Goal: Task Accomplishment & Management: Use online tool/utility

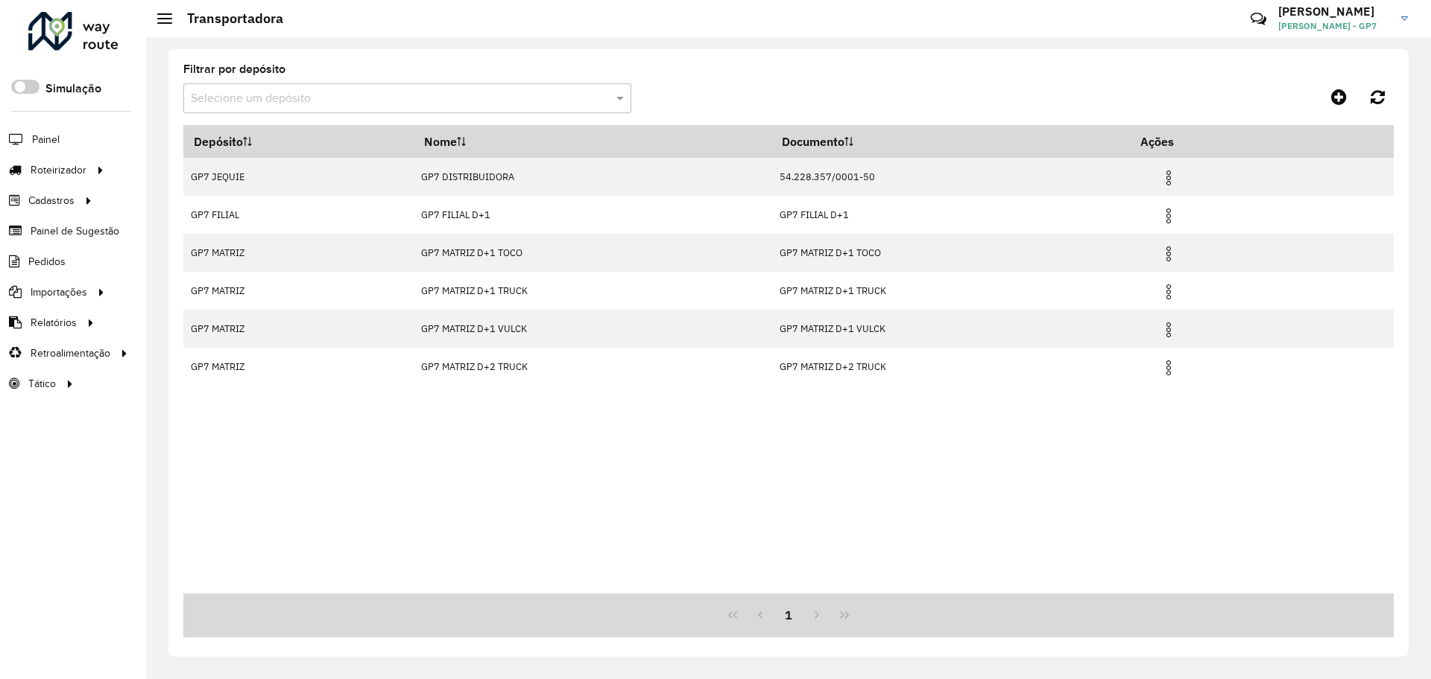
drag, startPoint x: 694, startPoint y: 480, endPoint x: 711, endPoint y: 497, distance: 24.2
click at [694, 481] on div "Depósito Nome Documento Ações GP7 JEQUIE GP7 DISTRIBUIDORA 54.228.357/0001-50 G…" at bounding box center [788, 359] width 1210 height 469
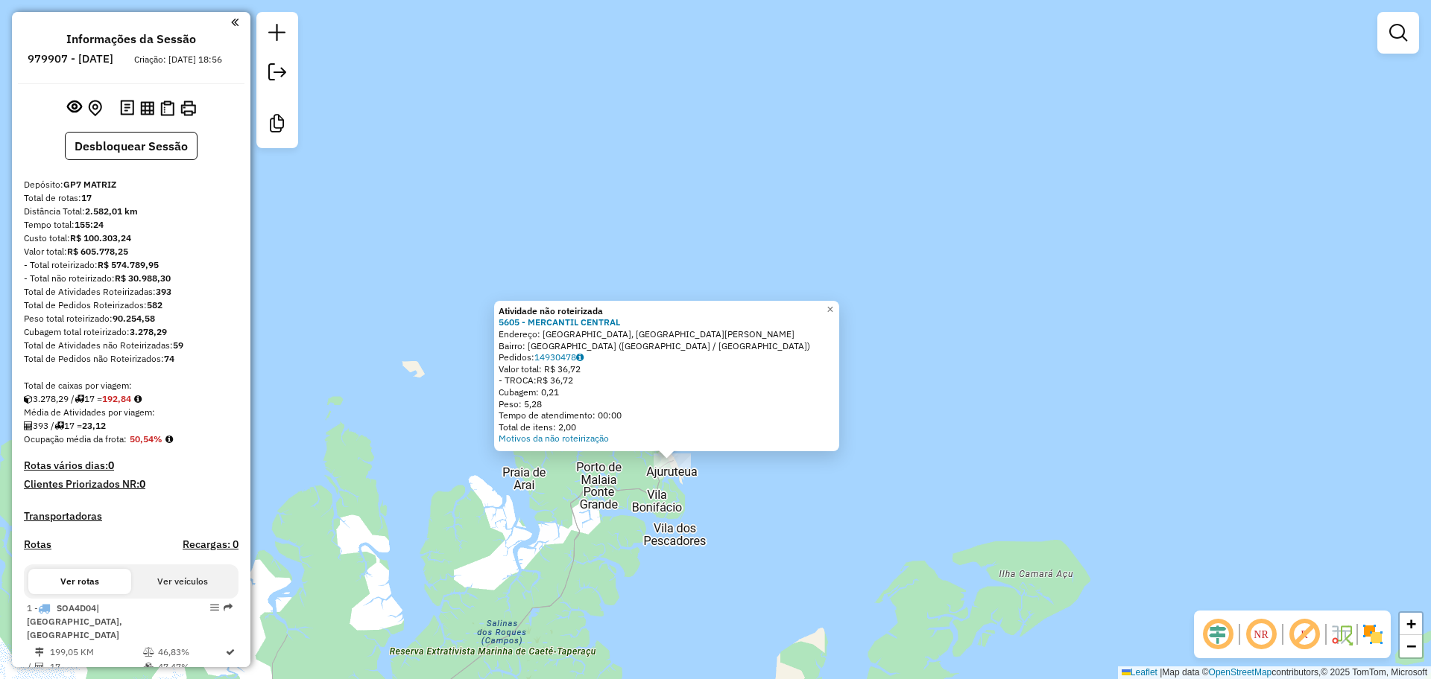
scroll to position [1463, 0]
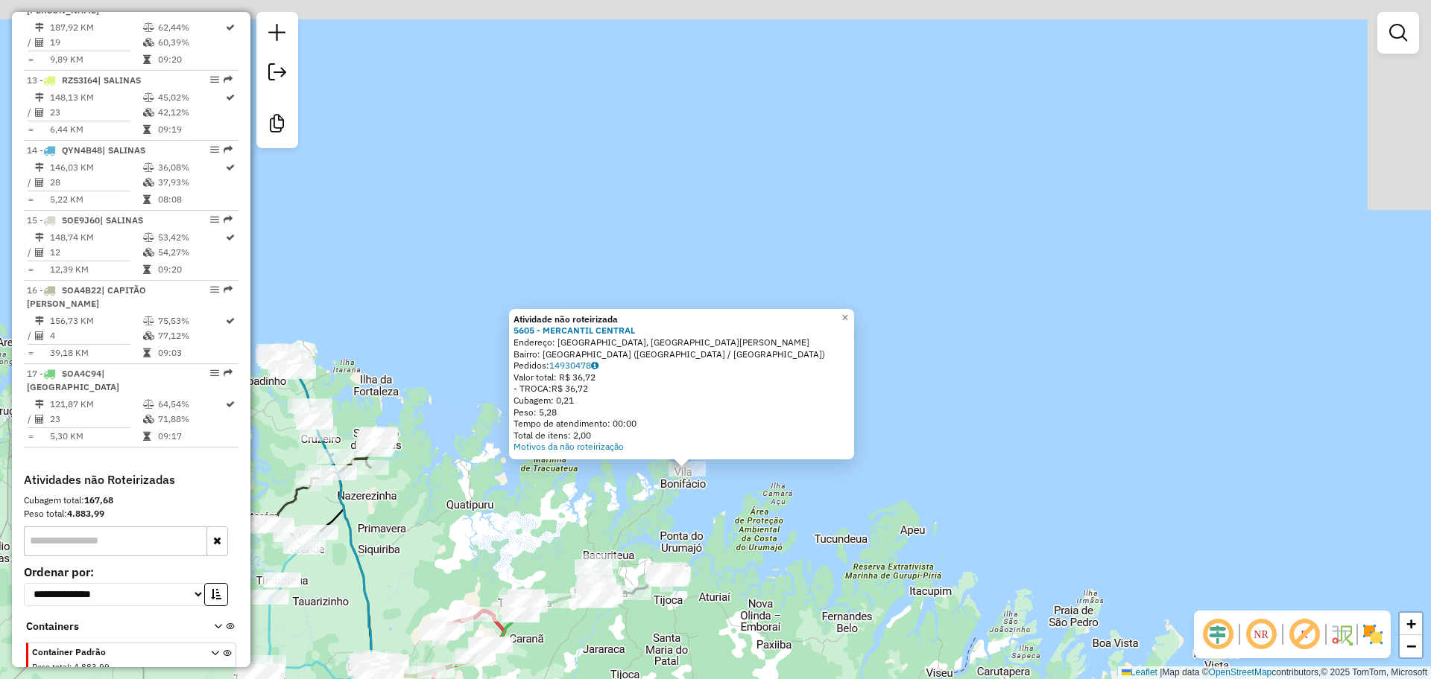
drag, startPoint x: 697, startPoint y: 539, endPoint x: 800, endPoint y: 388, distance: 182.3
click at [804, 412] on div "Atividade não roteirizada 5605 - MERCANTIL CENTRAL Endereço: AVENIDA PRINCIPAL,…" at bounding box center [715, 339] width 1431 height 679
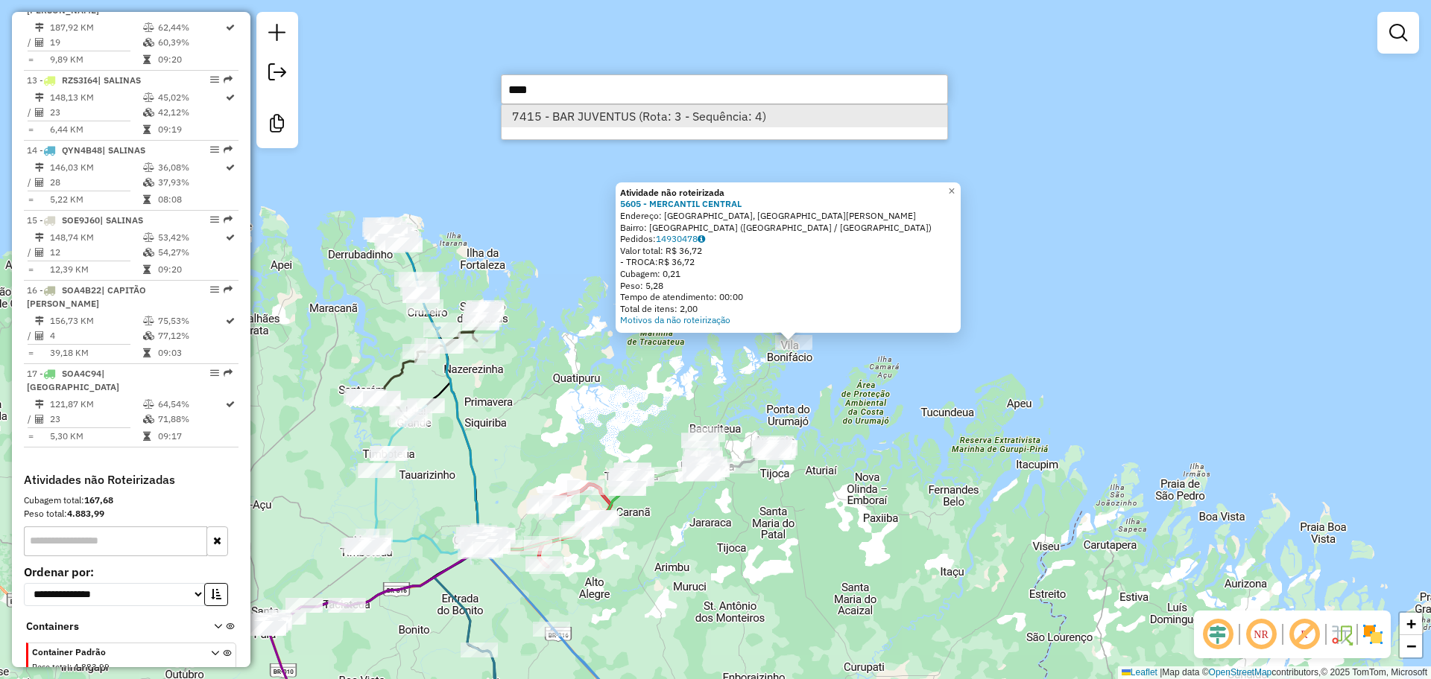
type input "****"
click at [818, 113] on li "7415 - BAR JUVENTUS (Rota: 3 - Sequência: 4)" at bounding box center [724, 116] width 446 height 22
select select "**********"
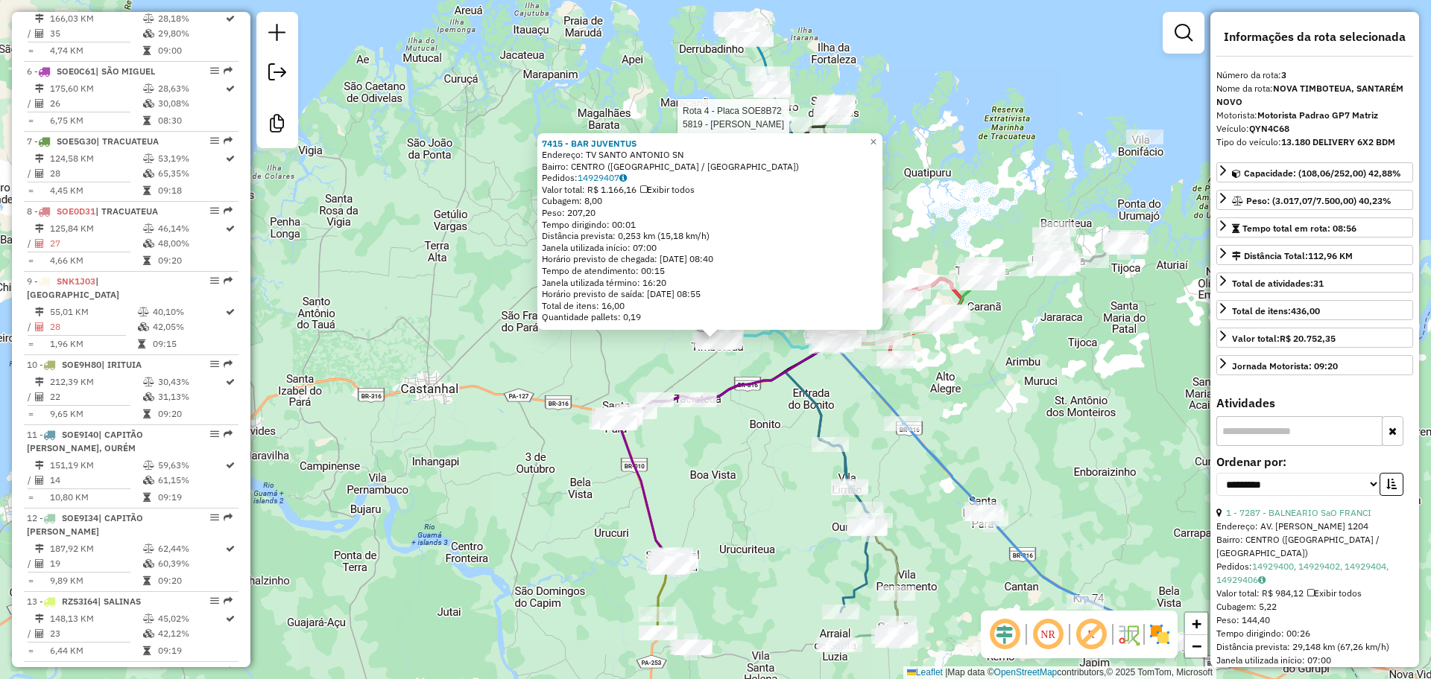
scroll to position [767, 0]
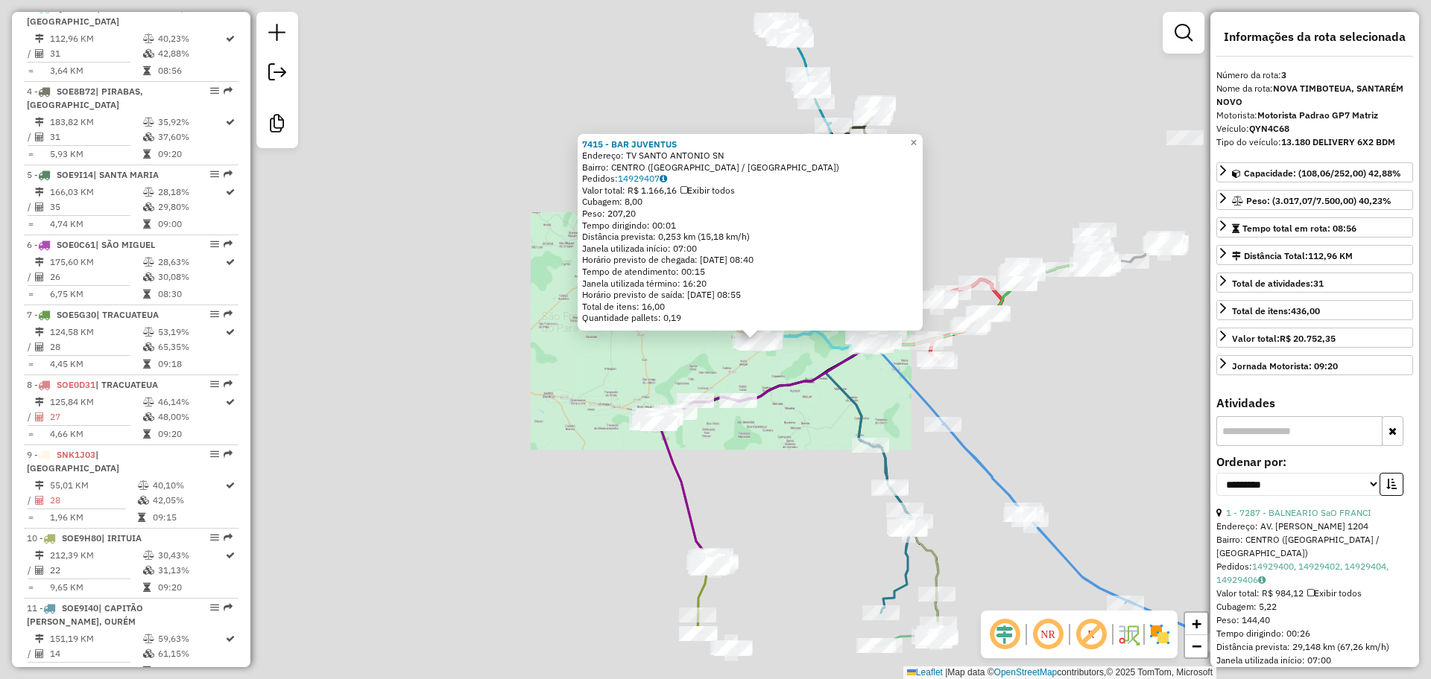
click at [770, 358] on div "7415 - BAR JUVENTUS Endereço: TV SANTO [PERSON_NAME]: CENTRO ([GEOGRAPHIC_DATA]…" at bounding box center [715, 339] width 1431 height 679
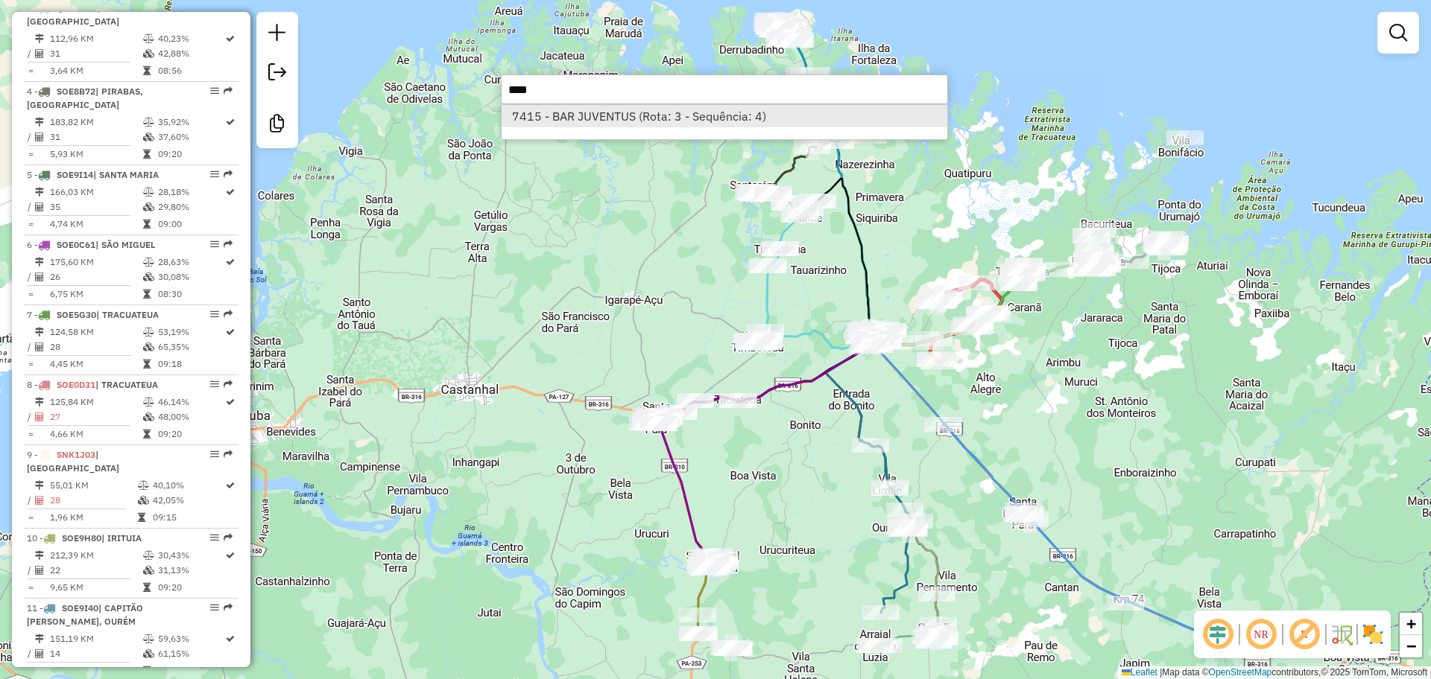
type input "****"
click at [656, 114] on li "7415 - BAR JUVENTUS (Rota: 3 - Sequência: 4)" at bounding box center [724, 116] width 446 height 22
select select "**********"
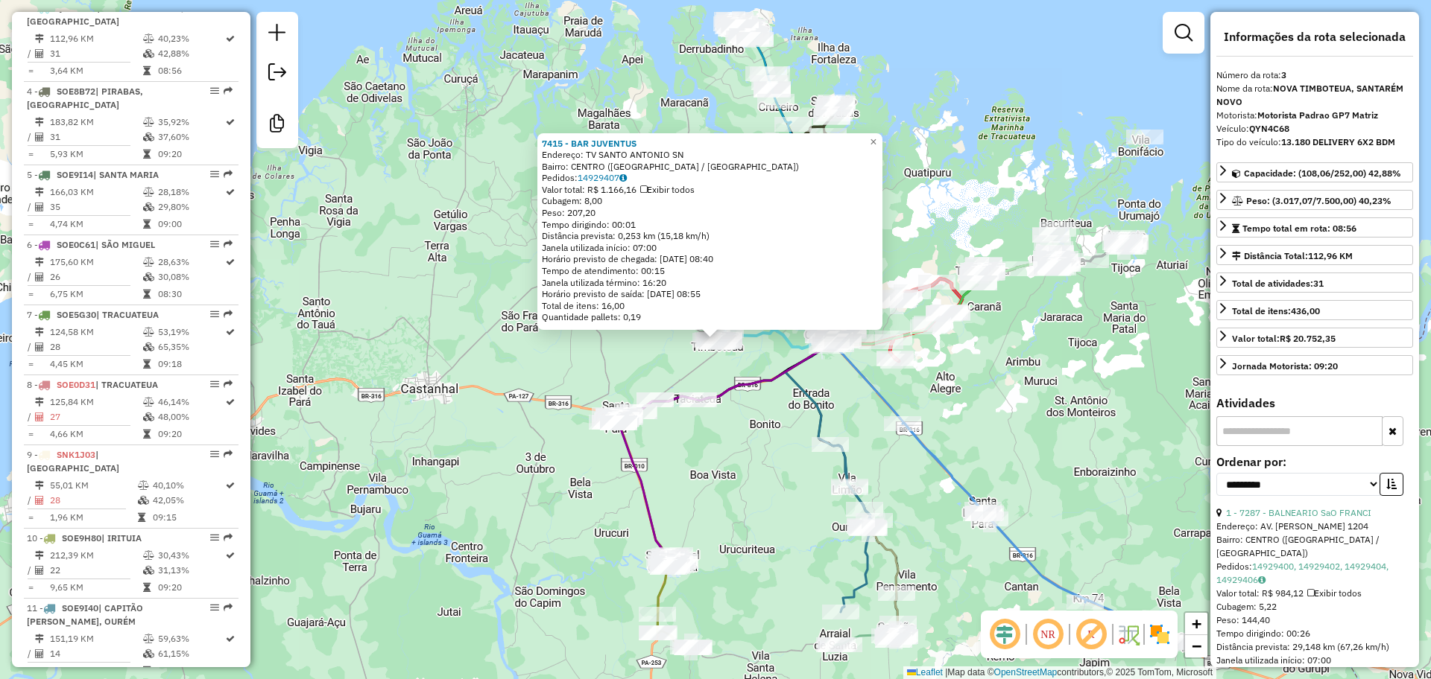
click at [758, 377] on icon at bounding box center [725, 383] width 215 height 80
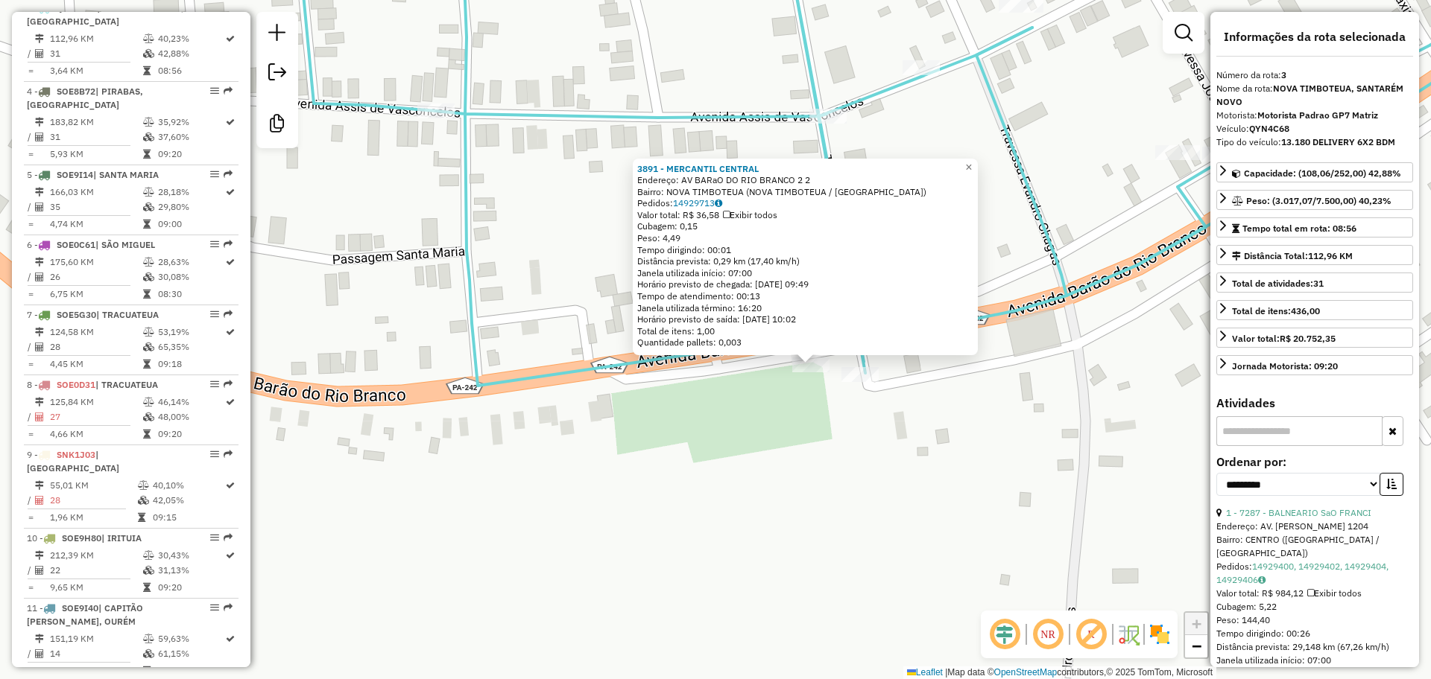
click at [724, 448] on div "3891 - MERCANTIL CENTRAL Endereço: AV BARaO DO RIO BRANCO 2 2 Bairro: [GEOGRAPH…" at bounding box center [715, 339] width 1431 height 679
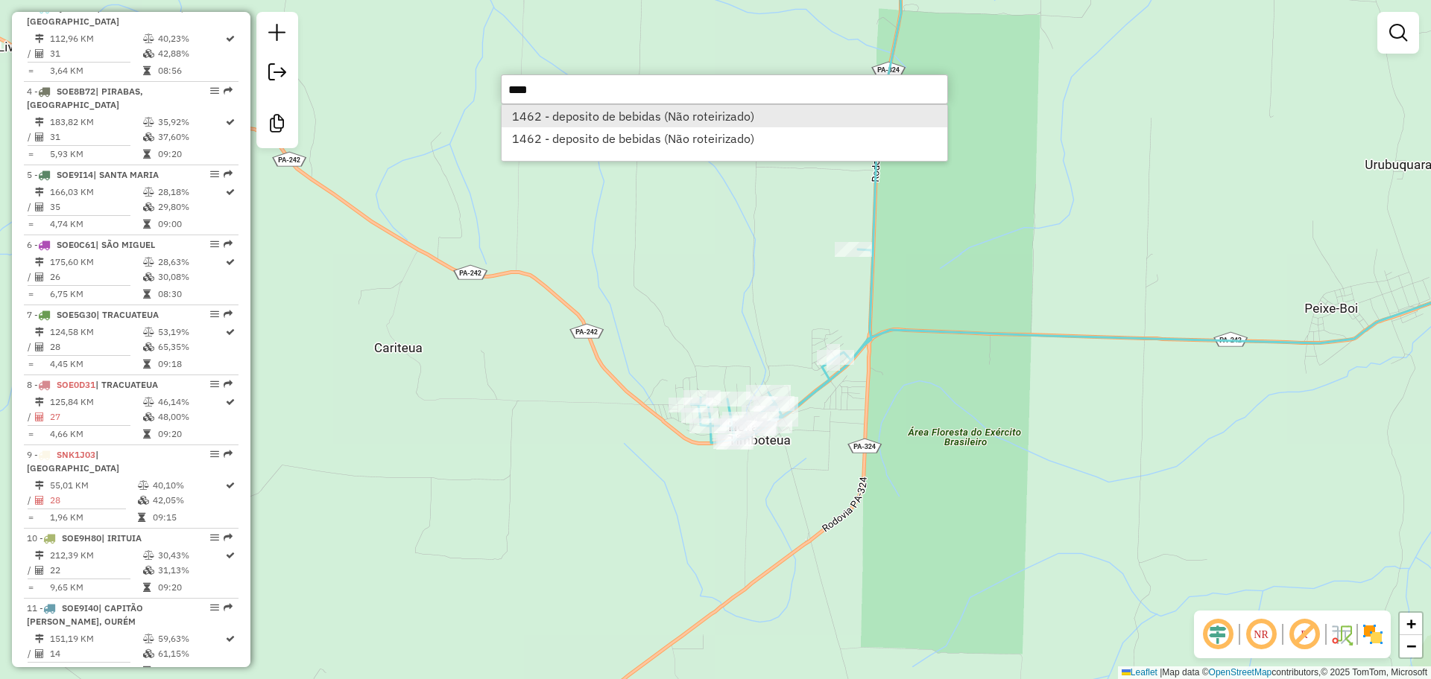
type input "****"
click at [687, 110] on li "1462 - deposito de bebidas (Não roteirizado)" at bounding box center [724, 116] width 446 height 22
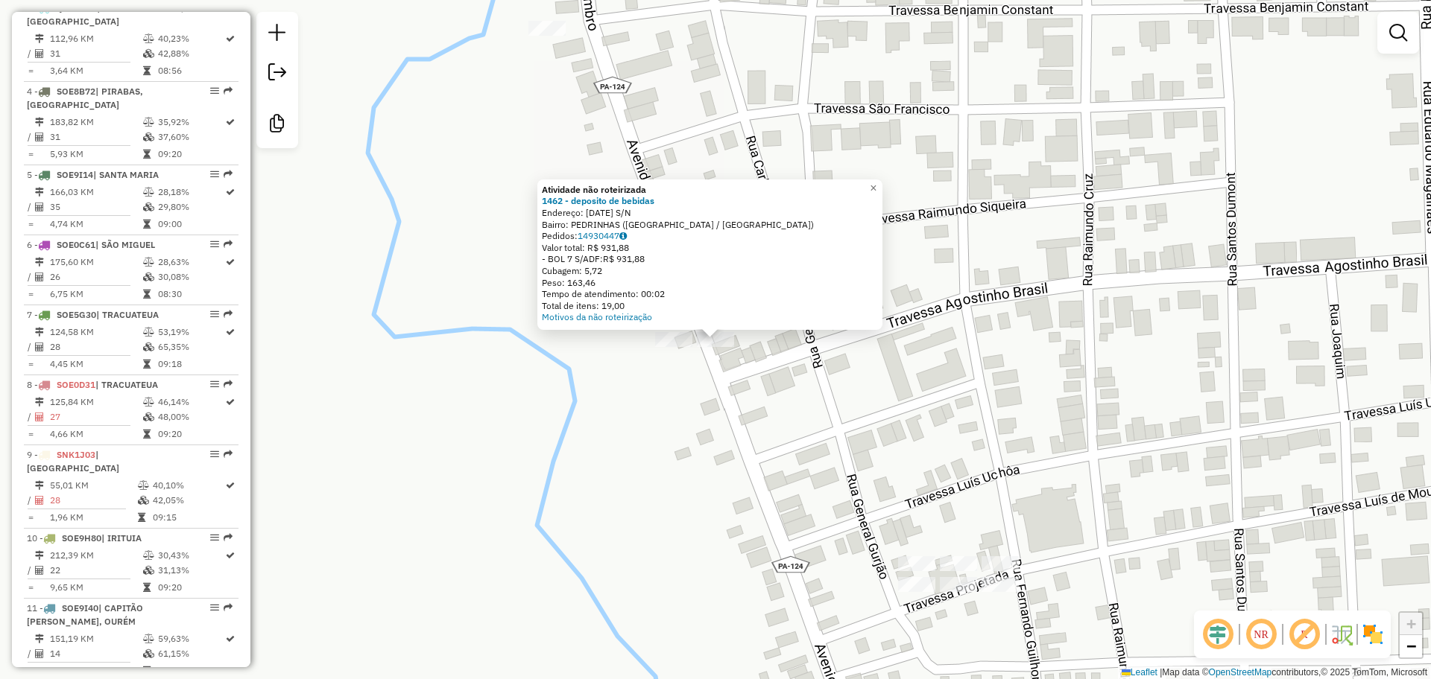
click at [805, 452] on div "Atividade não roteirizada 1462 - deposito de bebidas Endereço: [DATE] S/N Bairr…" at bounding box center [715, 339] width 1431 height 679
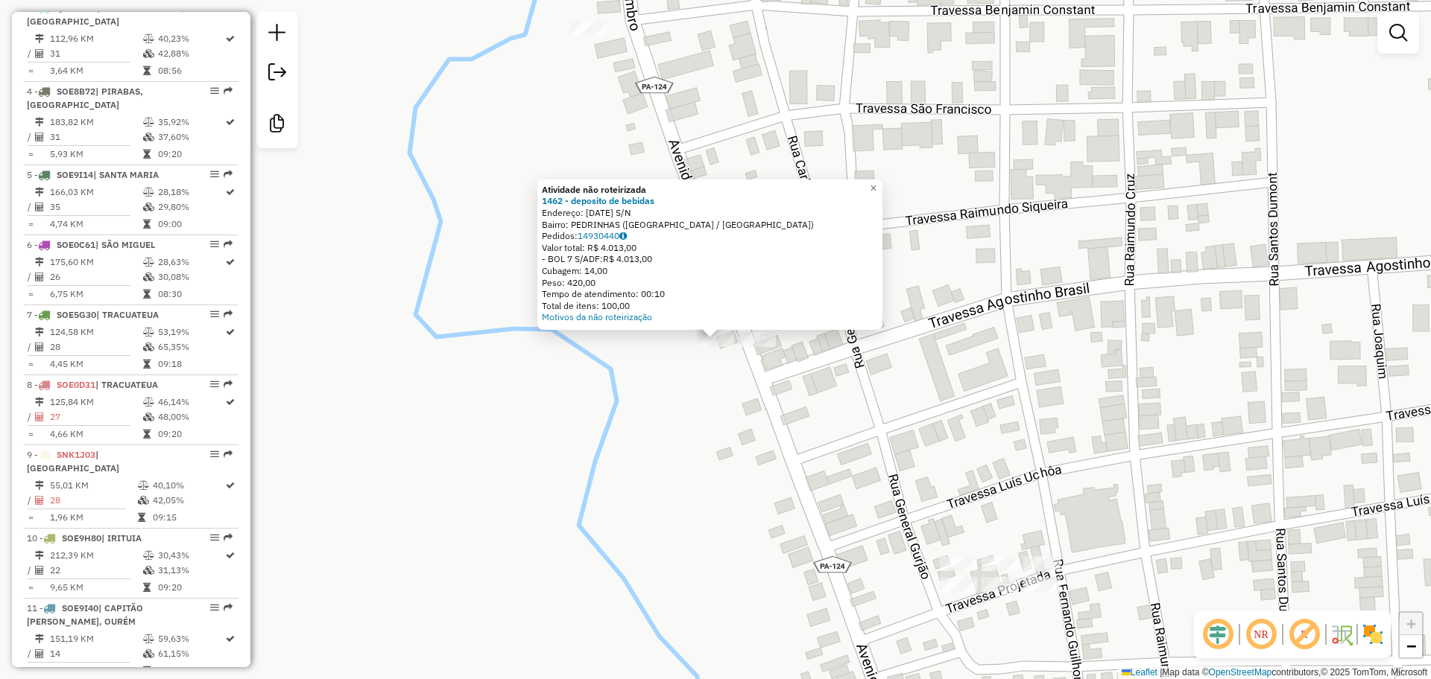
drag, startPoint x: 1076, startPoint y: 465, endPoint x: 1033, endPoint y: 451, distance: 45.5
click at [1071, 466] on div "Atividade não roteirizada 1462 - deposito de bebidas Endereço: [DATE] S/N Bairr…" at bounding box center [715, 339] width 1431 height 679
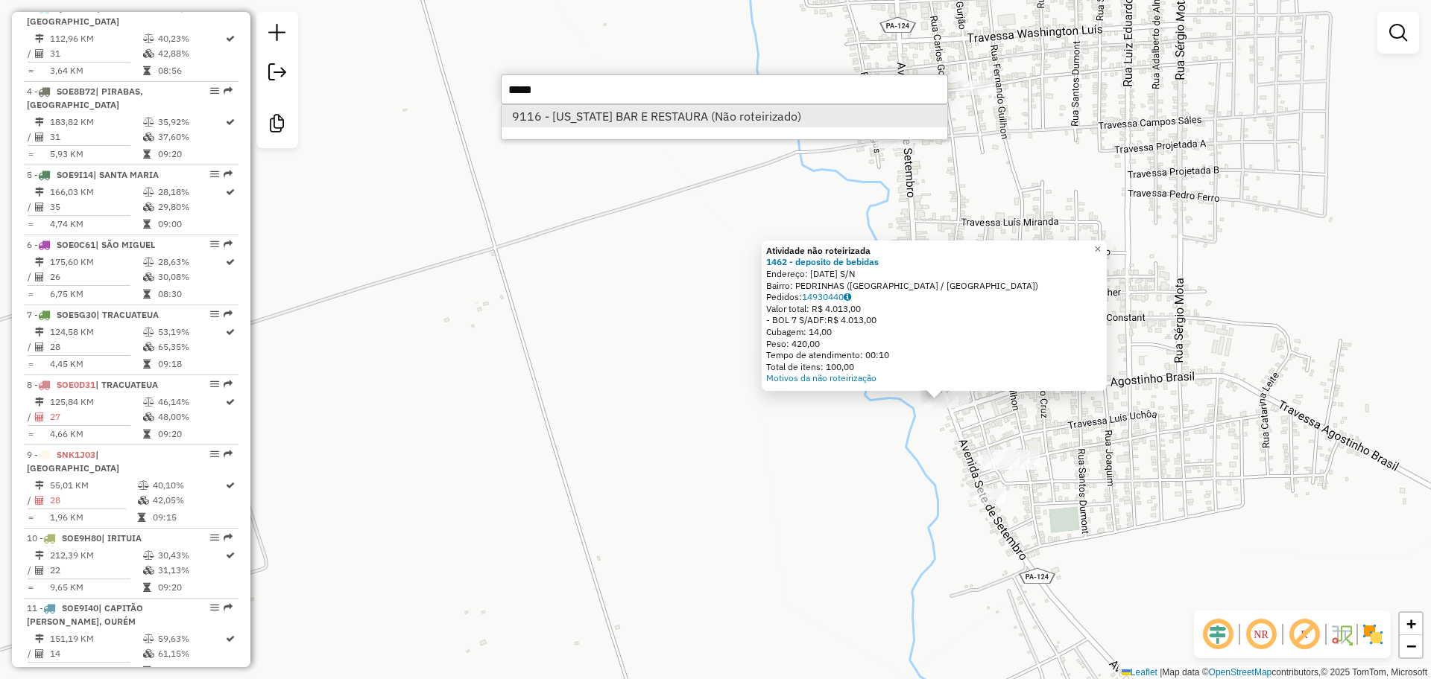
type input "*****"
click at [754, 107] on li "9116 - [US_STATE] BAR E RESTAURA (Não roteirizado)" at bounding box center [724, 116] width 446 height 22
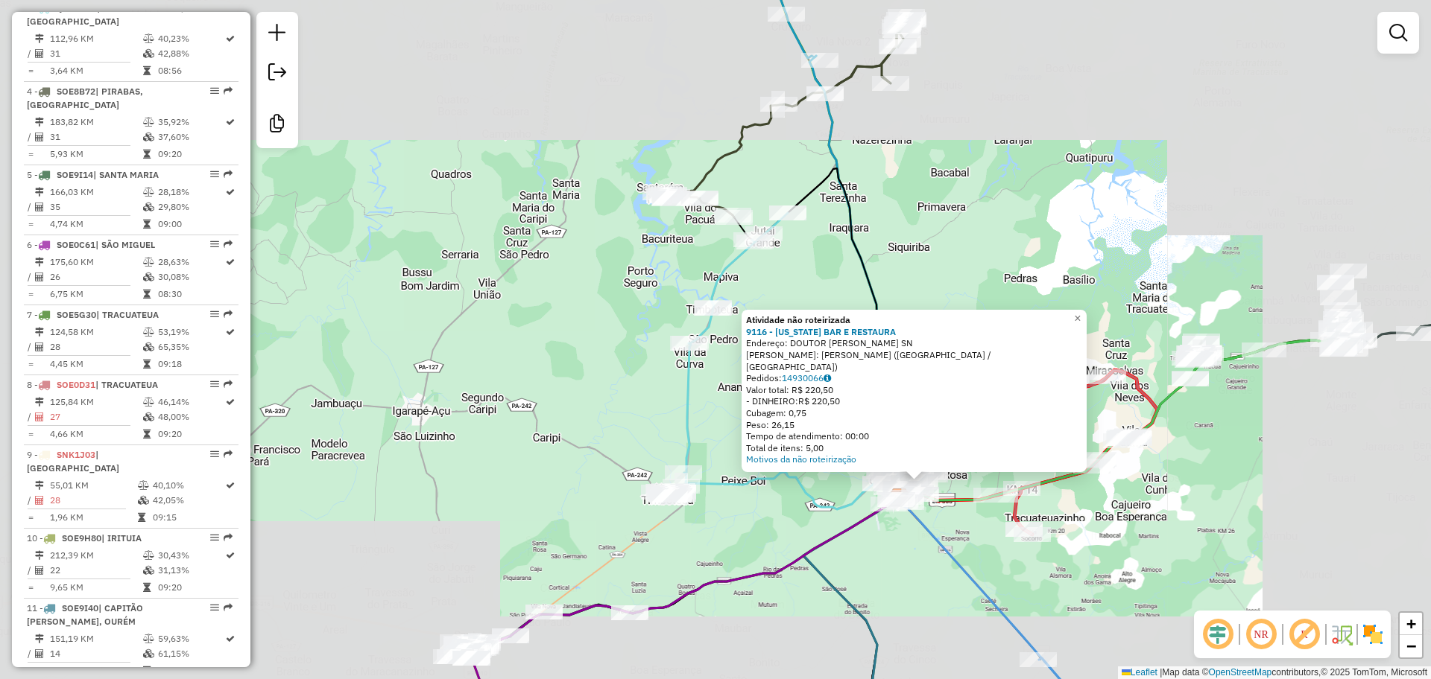
click at [1154, 485] on div "Atividade não roteirizada 9116 - [US_STATE] BAR E RESTAURA Endereço: DOUTOR FRE…" at bounding box center [715, 339] width 1431 height 679
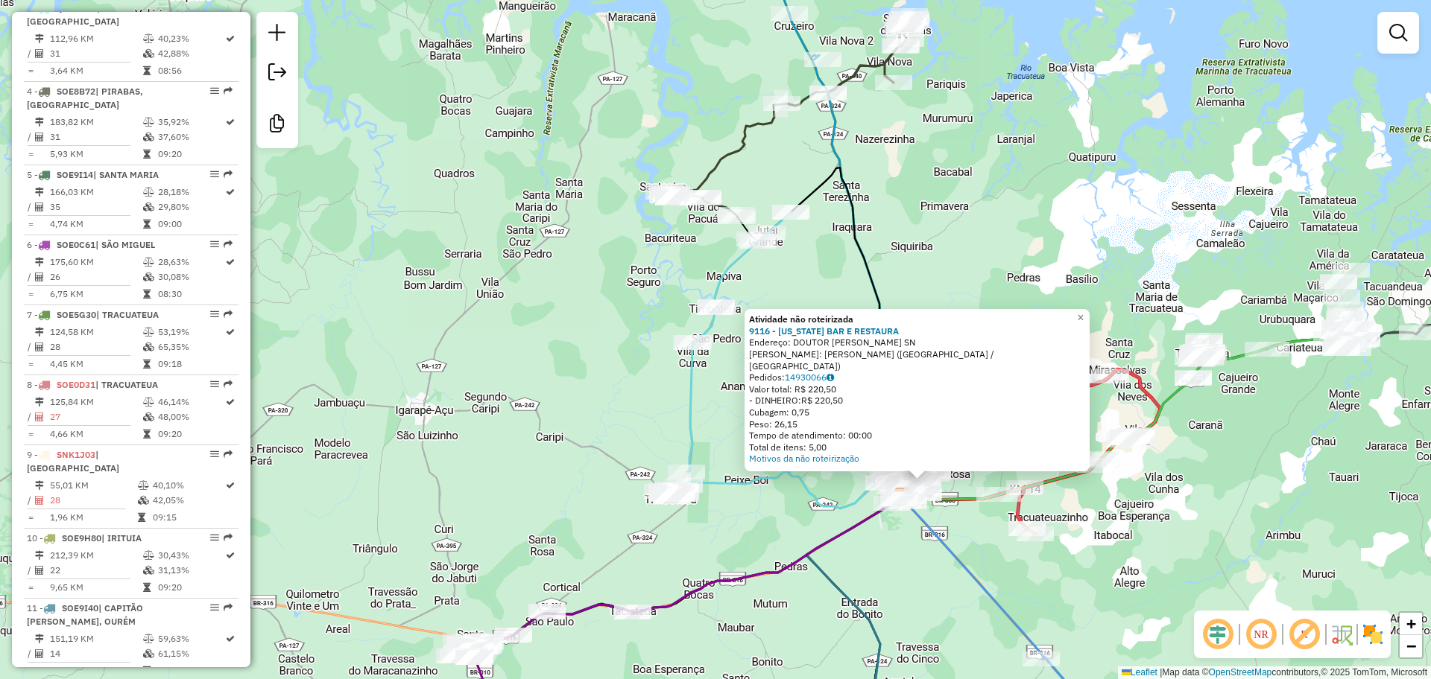
drag, startPoint x: 1166, startPoint y: 526, endPoint x: 1157, endPoint y: 529, distance: 9.4
click at [1157, 529] on div "Atividade não roteirizada 9116 - [US_STATE] BAR E RESTAURA Endereço: DOUTOR FRE…" at bounding box center [715, 339] width 1431 height 679
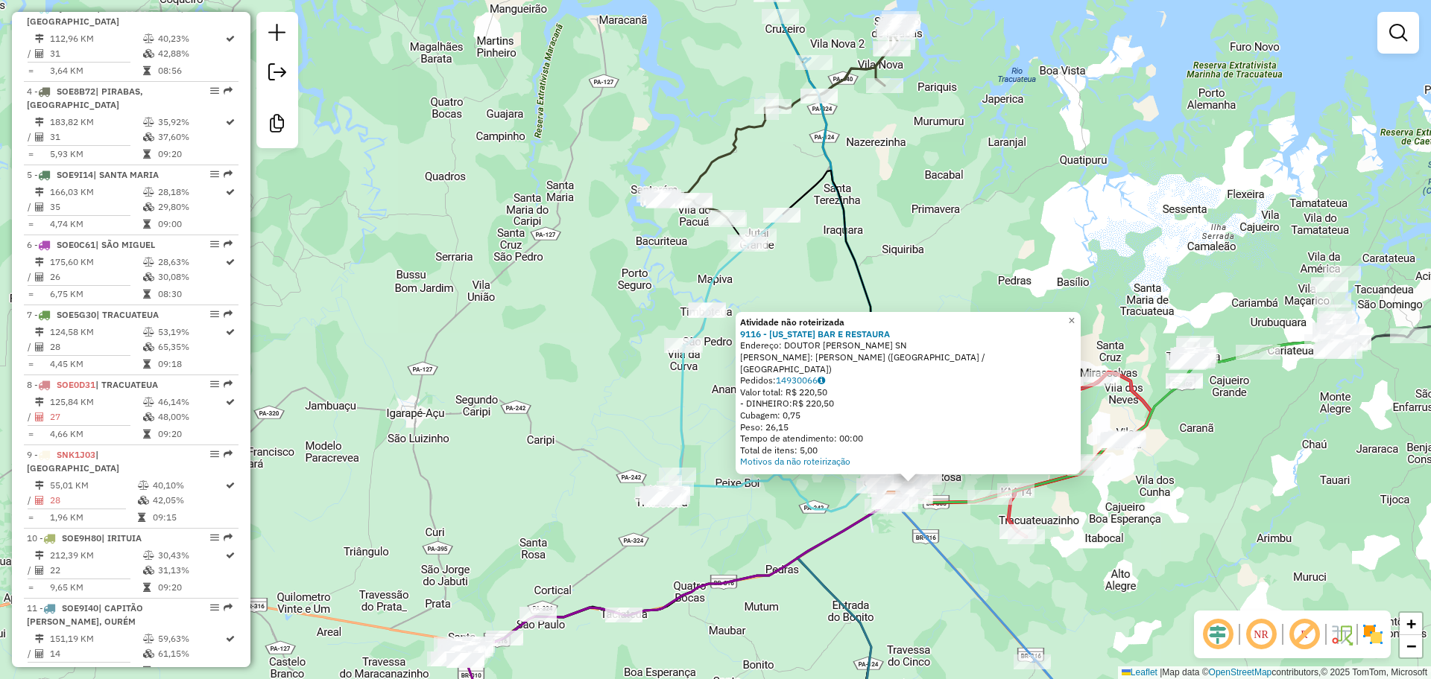
click at [1160, 533] on div "Atividade não roteirizada 9116 - [US_STATE] BAR E RESTAURA Endereço: DOUTOR FRE…" at bounding box center [715, 339] width 1431 height 679
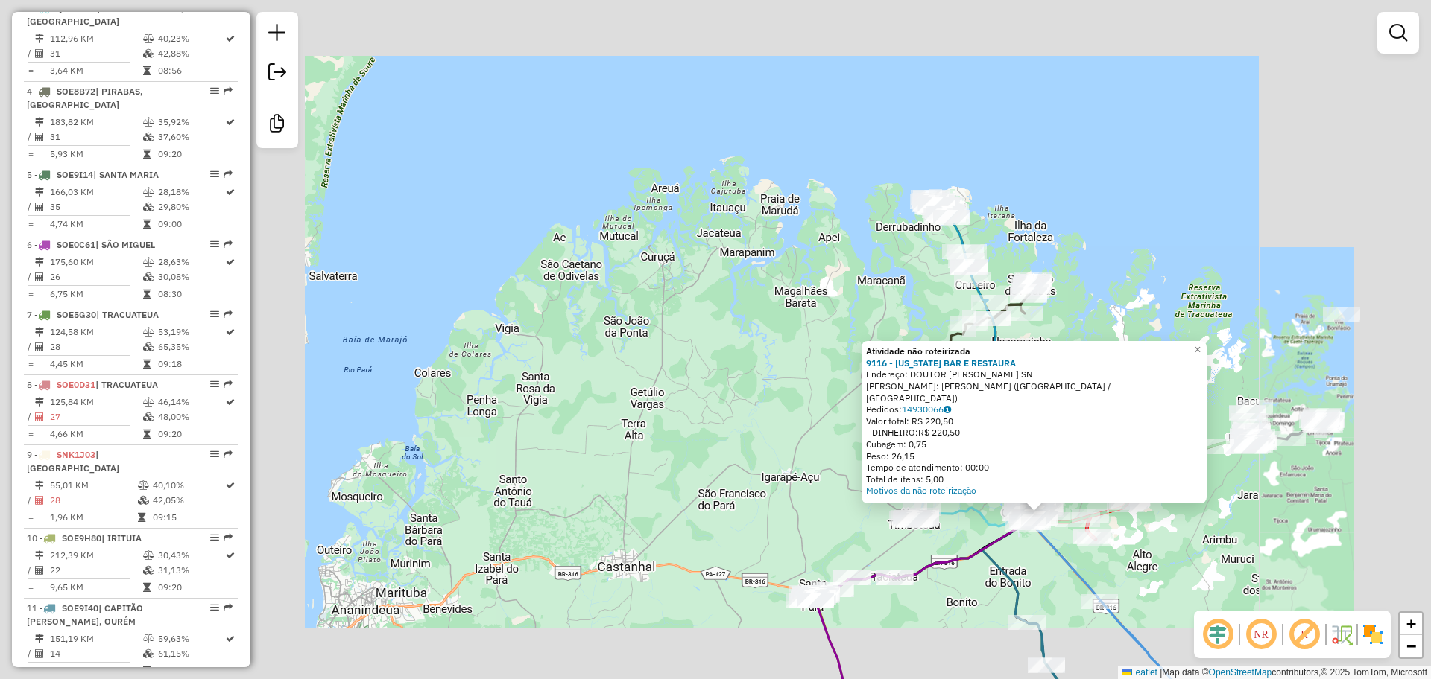
click at [1223, 548] on div "Atividade não roteirizada 9116 - [US_STATE] BAR E RESTAURA Endereço: DOUTOR FRE…" at bounding box center [715, 339] width 1431 height 679
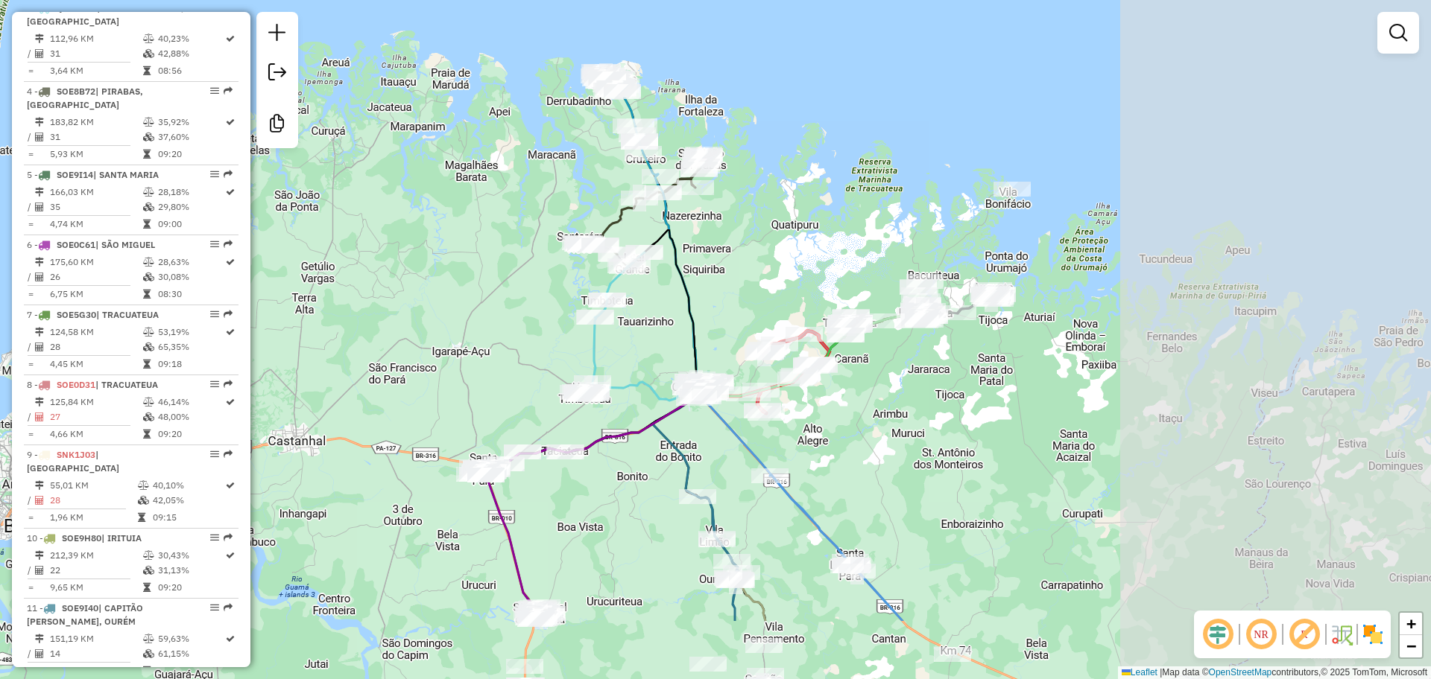
drag, startPoint x: 1206, startPoint y: 534, endPoint x: 911, endPoint y: 417, distance: 317.4
click at [910, 423] on div "Janela de atendimento Grade de atendimento Capacidade Transportadoras Veículos …" at bounding box center [715, 339] width 1431 height 679
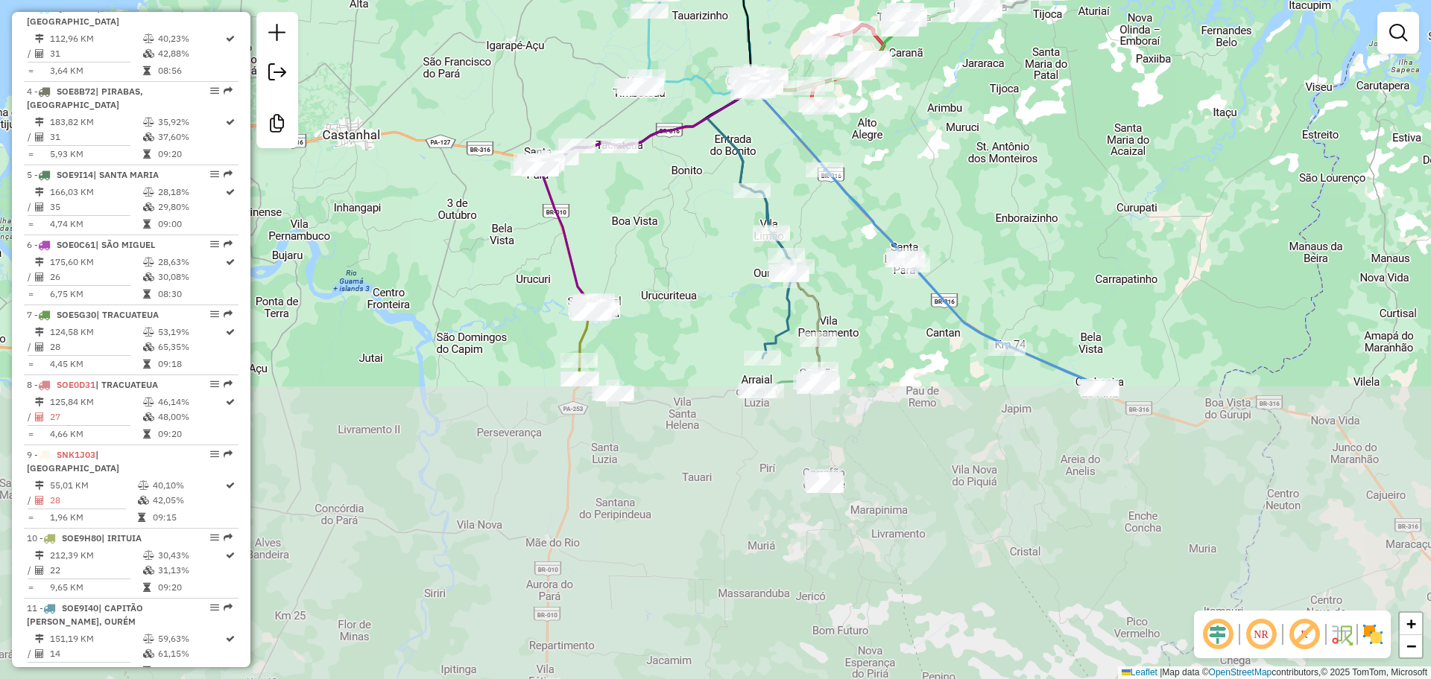
drag, startPoint x: 995, startPoint y: 235, endPoint x: 991, endPoint y: 121, distance: 114.1
click at [991, 121] on div "Janela de atendimento Grade de atendimento Capacidade Transportadoras Veículos …" at bounding box center [715, 339] width 1431 height 679
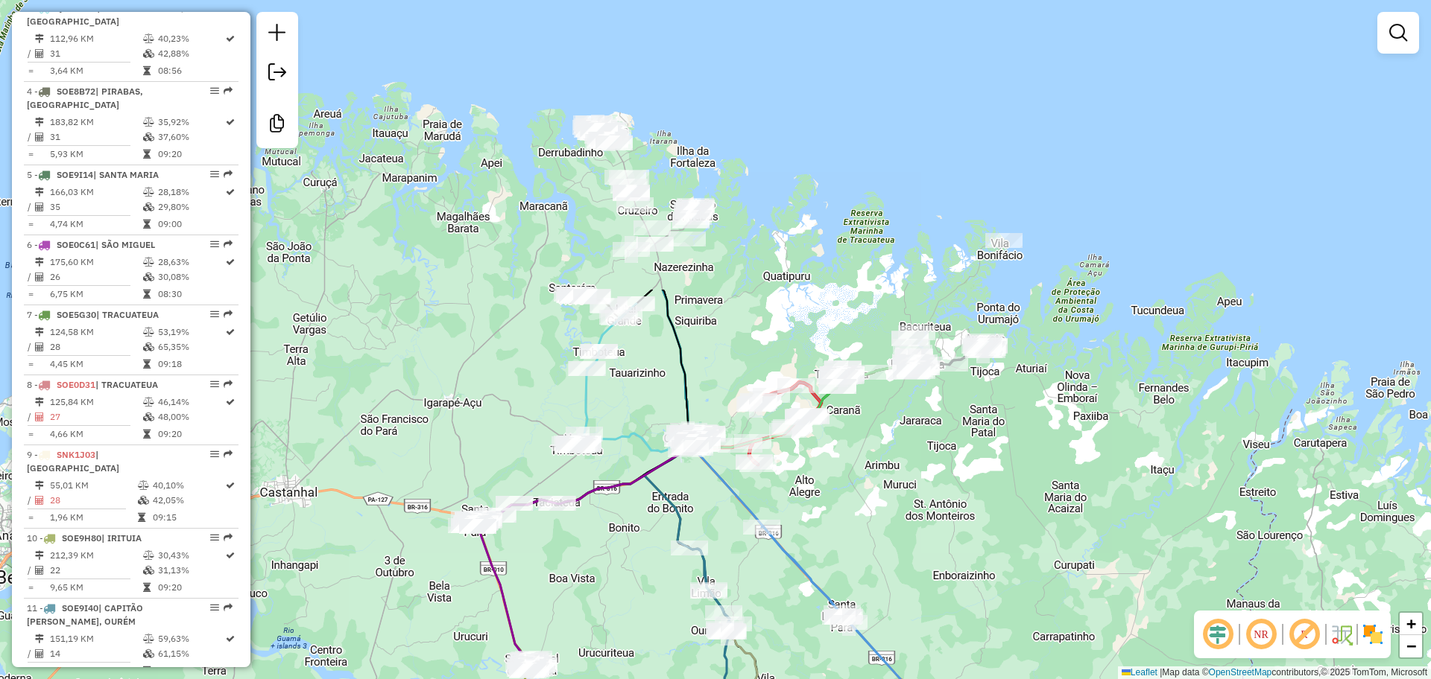
drag, startPoint x: 991, startPoint y: 162, endPoint x: 930, endPoint y: 519, distance: 362.8
click at [930, 519] on div "Janela de atendimento Grade de atendimento Capacidade Transportadoras Veículos …" at bounding box center [715, 339] width 1431 height 679
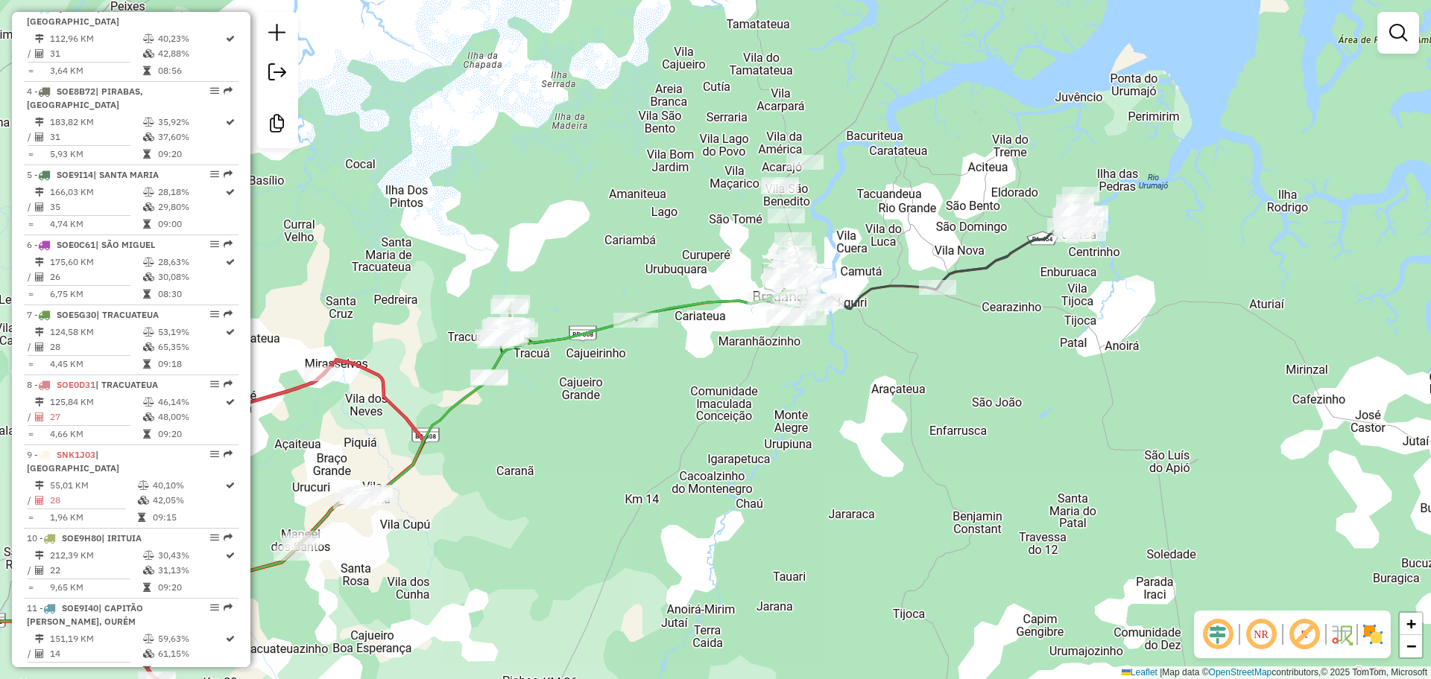
drag, startPoint x: 858, startPoint y: 195, endPoint x: 858, endPoint y: 211, distance: 15.6
click at [858, 211] on div "Janela de atendimento Grade de atendimento Capacidade Transportadoras Veículos …" at bounding box center [715, 339] width 1431 height 679
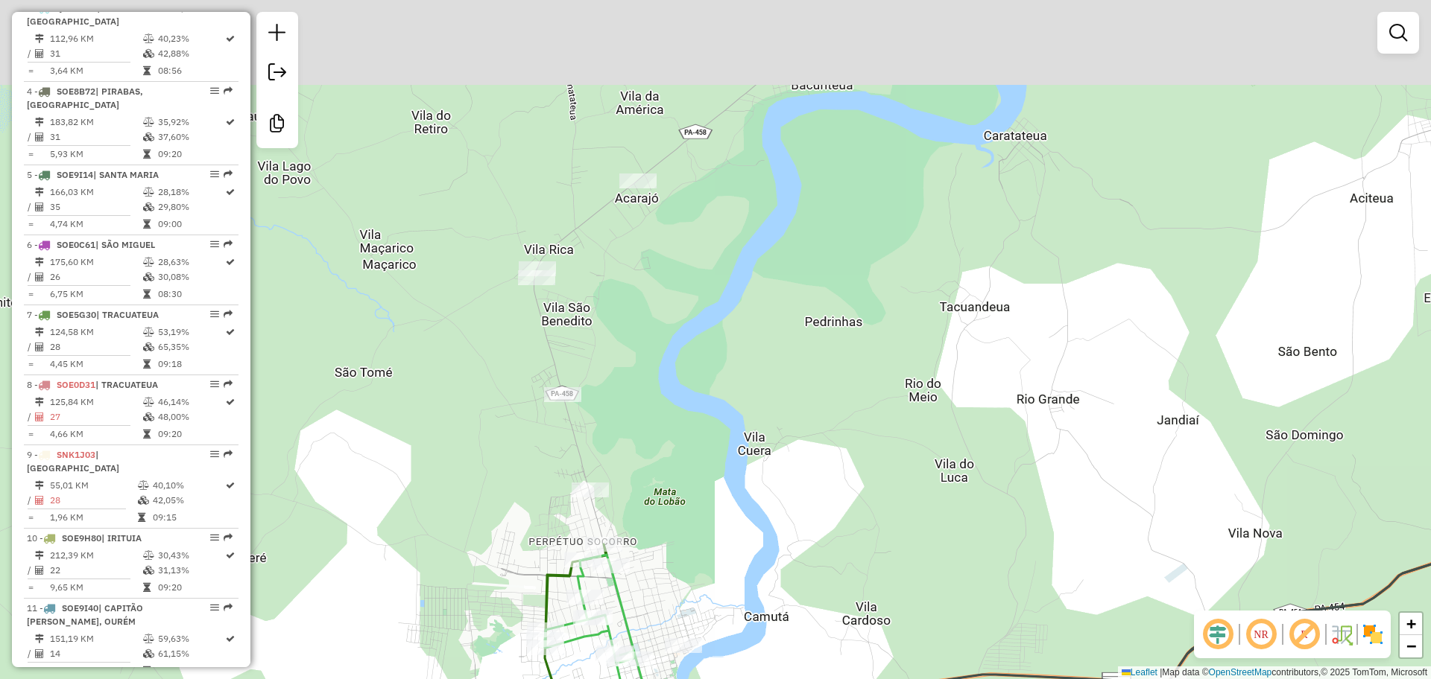
drag, startPoint x: 734, startPoint y: 326, endPoint x: 687, endPoint y: 421, distance: 106.3
click at [687, 421] on div "Janela de atendimento Grade de atendimento Capacidade Transportadoras Veículos …" at bounding box center [715, 339] width 1431 height 679
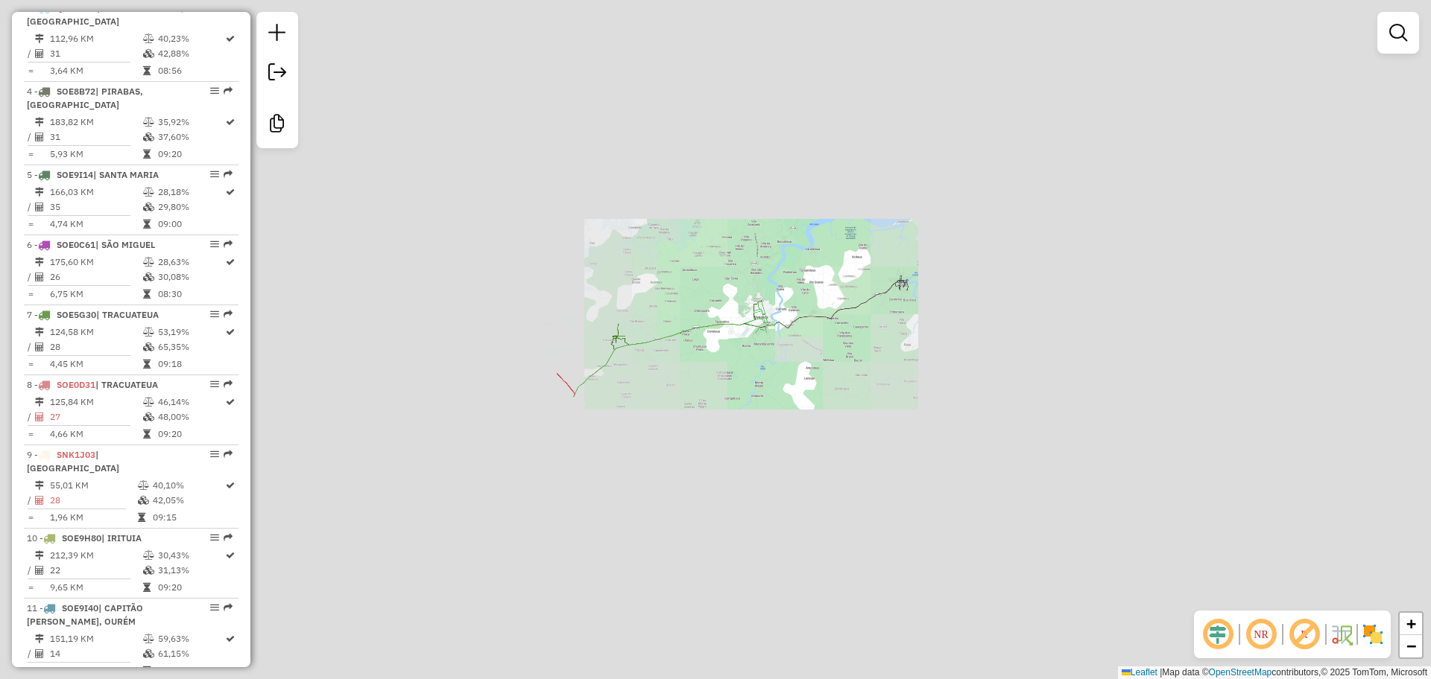
click at [671, 257] on div "Janela de atendimento Grade de atendimento Capacidade Transportadoras Veículos …" at bounding box center [715, 339] width 1431 height 679
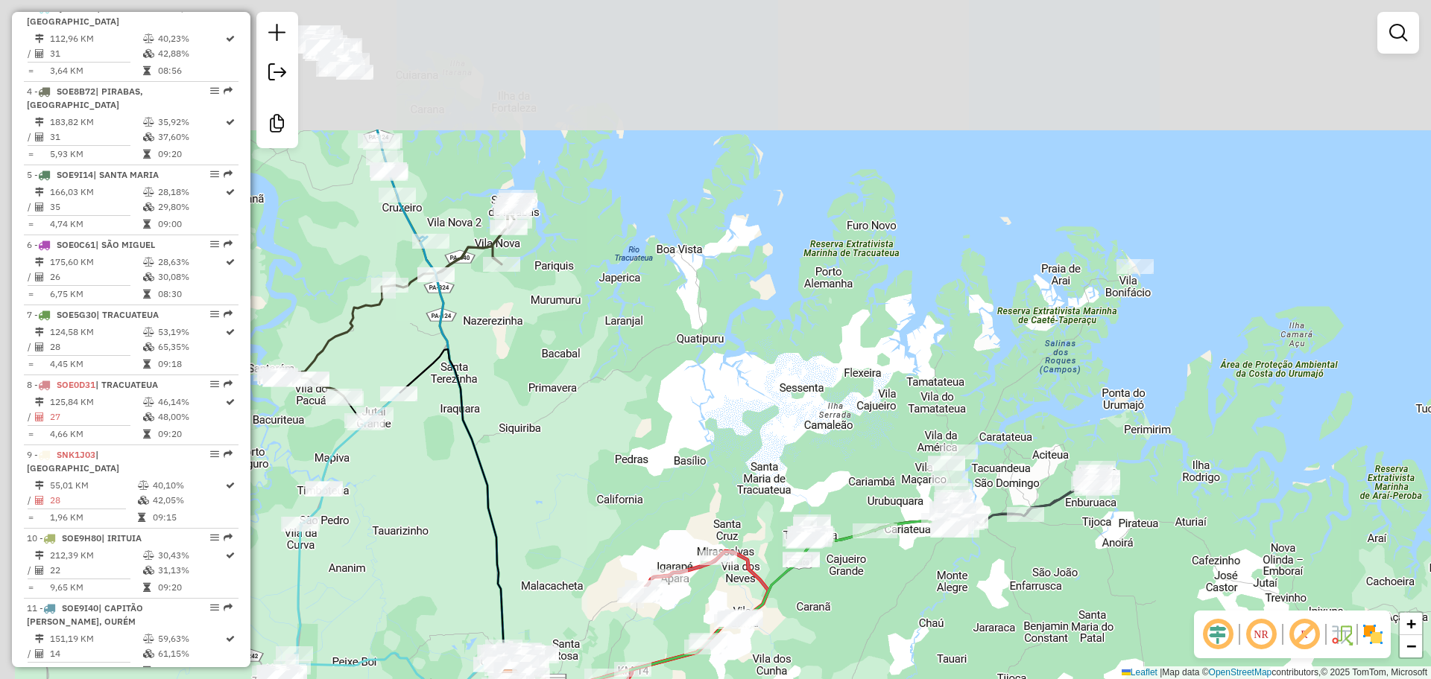
drag, startPoint x: 605, startPoint y: 241, endPoint x: 812, endPoint y: 466, distance: 305.8
click at [871, 540] on div "Janela de atendimento Grade de atendimento Capacidade Transportadoras Veículos …" at bounding box center [715, 339] width 1431 height 679
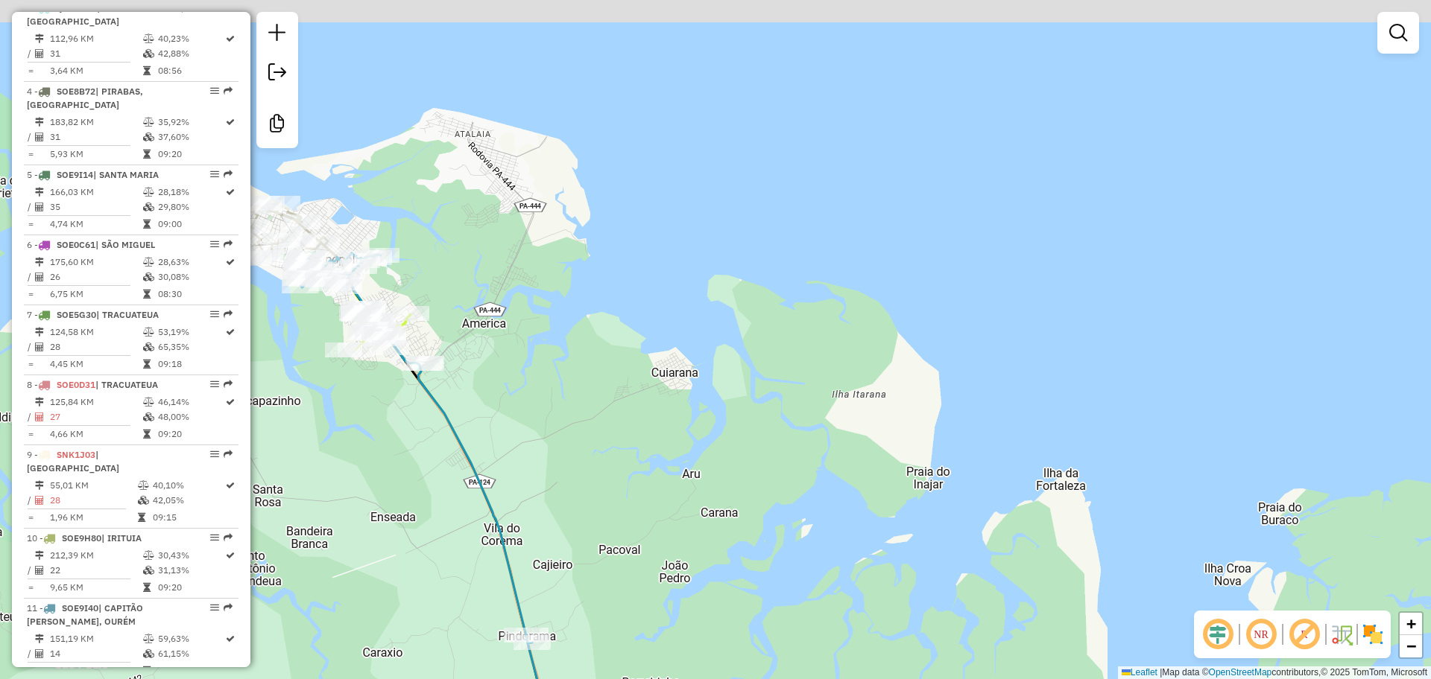
drag, startPoint x: 490, startPoint y: 129, endPoint x: 501, endPoint y: 232, distance: 104.1
click at [501, 233] on div "Janela de atendimento Grade de atendimento Capacidade Transportadoras Veículos …" at bounding box center [715, 339] width 1431 height 679
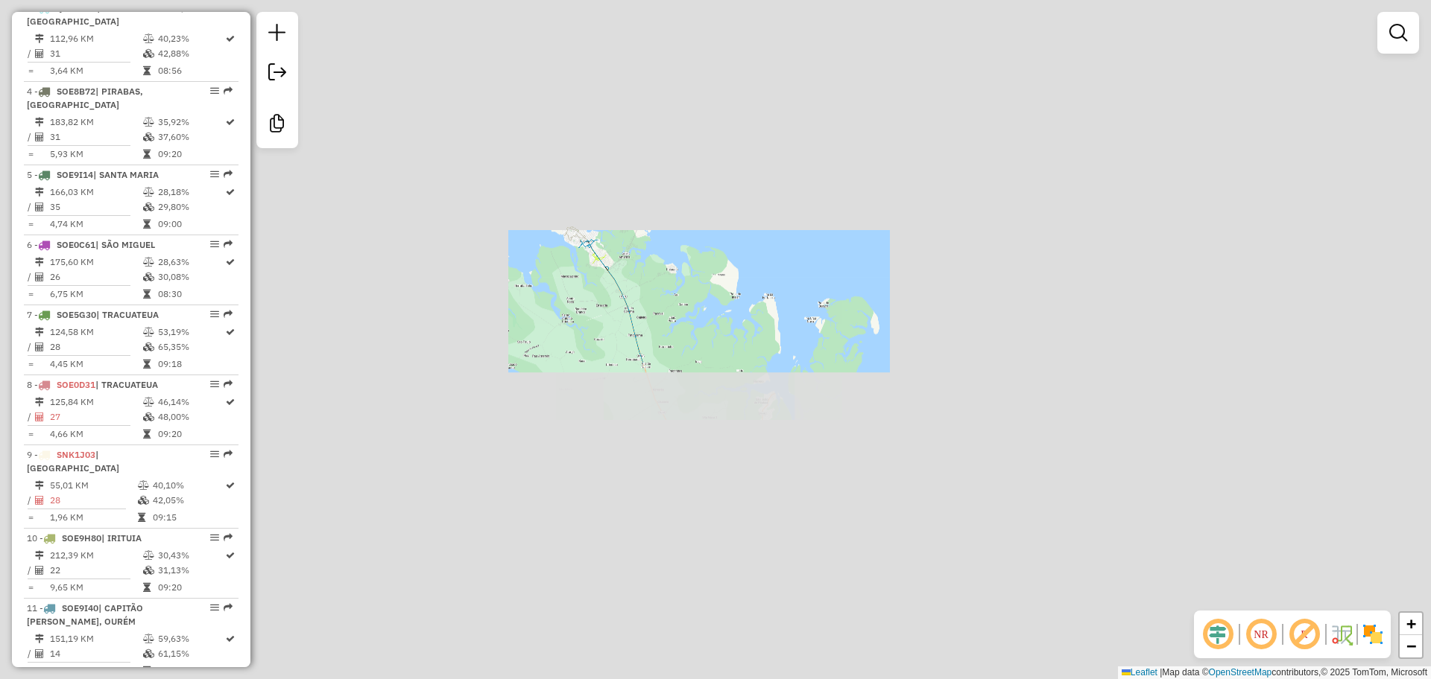
click at [699, 314] on div "Janela de atendimento Grade de atendimento Capacidade Transportadoras Veículos …" at bounding box center [715, 339] width 1431 height 679
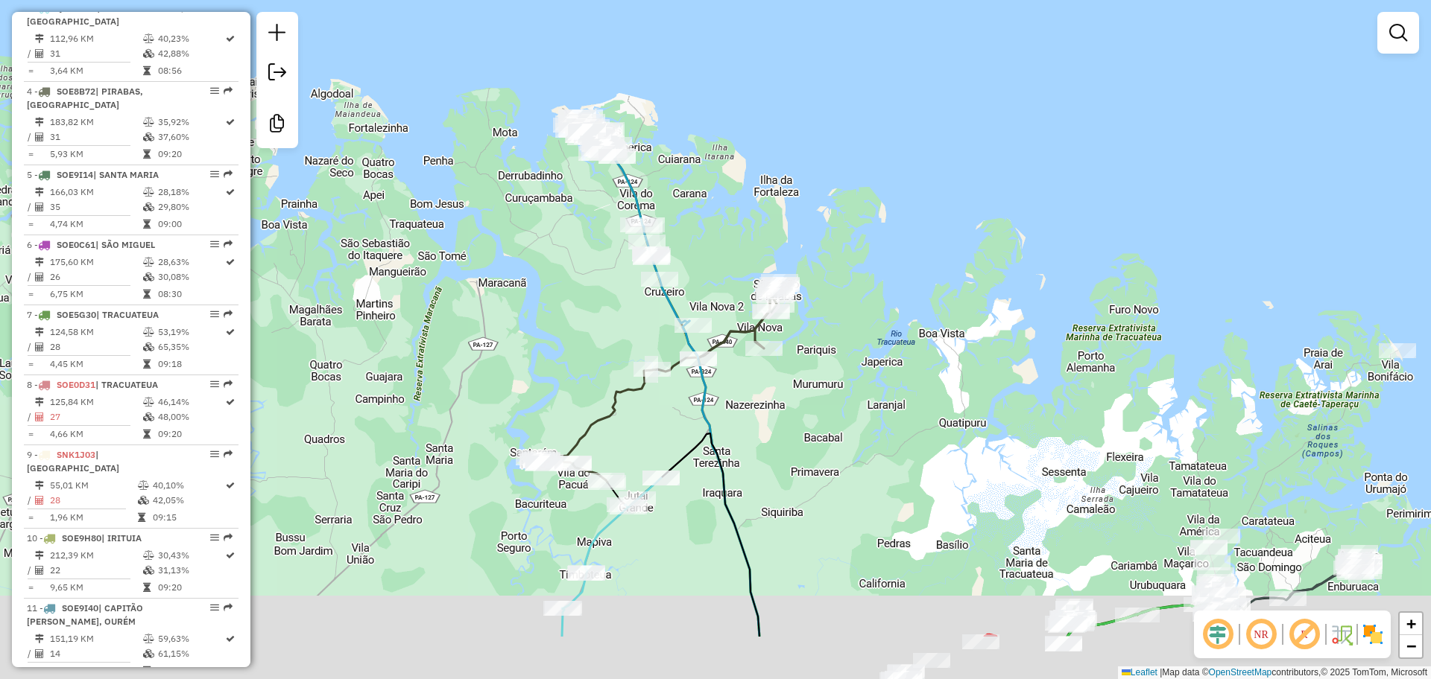
drag, startPoint x: 710, startPoint y: 372, endPoint x: 695, endPoint y: 143, distance: 229.2
click at [695, 143] on div "Janela de atendimento Grade de atendimento Capacidade Transportadoras Veículos …" at bounding box center [715, 339] width 1431 height 679
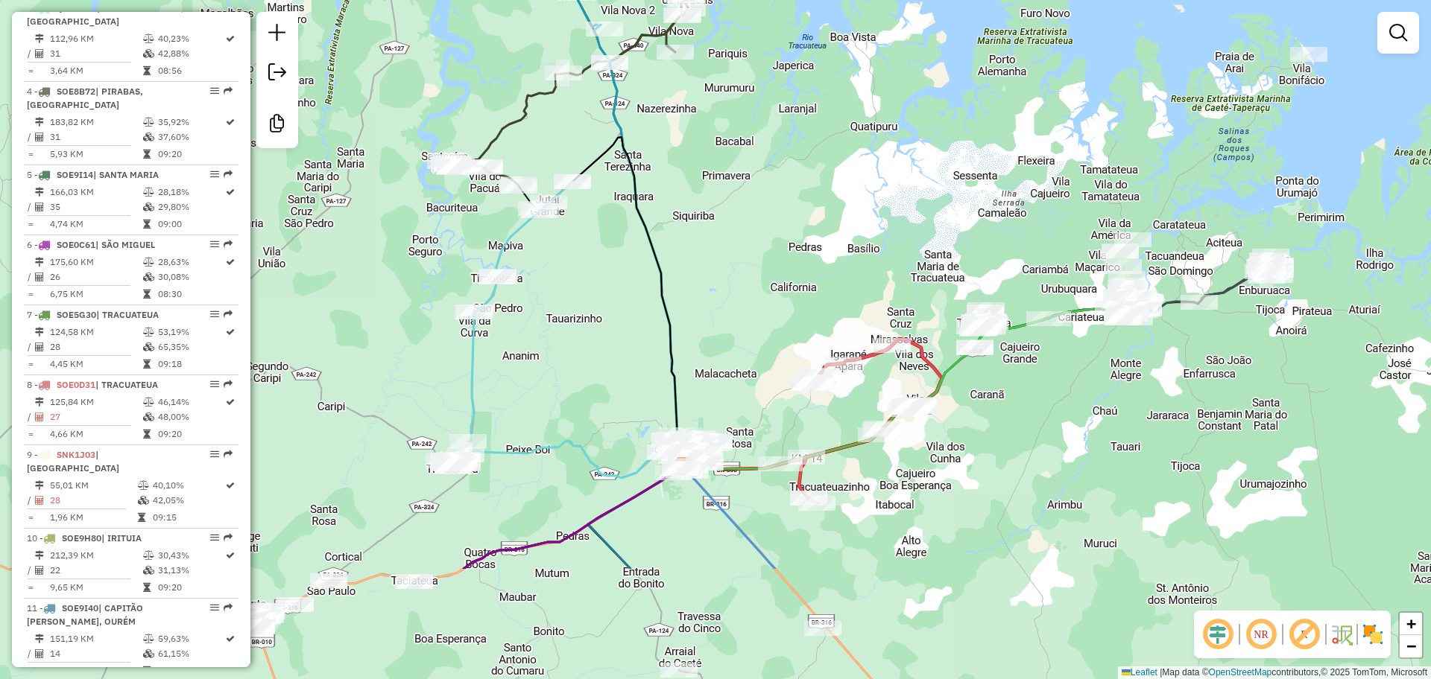
drag, startPoint x: 799, startPoint y: 390, endPoint x: 753, endPoint y: 214, distance: 182.5
click at [741, 189] on div "Janela de atendimento Grade de atendimento Capacidade Transportadoras Veículos …" at bounding box center [715, 339] width 1431 height 679
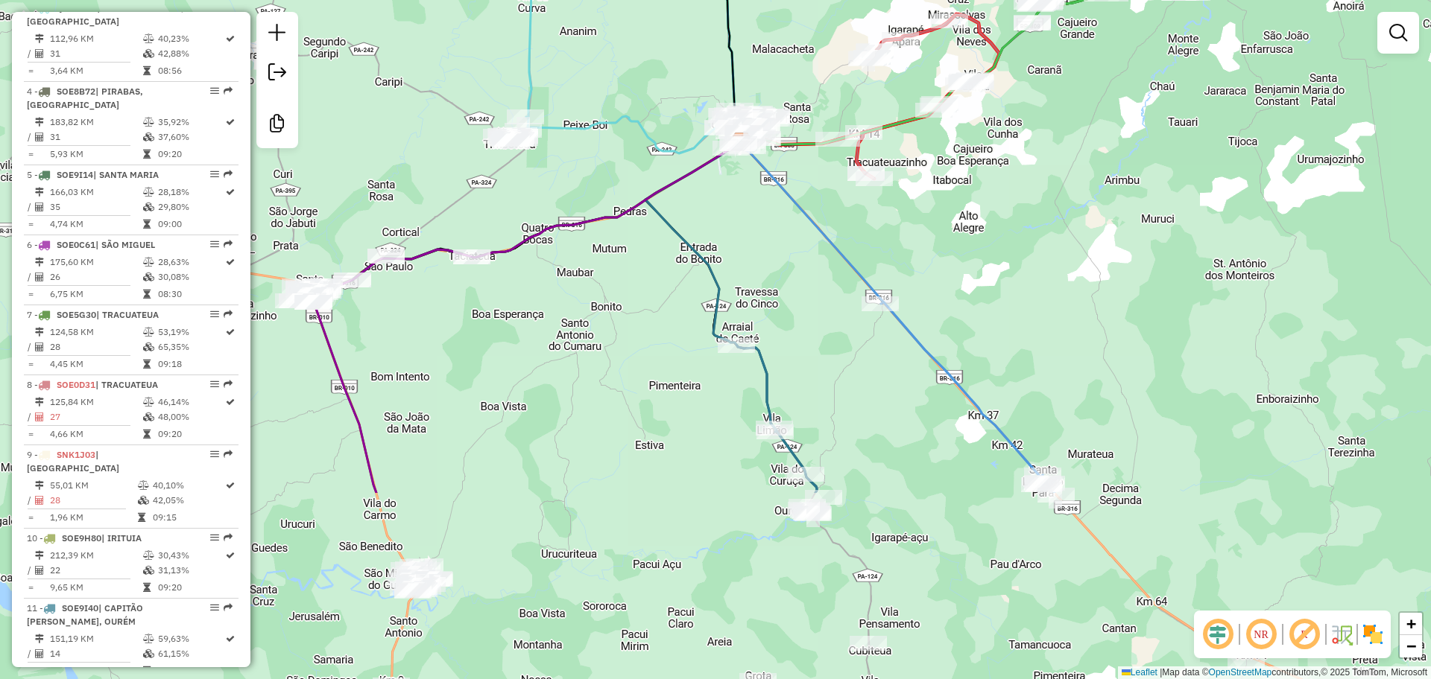
drag, startPoint x: 769, startPoint y: 434, endPoint x: 869, endPoint y: 142, distance: 308.7
click at [872, 142] on div "Janela de atendimento Grade de atendimento Capacidade Transportadoras Veículos …" at bounding box center [715, 339] width 1431 height 679
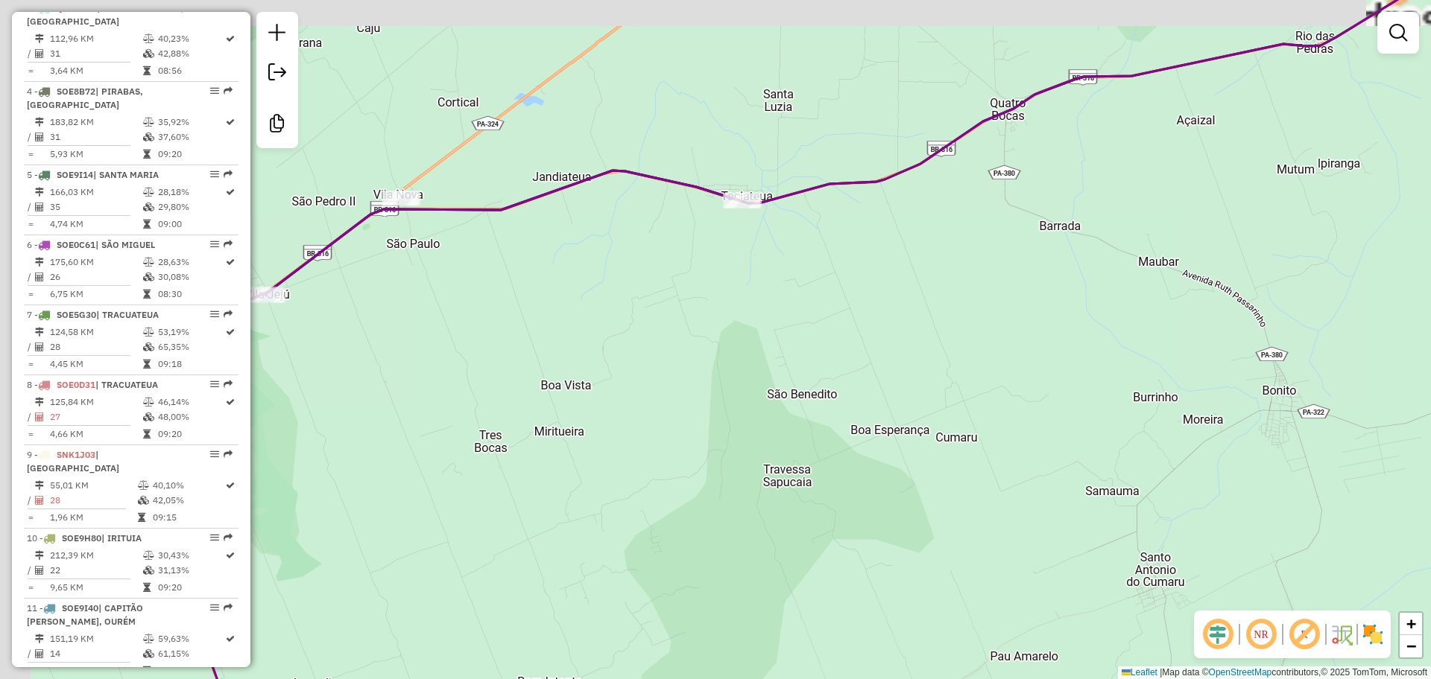
drag, startPoint x: 404, startPoint y: 201, endPoint x: 449, endPoint y: 262, distance: 75.7
click at [449, 262] on div "Rota 8 - Placa SOE0D31 1696 - BAR E MERC AMARAL Rota 8 - Placa SOE0D31 4775 - M…" at bounding box center [715, 339] width 1431 height 679
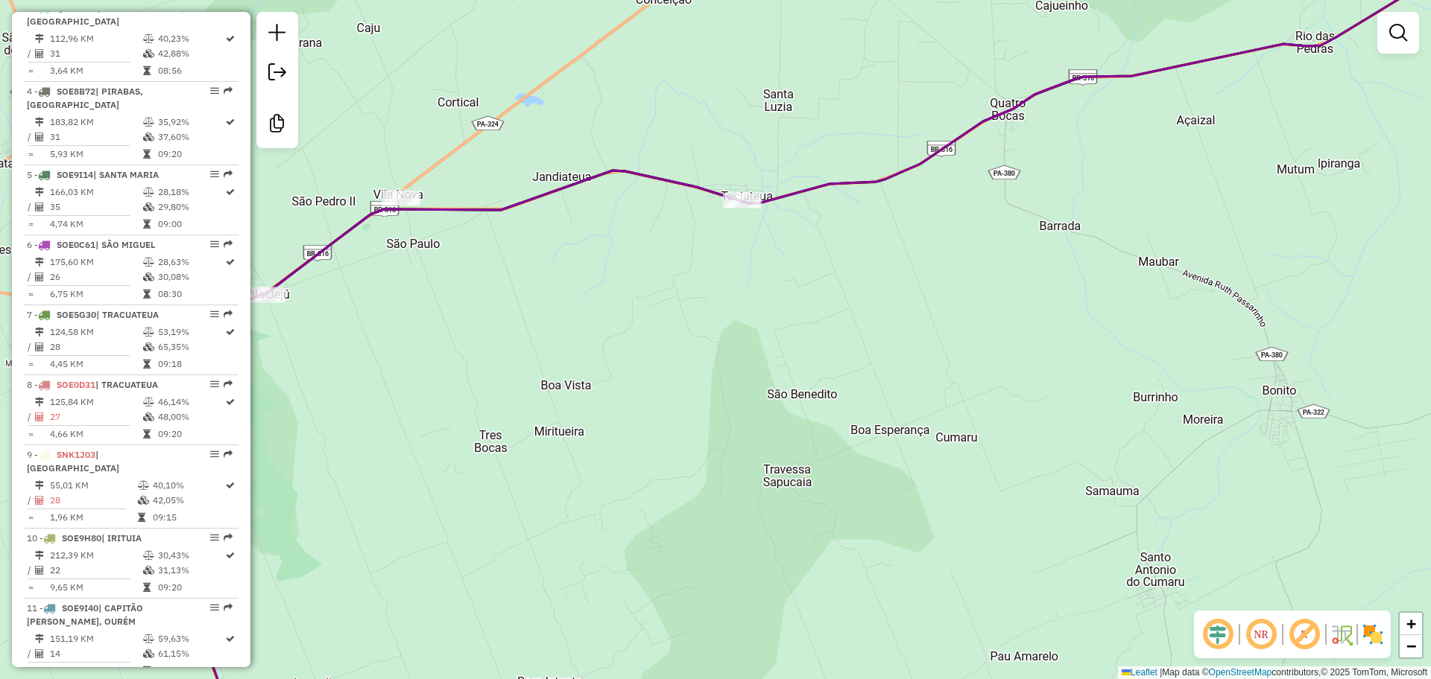
click at [392, 186] on div "Rota 8 - Placa SOE0D31 1696 - BAR E MERC AMARAL Rota 8 - Placa SOE0D31 4775 - M…" at bounding box center [715, 339] width 1431 height 679
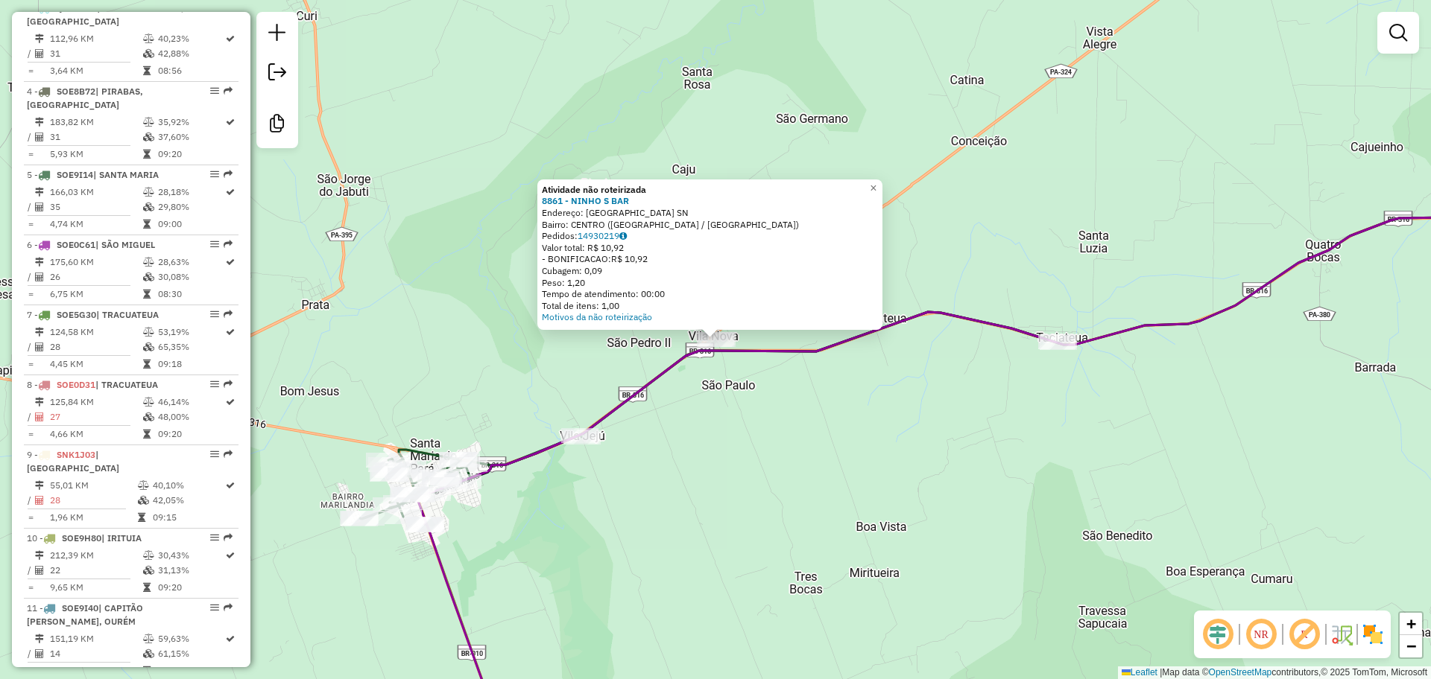
click at [717, 386] on div "Atividade não roteirizada 8861 - NINHO S BAR Endereço: [GEOGRAPHIC_DATA] SN Bai…" at bounding box center [715, 339] width 1431 height 679
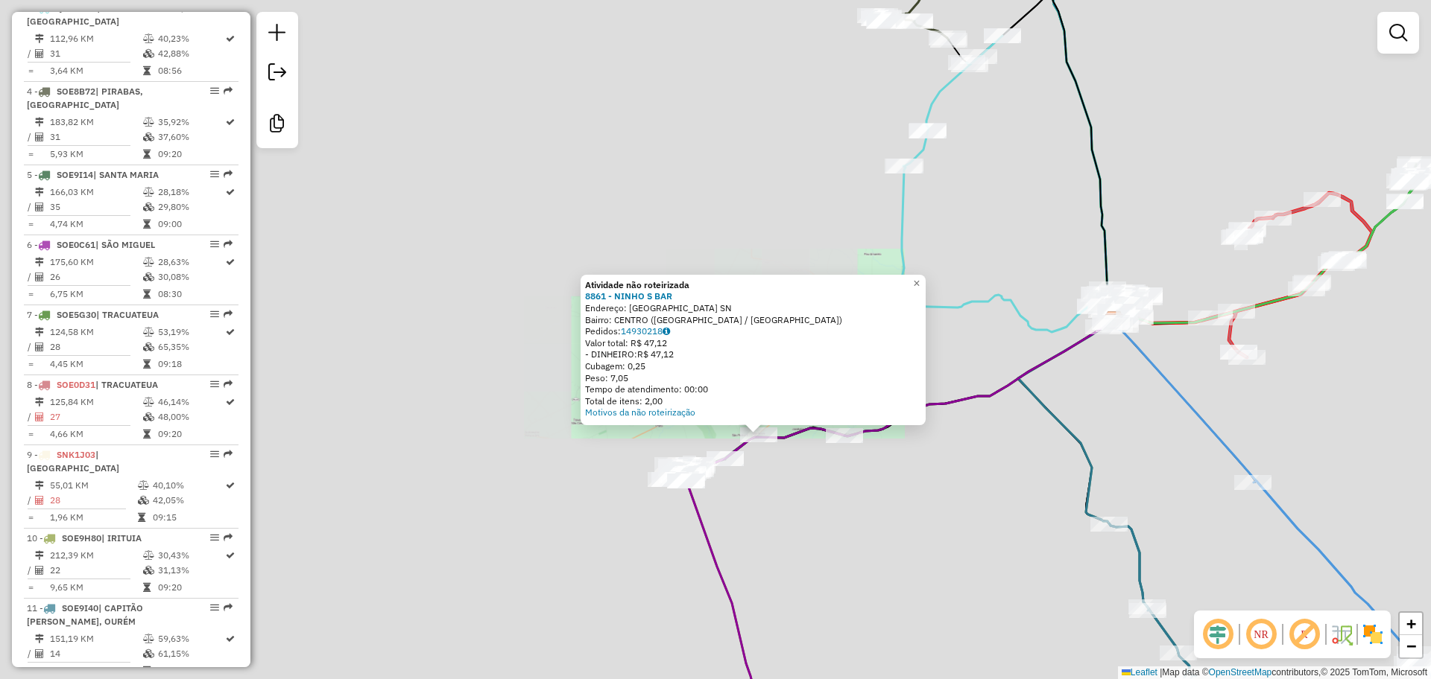
click at [779, 462] on div "Atividade não roteirizada 8861 - NINHO S BAR Endereço: [GEOGRAPHIC_DATA] SN Bai…" at bounding box center [715, 339] width 1431 height 679
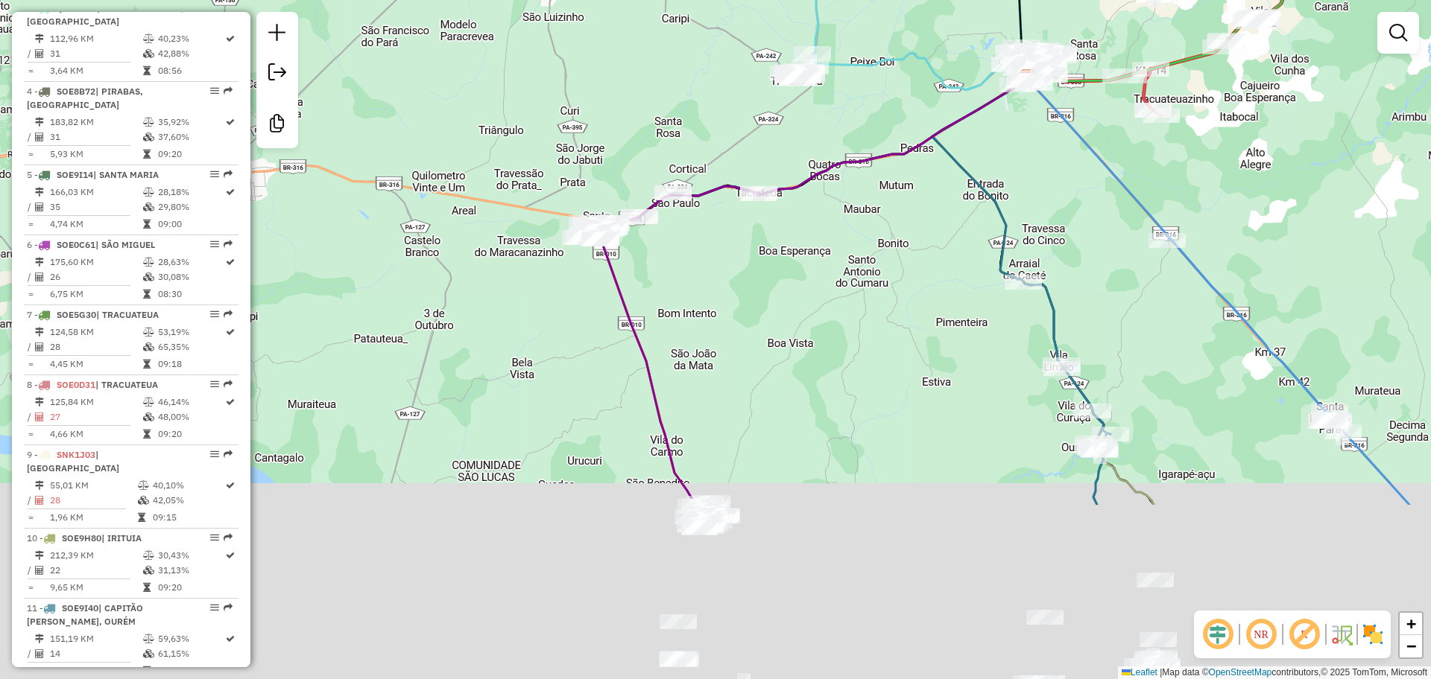
drag, startPoint x: 804, startPoint y: 499, endPoint x: 719, endPoint y: 260, distance: 253.8
click at [719, 260] on div "Janela de atendimento Grade de atendimento Capacidade Transportadoras Veículos …" at bounding box center [715, 339] width 1431 height 679
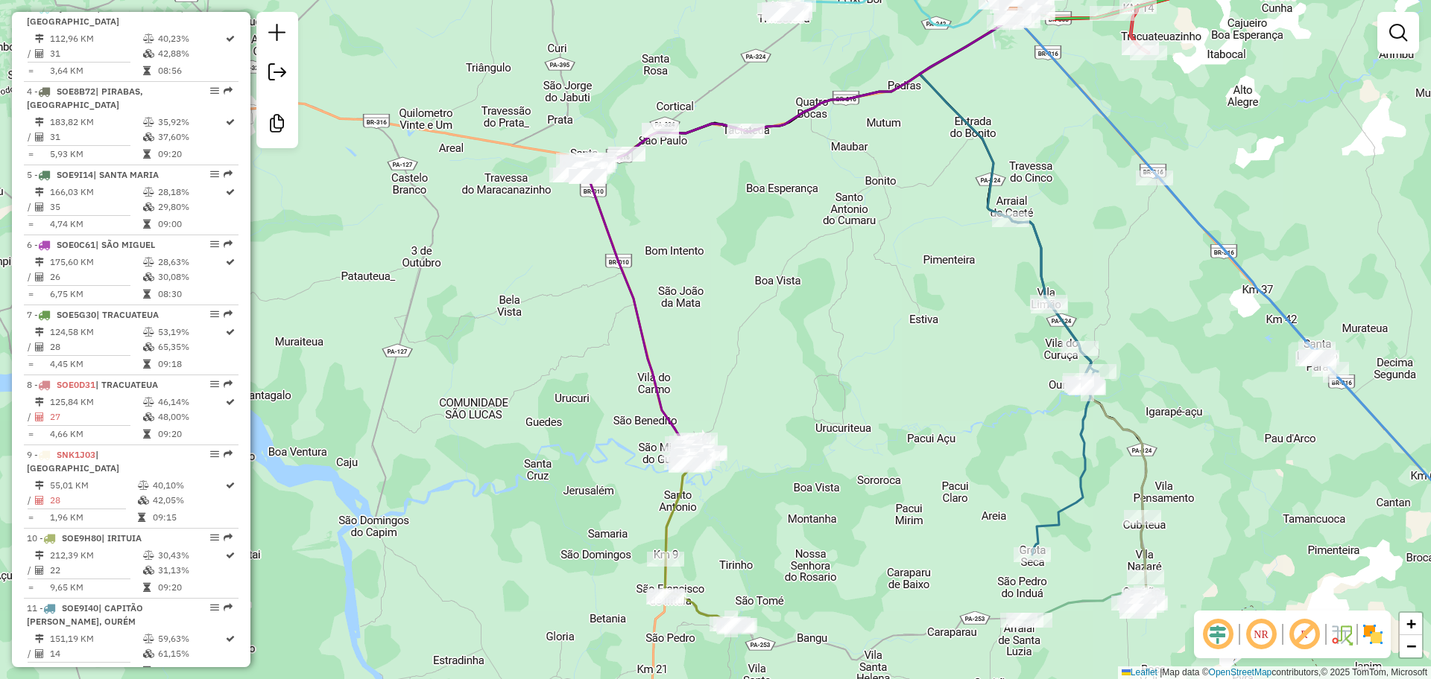
drag, startPoint x: 785, startPoint y: 403, endPoint x: 736, endPoint y: 230, distance: 179.5
click at [736, 230] on div "Janela de atendimento Grade de atendimento Capacidade Transportadoras Veículos …" at bounding box center [715, 339] width 1431 height 679
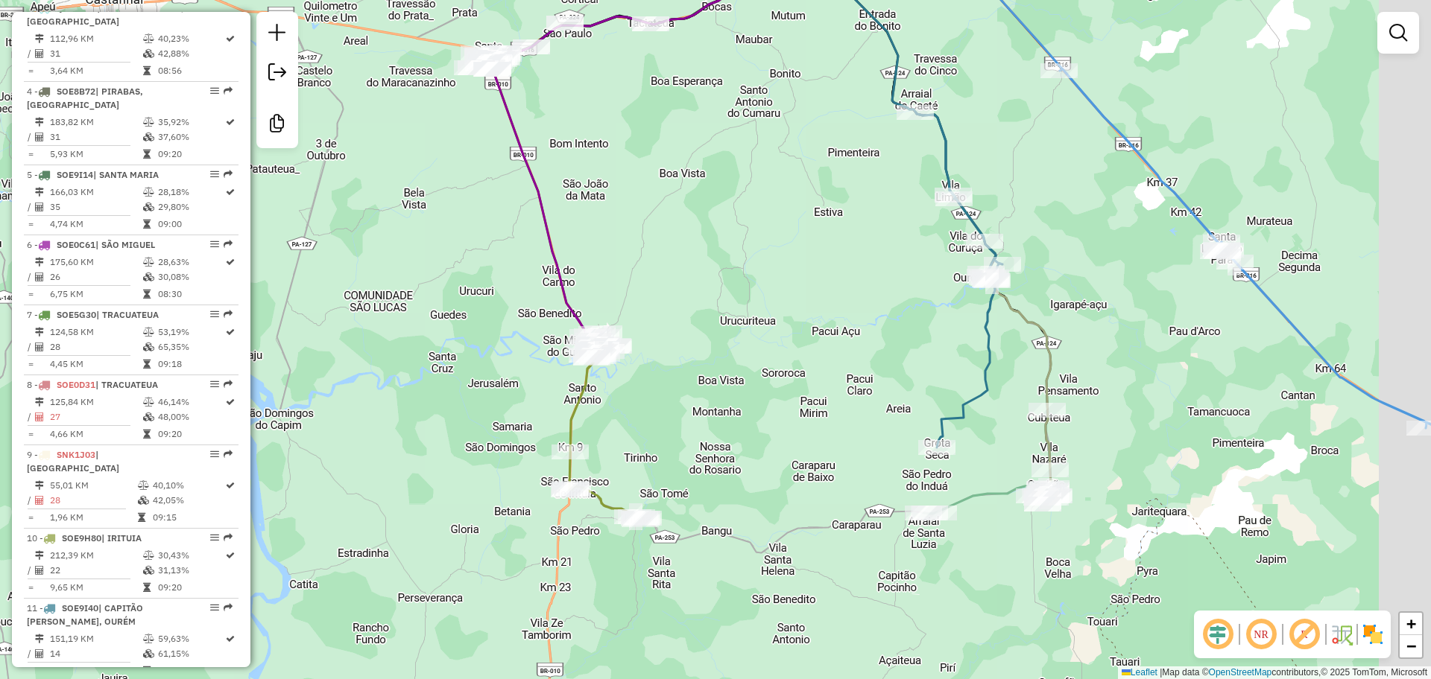
drag, startPoint x: 767, startPoint y: 405, endPoint x: 711, endPoint y: 412, distance: 56.4
click at [712, 415] on div "Janela de atendimento Grade de atendimento Capacidade Transportadoras Veículos …" at bounding box center [715, 339] width 1431 height 679
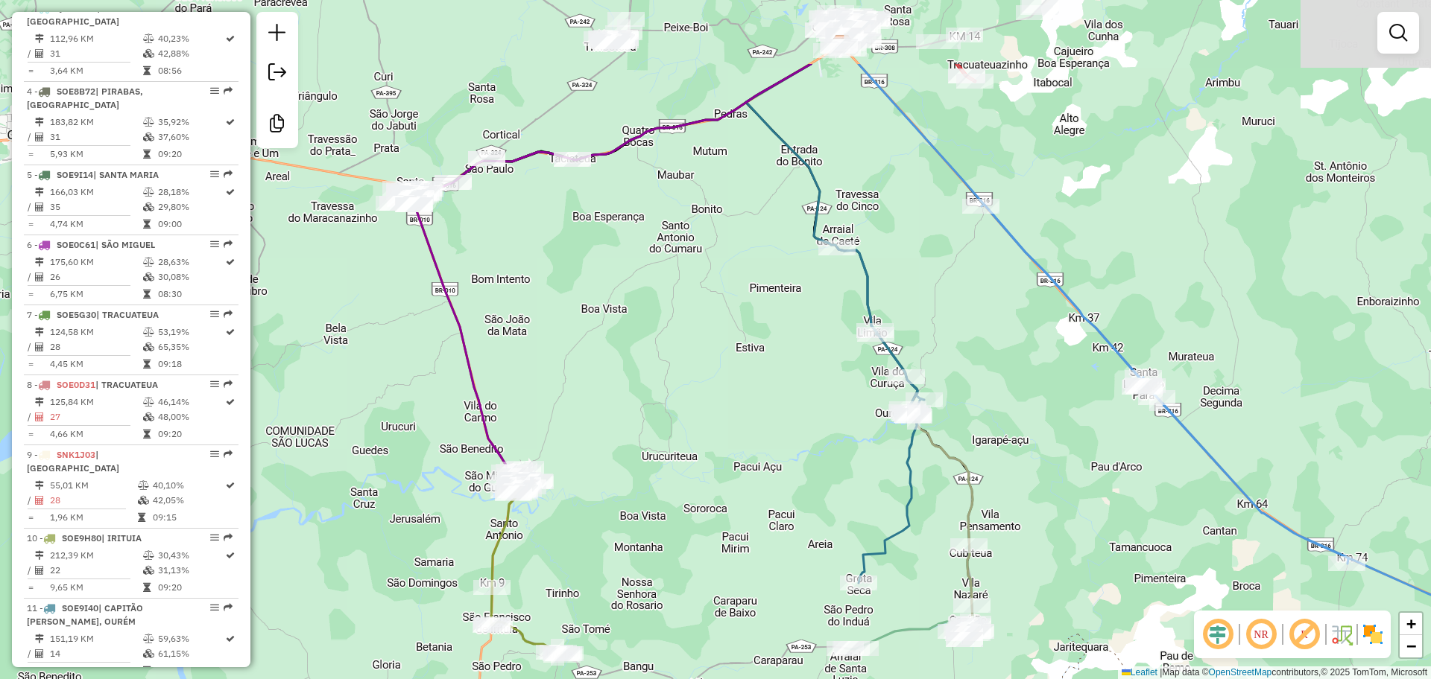
drag, startPoint x: 734, startPoint y: 387, endPoint x: 684, endPoint y: 521, distance: 142.4
click at [684, 521] on div "Janela de atendimento Grade de atendimento Capacidade Transportadoras Veículos …" at bounding box center [715, 339] width 1431 height 679
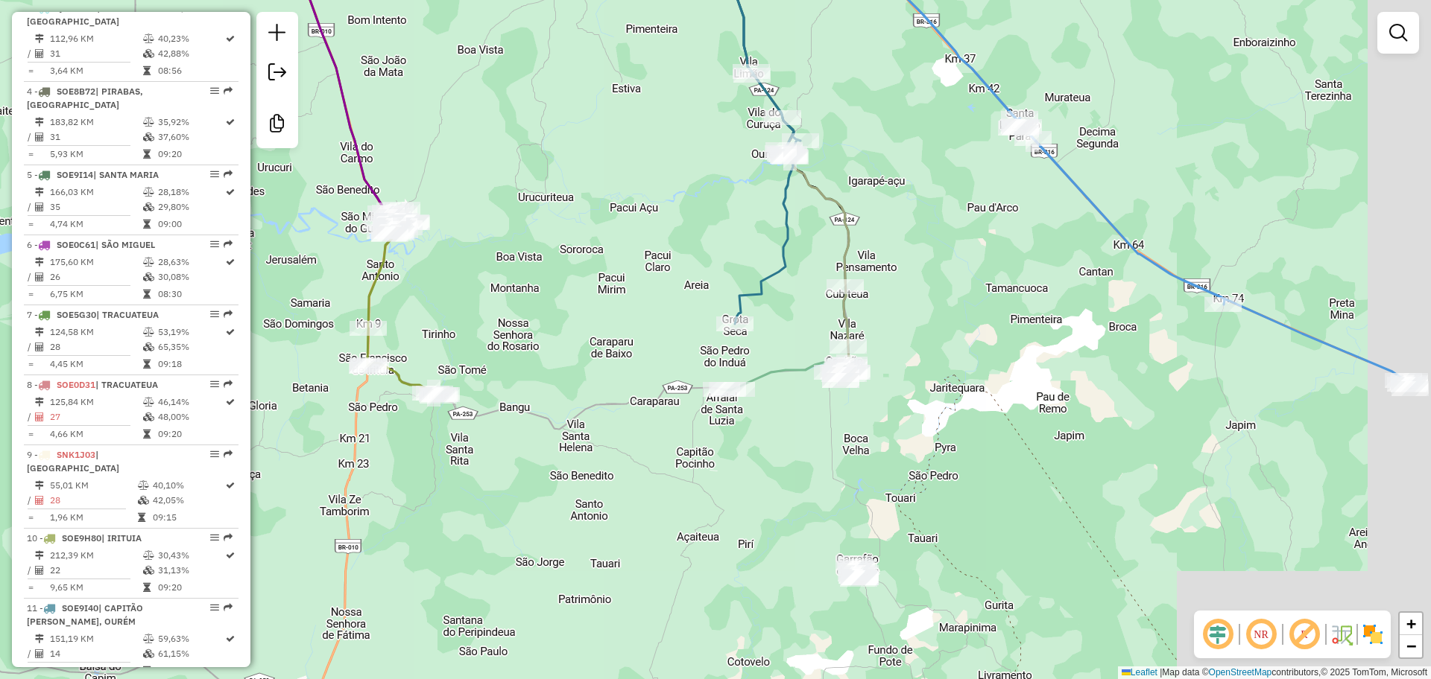
drag, startPoint x: 685, startPoint y: 510, endPoint x: 562, endPoint y: 249, distance: 289.3
click at [562, 249] on div "Janela de atendimento Grade de atendimento Capacidade Transportadoras Veículos …" at bounding box center [715, 339] width 1431 height 679
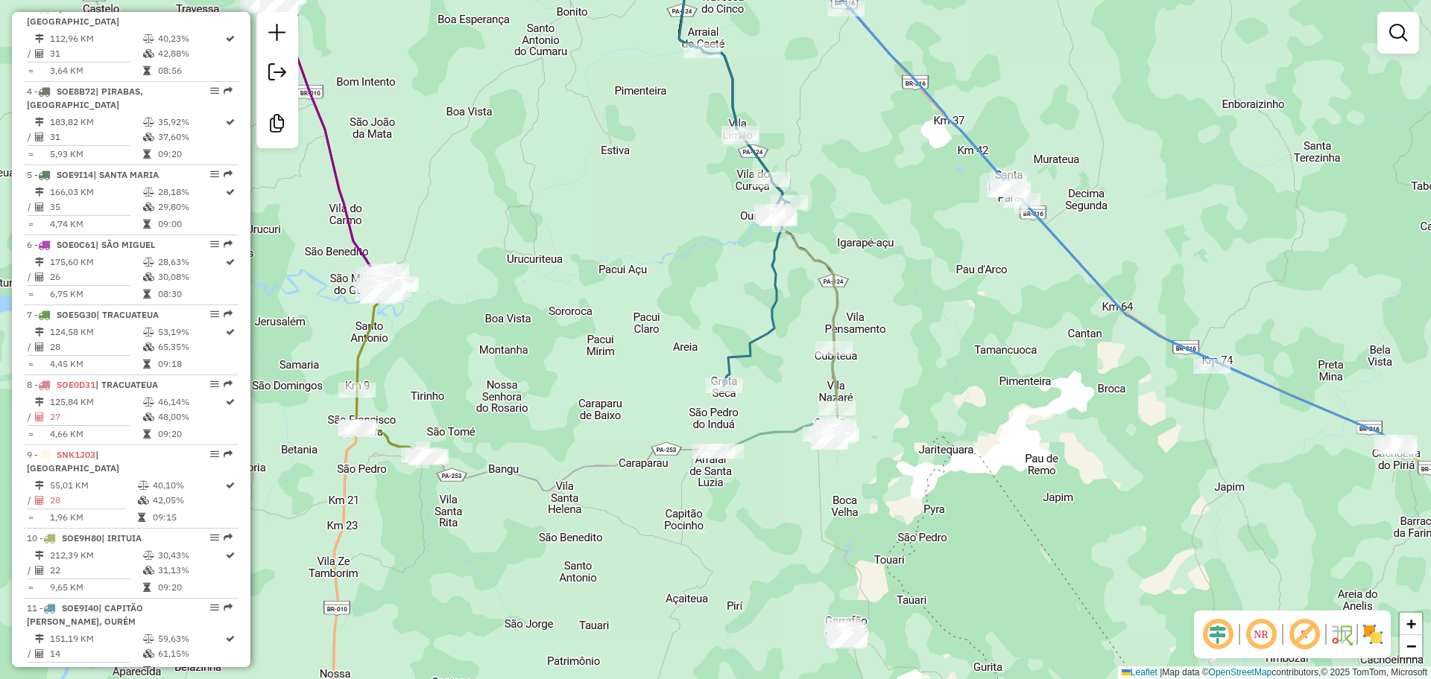
drag, startPoint x: 883, startPoint y: 434, endPoint x: 872, endPoint y: 497, distance: 64.3
click at [872, 498] on div "Janela de atendimento Grade de atendimento Capacidade Transportadoras Veículos …" at bounding box center [715, 339] width 1431 height 679
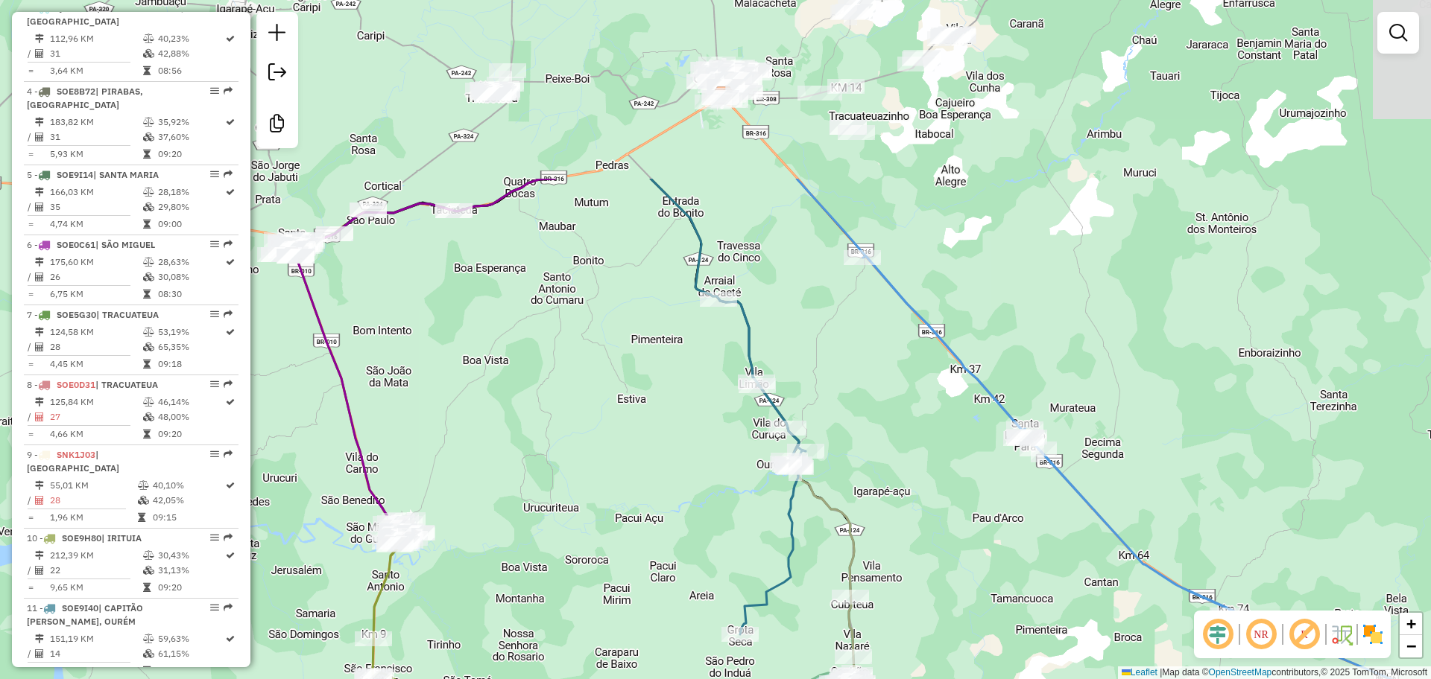
drag, startPoint x: 914, startPoint y: 342, endPoint x: 932, endPoint y: 576, distance: 234.6
click at [932, 576] on div "Janela de atendimento Grade de atendimento Capacidade Transportadoras Veículos …" at bounding box center [715, 339] width 1431 height 679
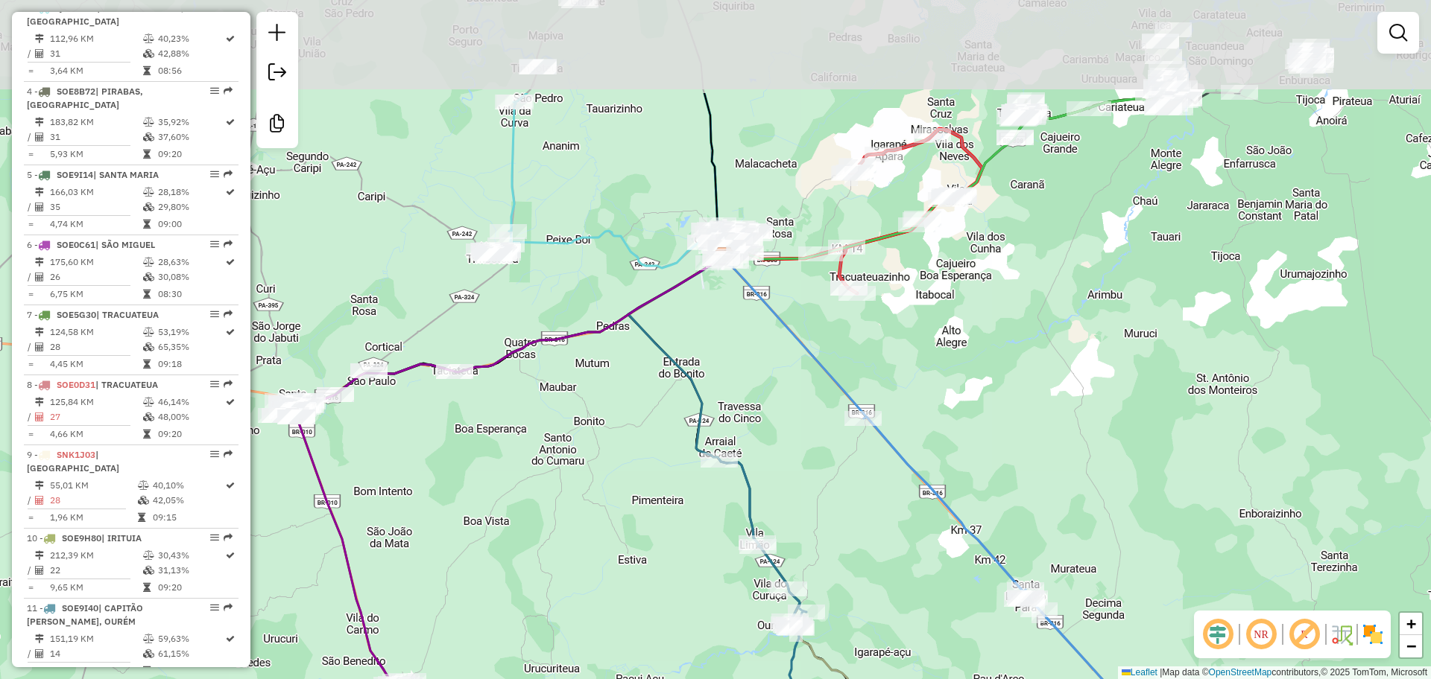
drag, startPoint x: 732, startPoint y: 229, endPoint x: 731, endPoint y: 394, distance: 165.4
click at [731, 394] on div "Janela de atendimento Grade de atendimento Capacidade Transportadoras Veículos …" at bounding box center [715, 339] width 1431 height 679
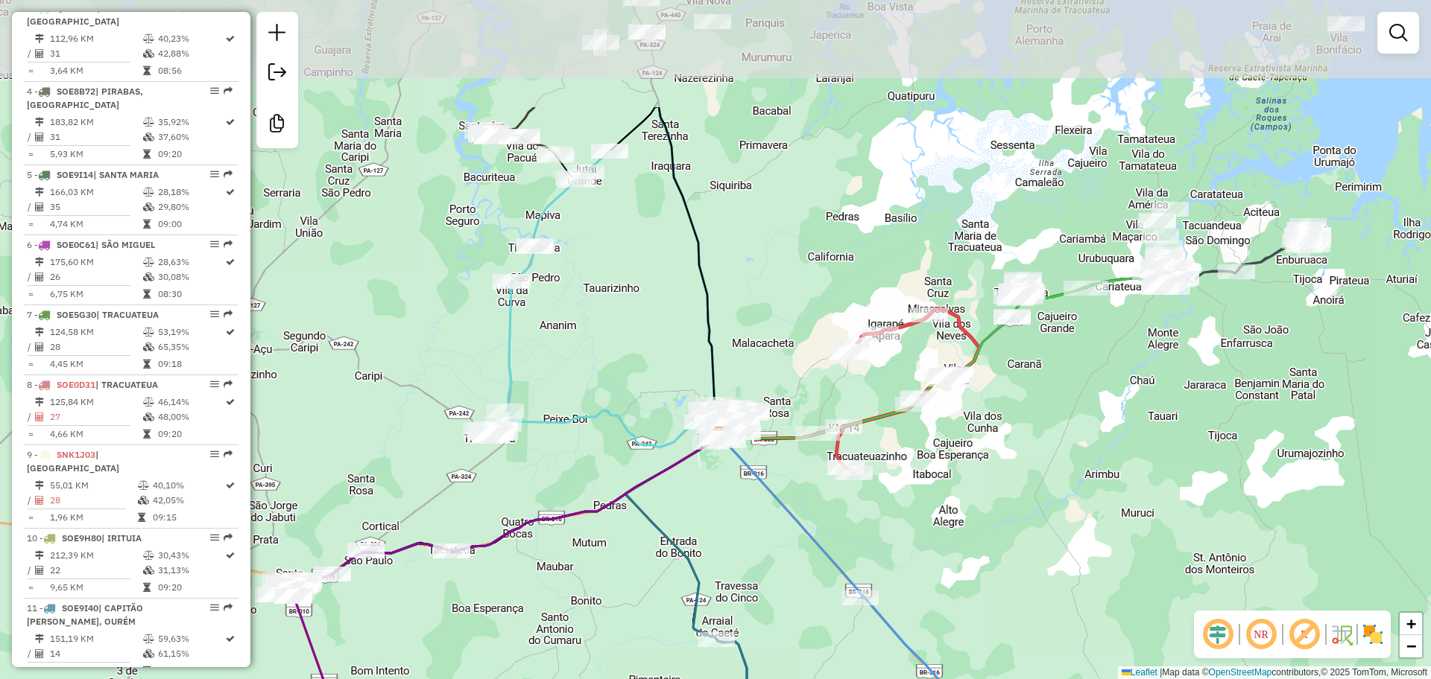
drag, startPoint x: 717, startPoint y: 353, endPoint x: 719, endPoint y: 509, distance: 155.7
click at [719, 513] on div "Janela de atendimento Grade de atendimento Capacidade Transportadoras Veículos …" at bounding box center [715, 339] width 1431 height 679
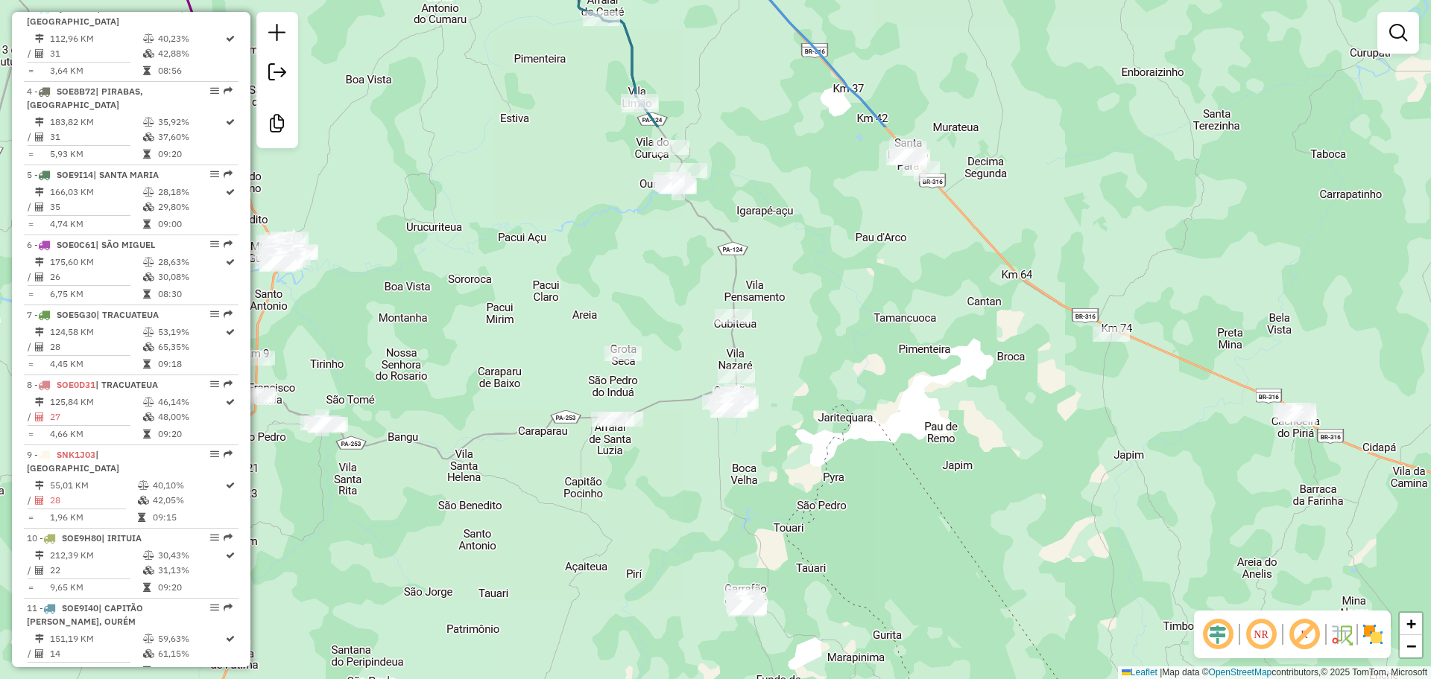
drag, startPoint x: 960, startPoint y: 539, endPoint x: 843, endPoint y: -81, distance: 630.7
click at [843, 0] on html "Aguarde... Pop-up bloqueado! Seu navegador bloqueou automáticamente a abertura …" at bounding box center [715, 339] width 1431 height 679
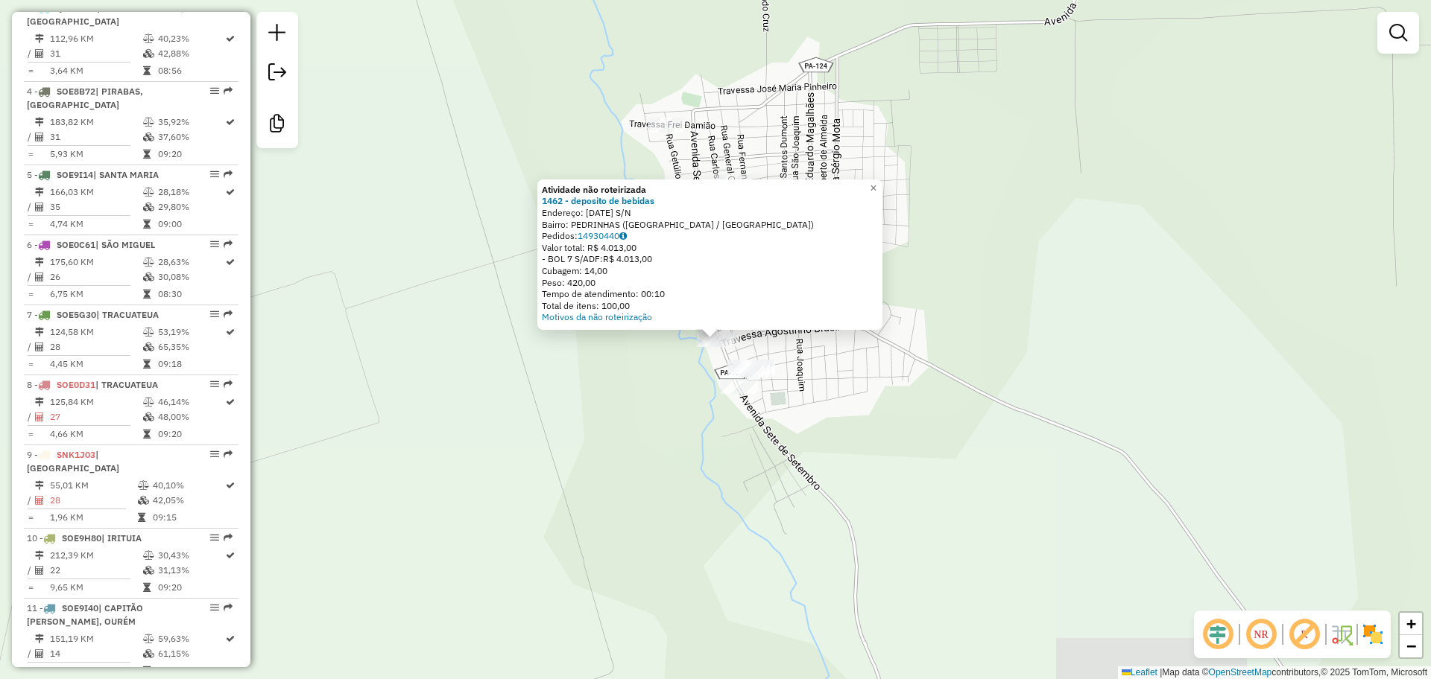
click at [818, 450] on div "Atividade não roteirizada 1462 - deposito de bebidas Endereço: [DATE] S/N Bairr…" at bounding box center [715, 339] width 1431 height 679
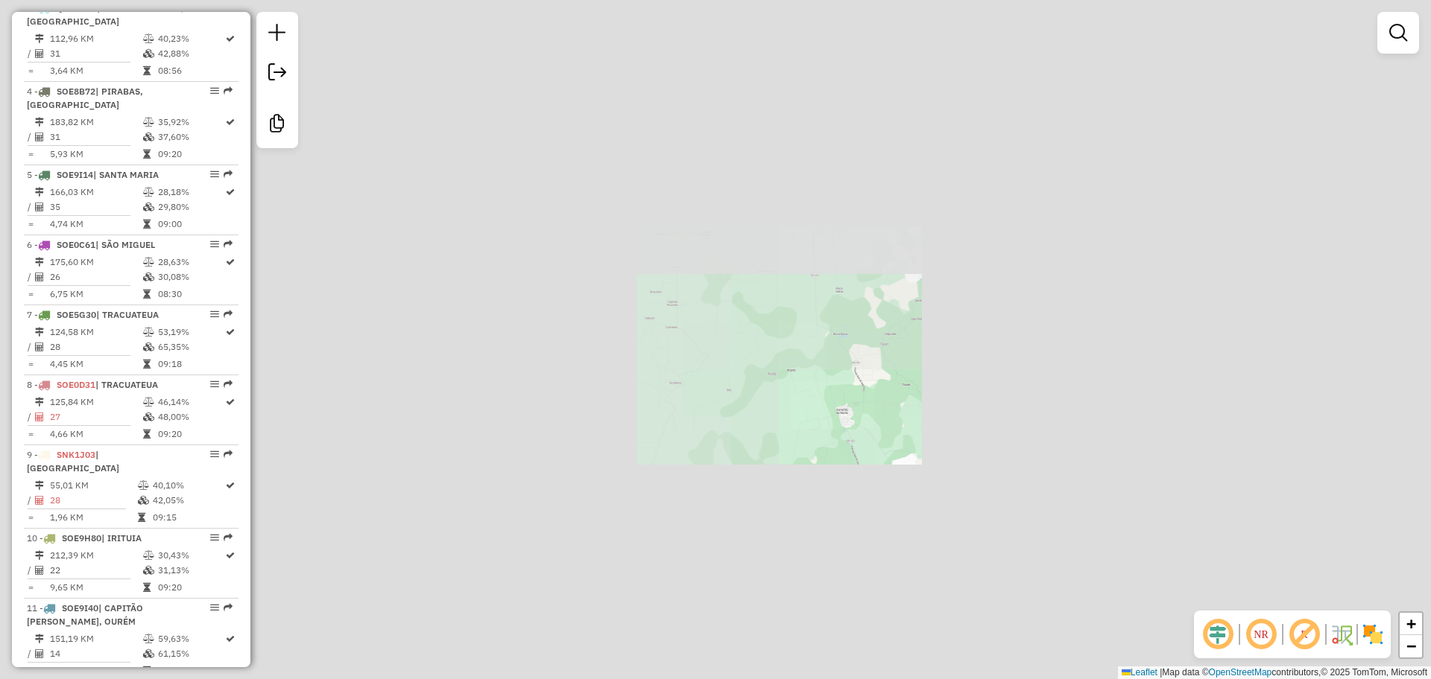
click at [887, 428] on div "Janela de atendimento Grade de atendimento Capacidade Transportadoras Veículos …" at bounding box center [715, 339] width 1431 height 679
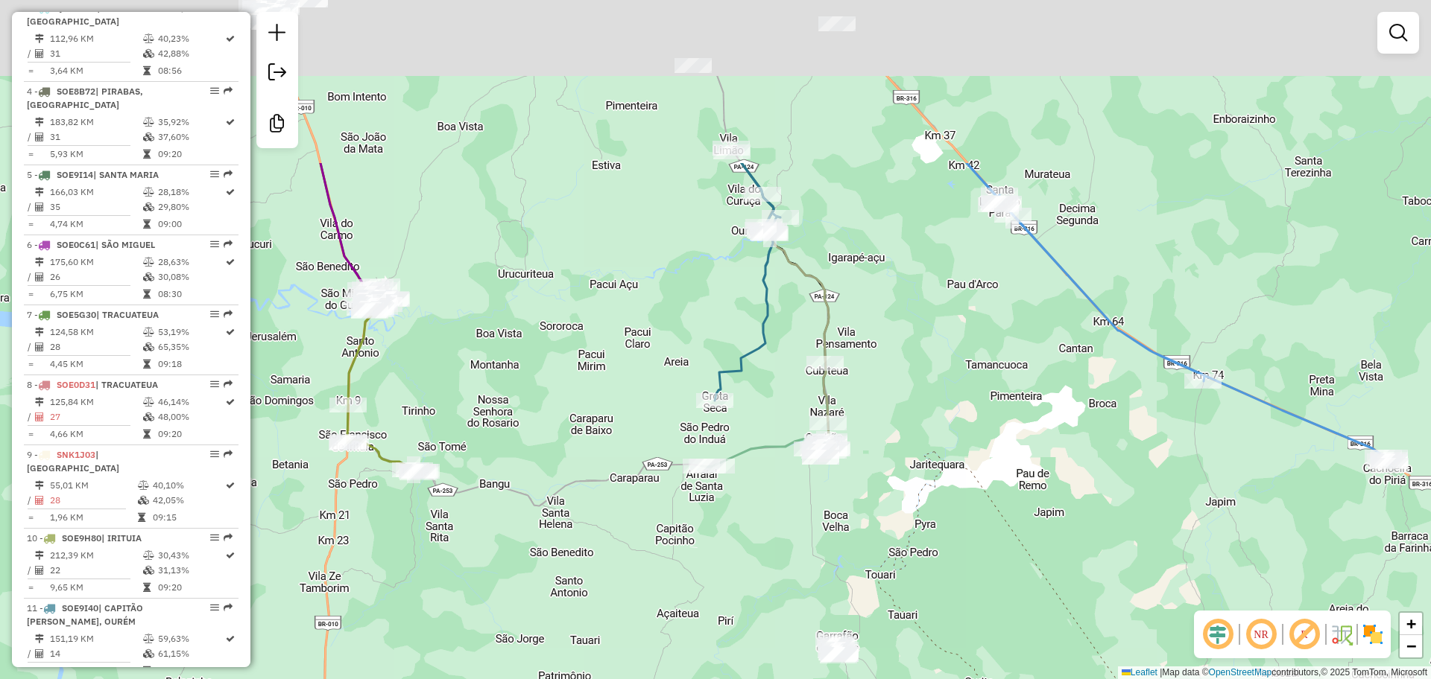
drag, startPoint x: 919, startPoint y: 379, endPoint x: 906, endPoint y: 621, distance: 242.5
click at [910, 634] on div "Janela de atendimento Grade de atendimento Capacidade Transportadoras Veículos …" at bounding box center [715, 339] width 1431 height 679
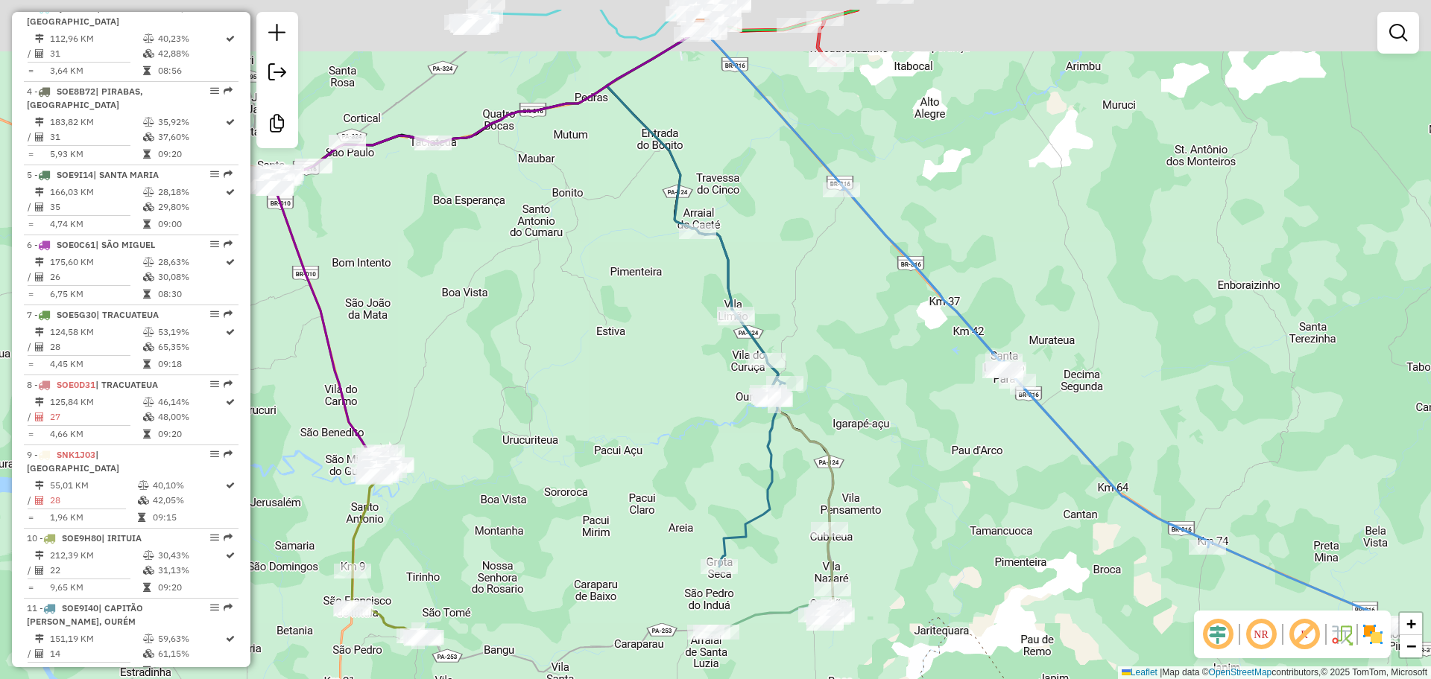
drag, startPoint x: 896, startPoint y: 465, endPoint x: 918, endPoint y: 723, distance: 258.8
click at [918, 679] on html "Aguarde... Pop-up bloqueado! Seu navegador bloqueou automáticamente a abertura …" at bounding box center [715, 339] width 1431 height 679
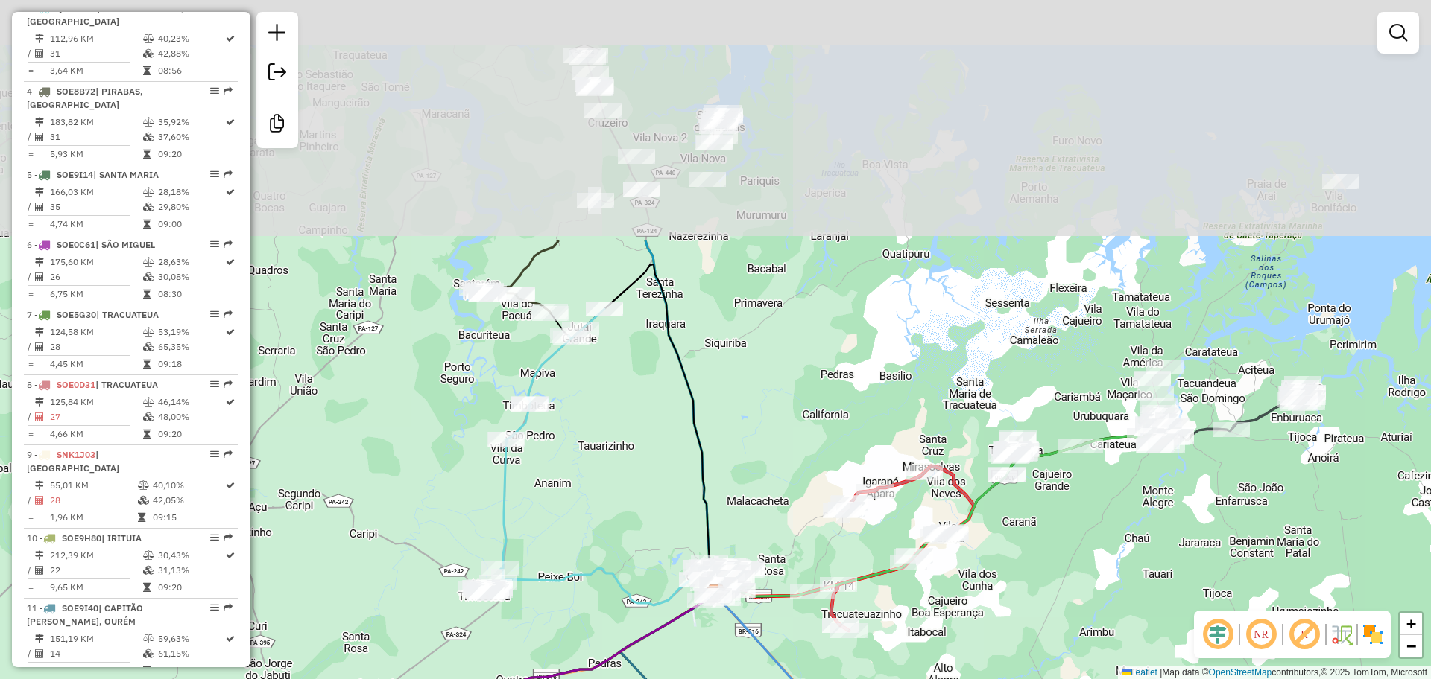
drag, startPoint x: 967, startPoint y: 395, endPoint x: 960, endPoint y: 715, distance: 319.7
click at [960, 679] on html "Aguarde... Pop-up bloqueado! Seu navegador bloqueou automáticamente a abertura …" at bounding box center [715, 339] width 1431 height 679
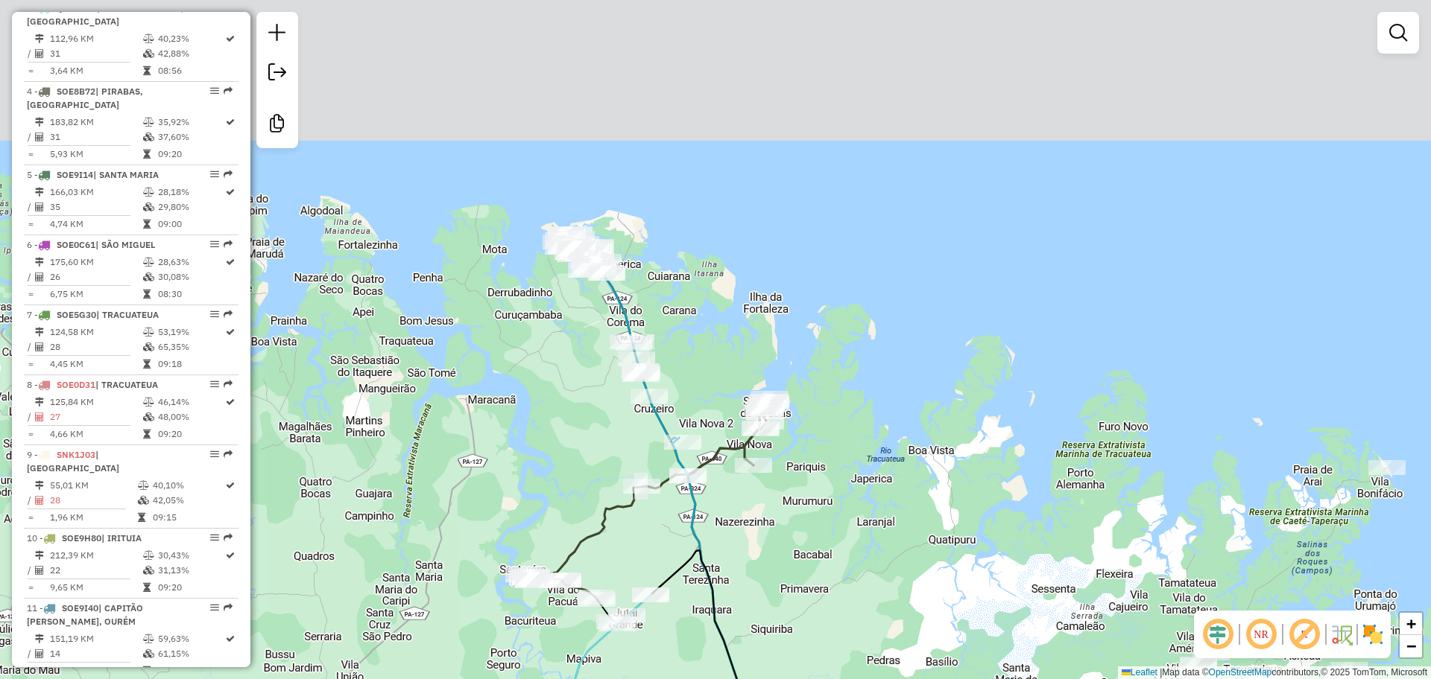
drag, startPoint x: 755, startPoint y: 323, endPoint x: 785, endPoint y: 548, distance: 226.2
click at [797, 583] on div "Janela de atendimento Grade de atendimento Capacidade Transportadoras Veículos …" at bounding box center [715, 339] width 1431 height 679
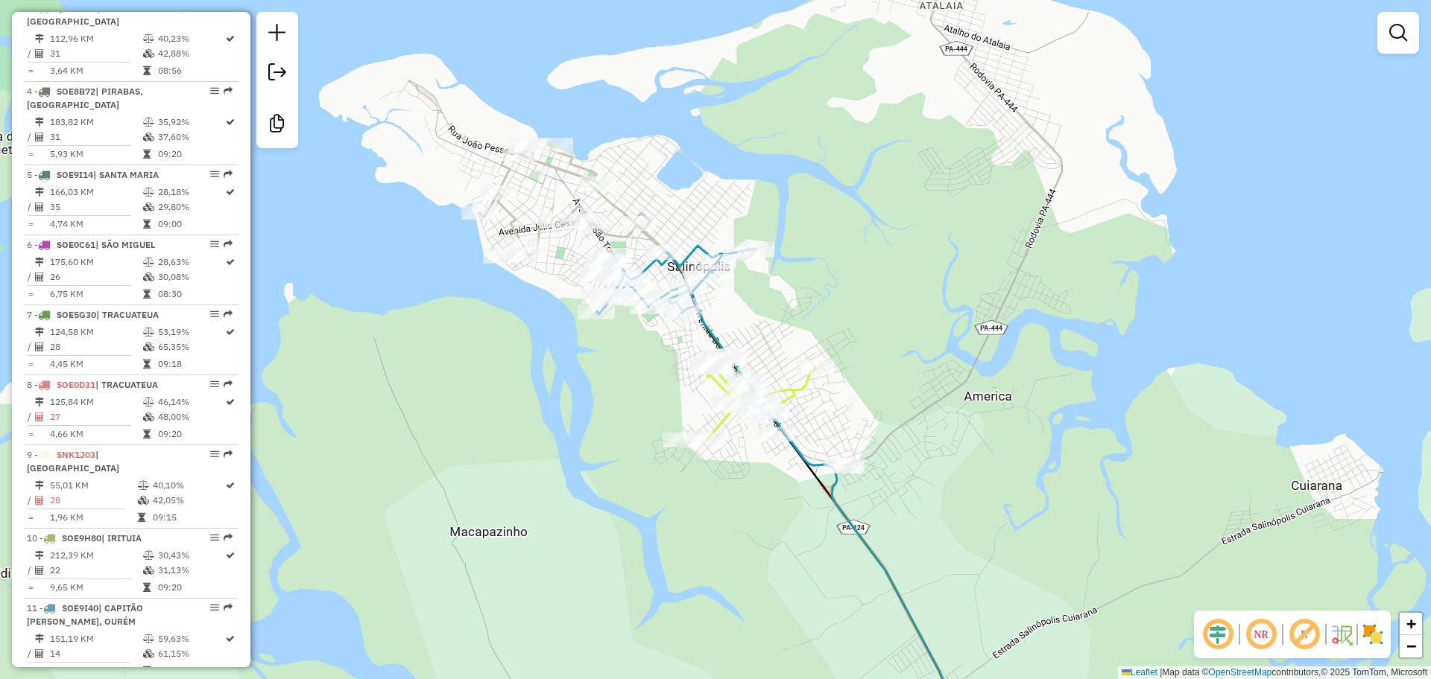
drag, startPoint x: 684, startPoint y: 384, endPoint x: 644, endPoint y: 397, distance: 42.2
click at [644, 397] on div "Janela de atendimento Grade de atendimento Capacidade Transportadoras Veículos …" at bounding box center [715, 339] width 1431 height 679
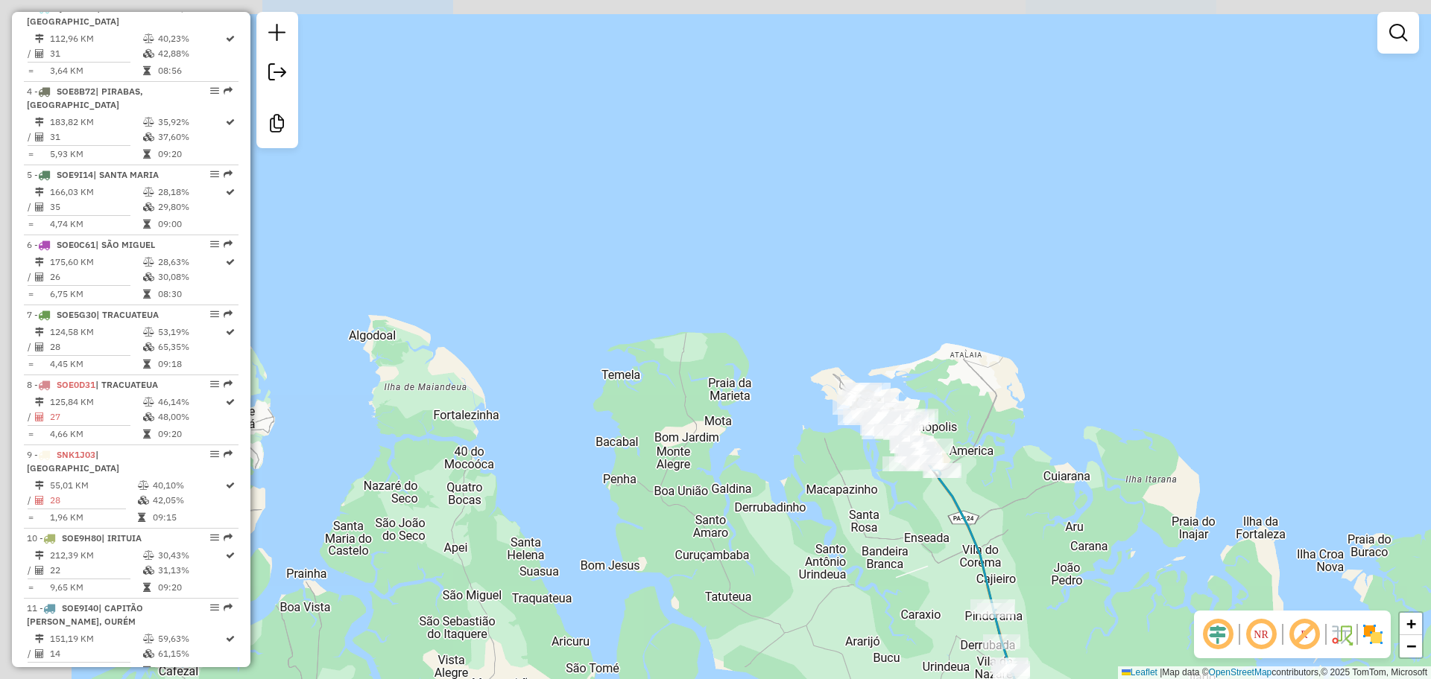
drag, startPoint x: 1145, startPoint y: 563, endPoint x: 818, endPoint y: 96, distance: 570.3
click at [819, 92] on div "Janela de atendimento Grade de atendimento Capacidade Transportadoras Veículos …" at bounding box center [715, 339] width 1431 height 679
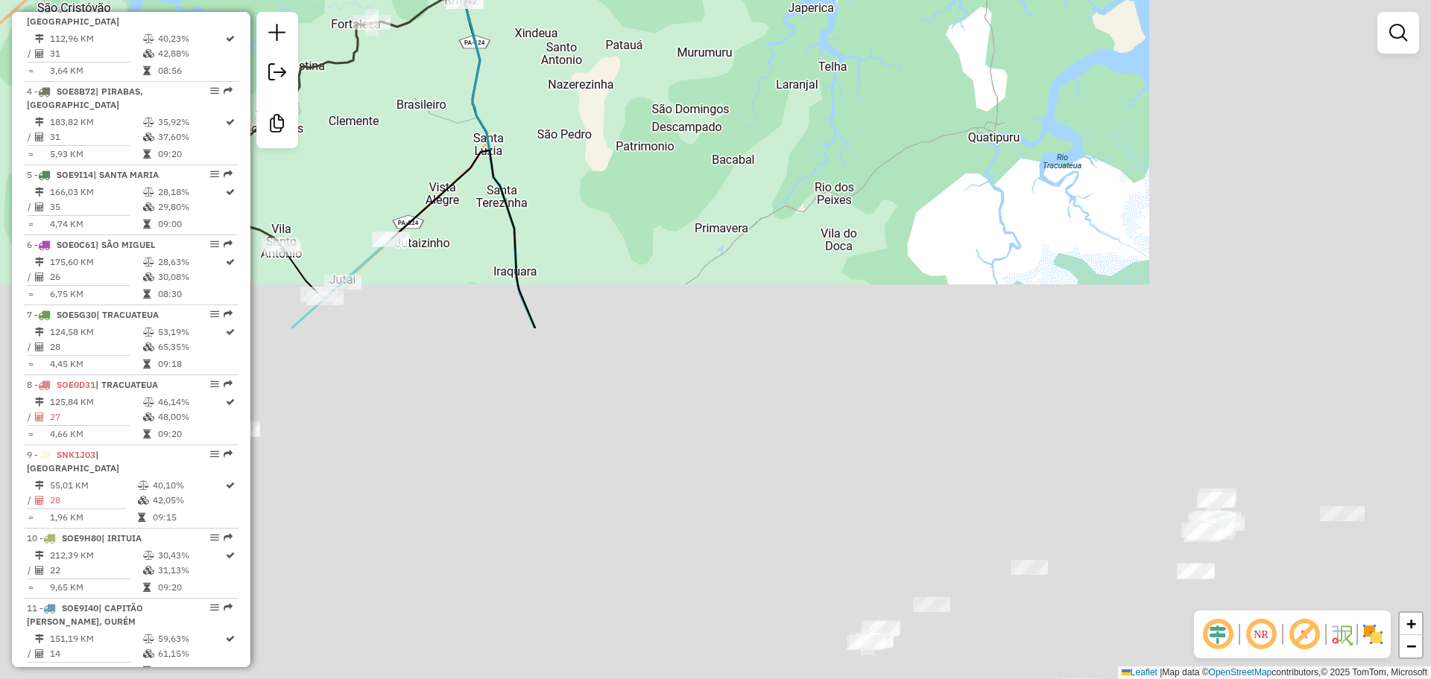
drag, startPoint x: 1051, startPoint y: 337, endPoint x: 654, endPoint y: -81, distance: 576.0
click at [654, 0] on html "Aguarde... Pop-up bloqueado! Seu navegador bloqueou automáticamente a abertura …" at bounding box center [715, 339] width 1431 height 679
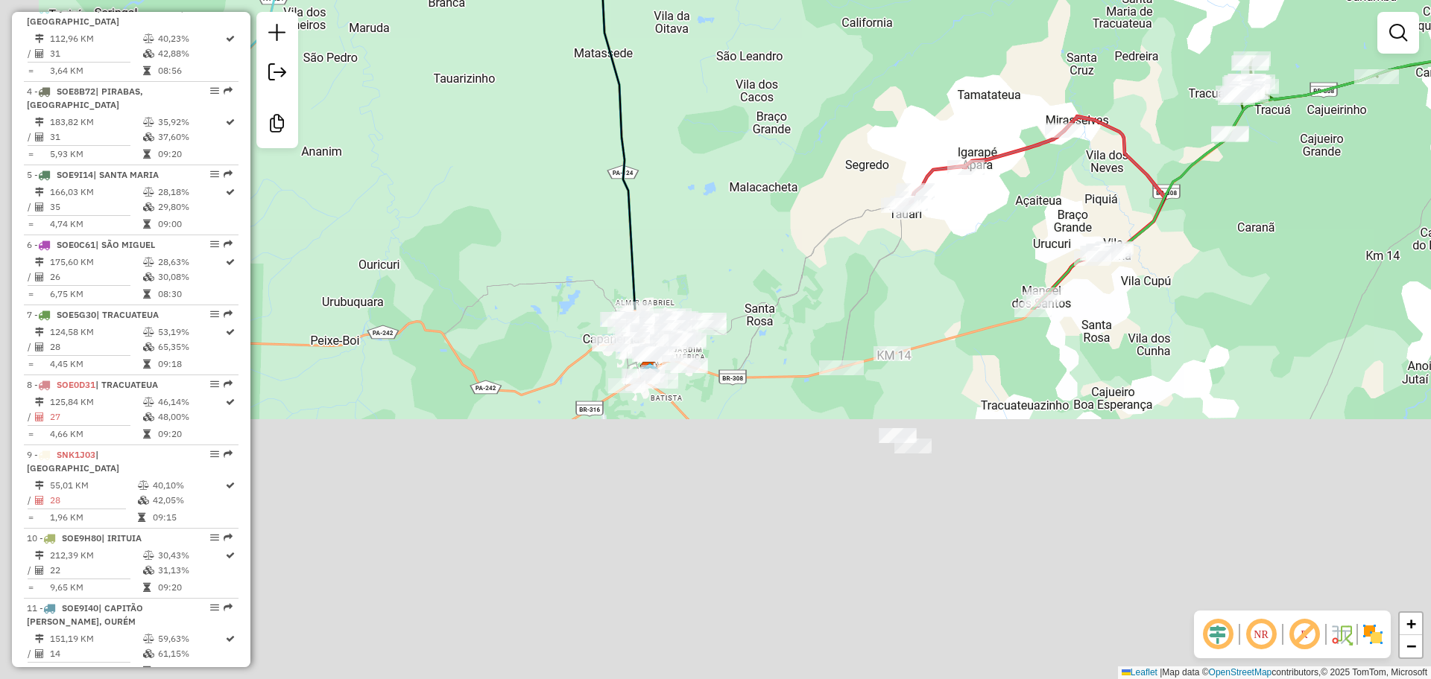
drag, startPoint x: 797, startPoint y: -51, endPoint x: 846, endPoint y: -81, distance: 57.5
click at [846, 0] on html "Aguarde... Pop-up bloqueado! Seu navegador bloqueou automáticamente a abertura …" at bounding box center [715, 339] width 1431 height 679
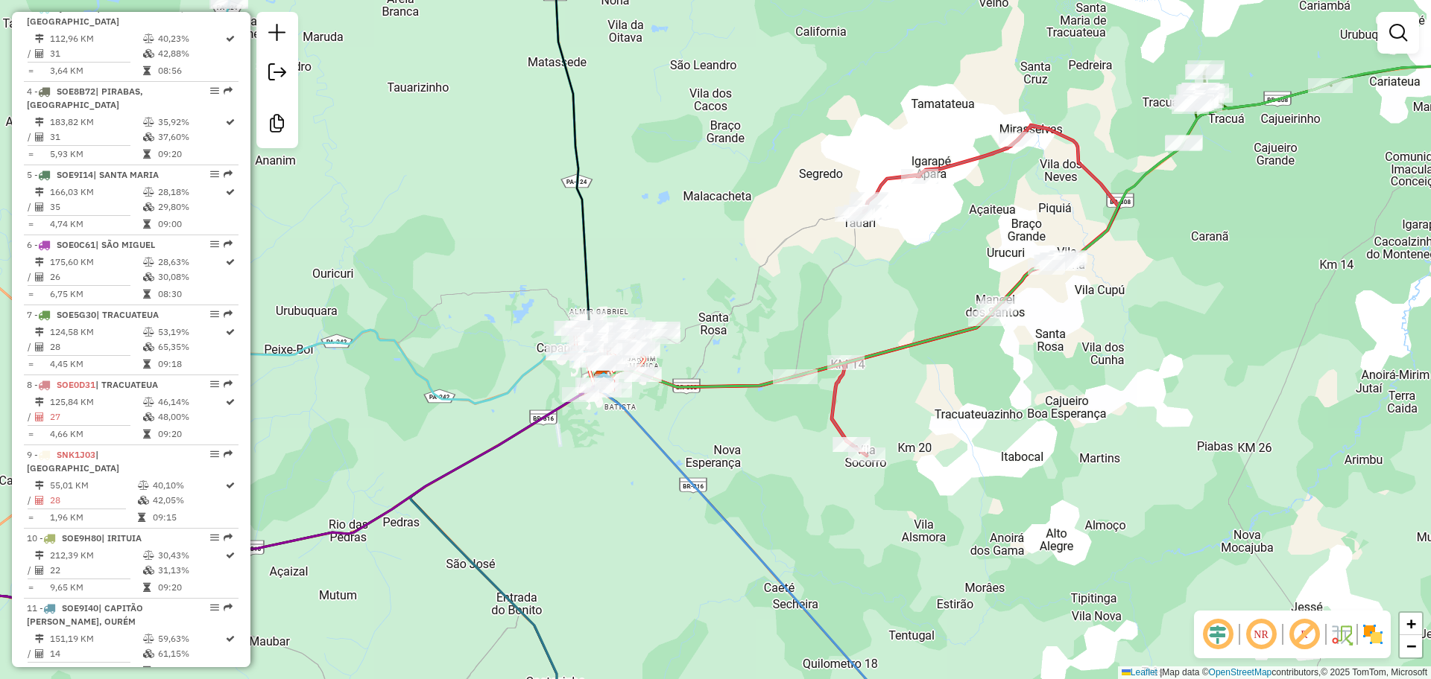
drag, startPoint x: 988, startPoint y: 343, endPoint x: 394, endPoint y: 466, distance: 606.4
click at [604, 387] on icon at bounding box center [1047, 221] width 886 height 332
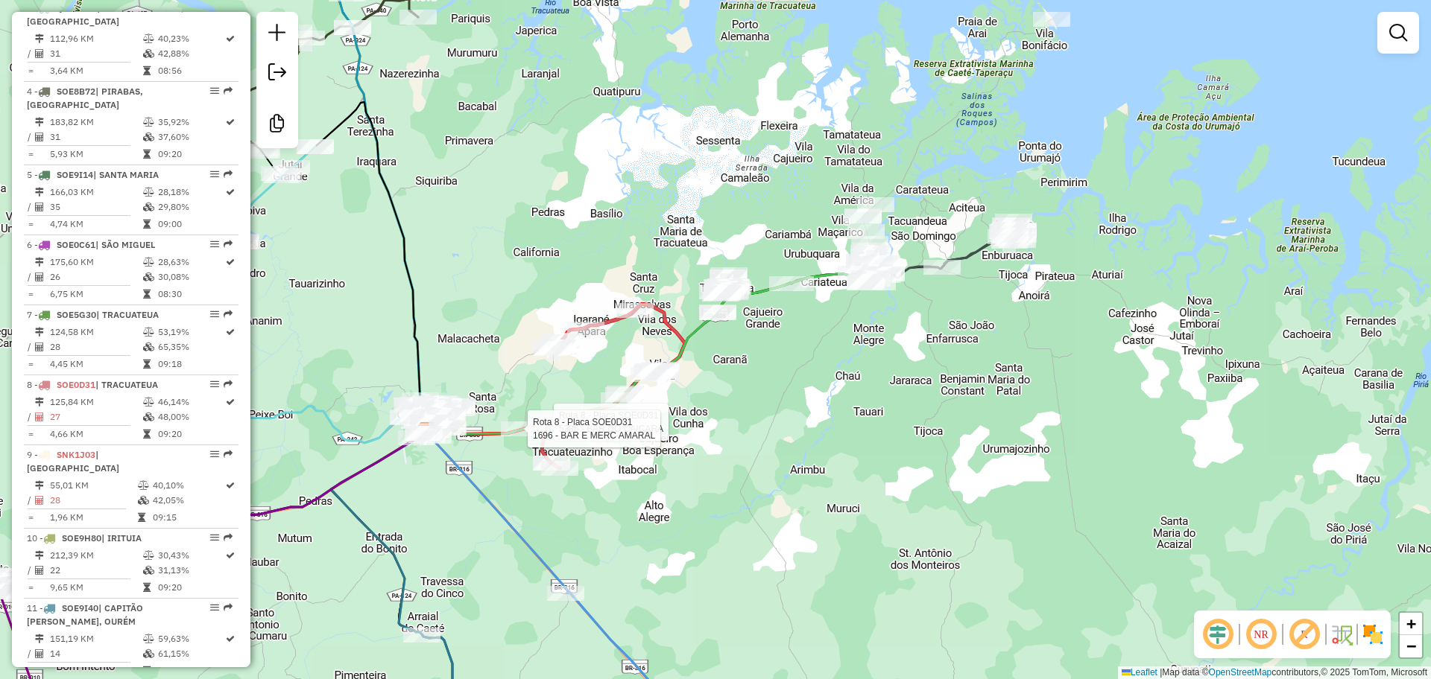
drag, startPoint x: 937, startPoint y: 159, endPoint x: 854, endPoint y: 186, distance: 87.9
click at [855, 186] on div "Rota 8 - Placa SOE0D31 5386 - BAR DO CAICARA Rota 8 - Placa SOE0D31 1696 - BAR …" at bounding box center [715, 339] width 1431 height 679
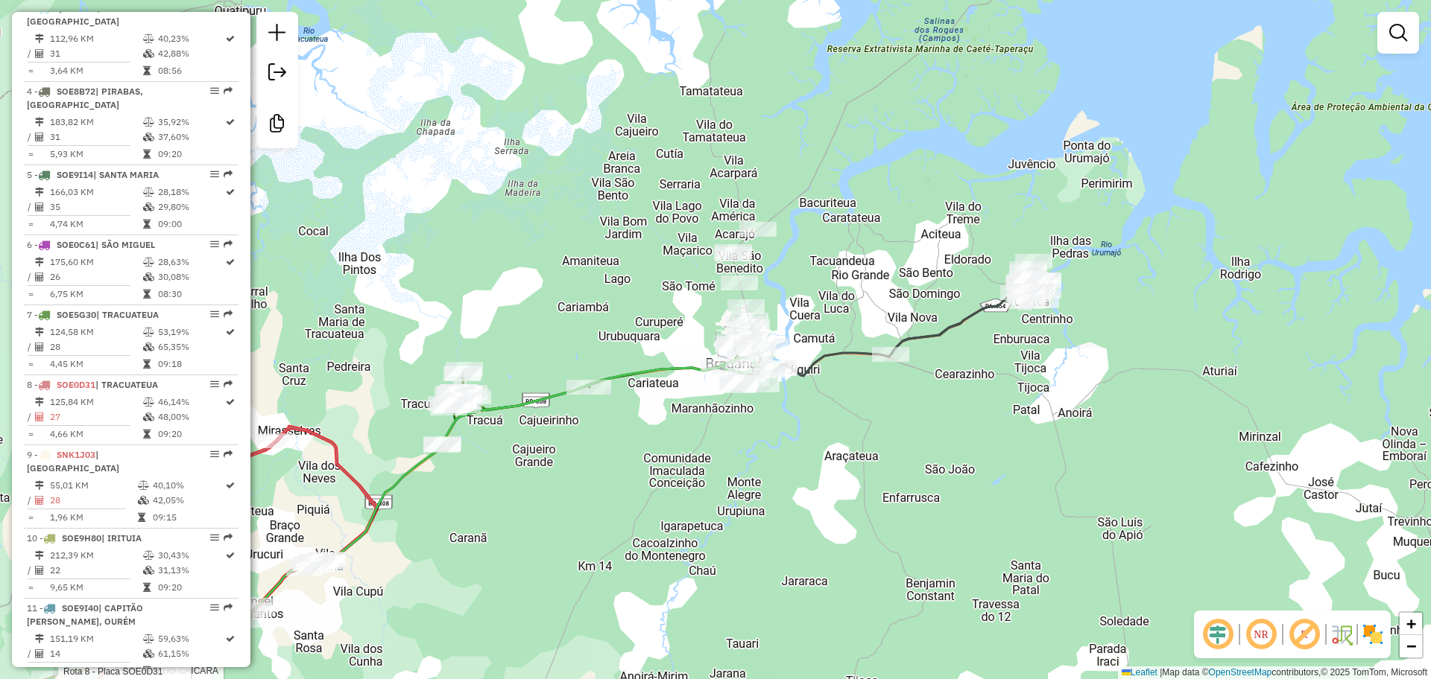
drag, startPoint x: 846, startPoint y: 253, endPoint x: 822, endPoint y: 293, distance: 46.1
click at [822, 293] on div "Rota 8 - Placa SOE0D31 5386 - BAR DO CAICARA Rota 8 - Placa SOE0D31 1696 - BAR …" at bounding box center [715, 339] width 1431 height 679
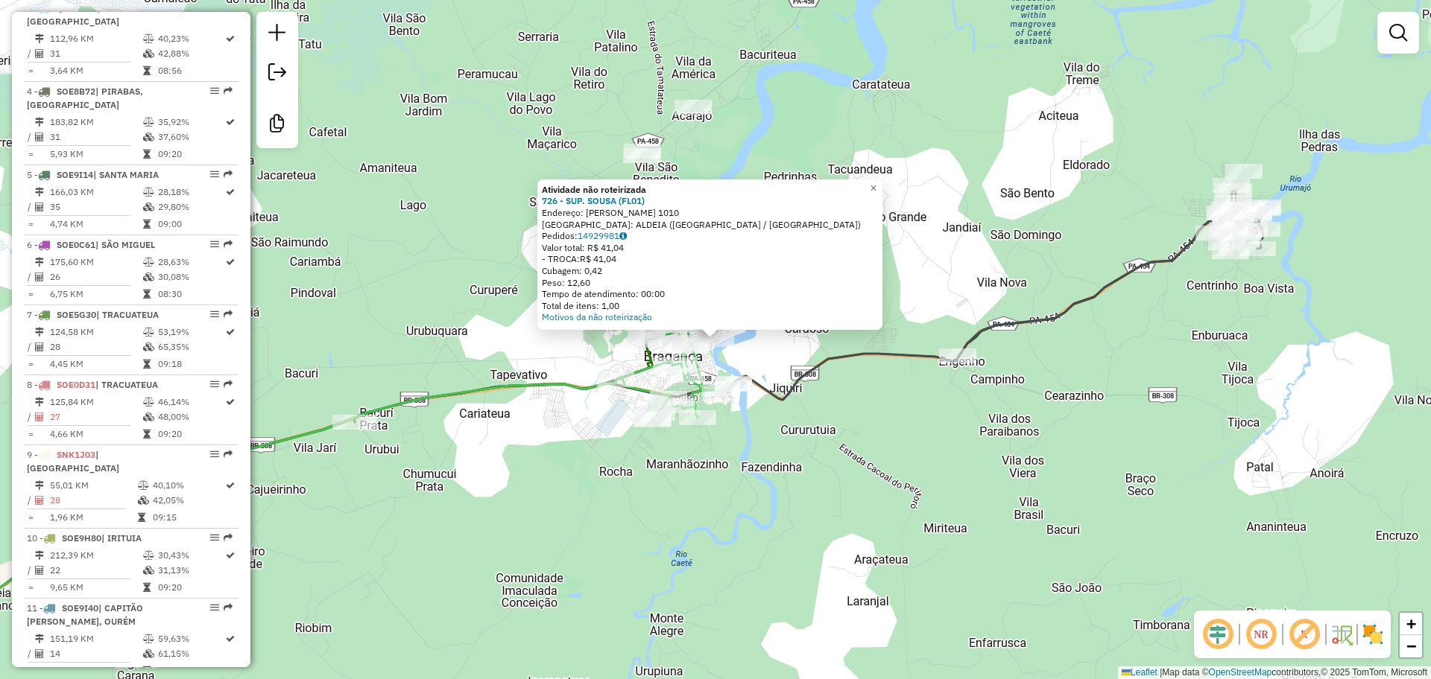
click at [768, 452] on div "Atividade não roteirizada 726 - SUP. [PERSON_NAME] (FL01) Endereço: [PERSON_NAM…" at bounding box center [715, 339] width 1431 height 679
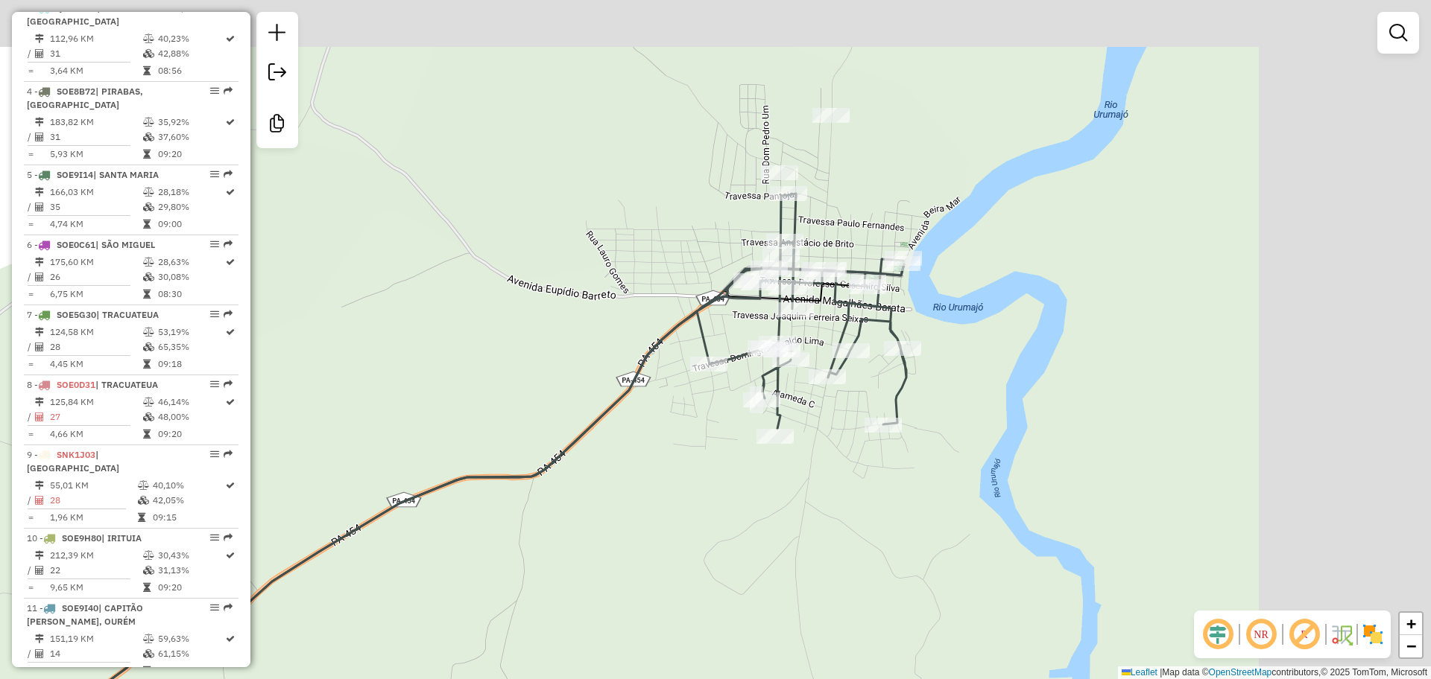
drag, startPoint x: 1141, startPoint y: 124, endPoint x: 869, endPoint y: 198, distance: 281.8
click at [869, 198] on div "Janela de atendimento Grade de atendimento Capacidade Transportadoras Veículos …" at bounding box center [715, 339] width 1431 height 679
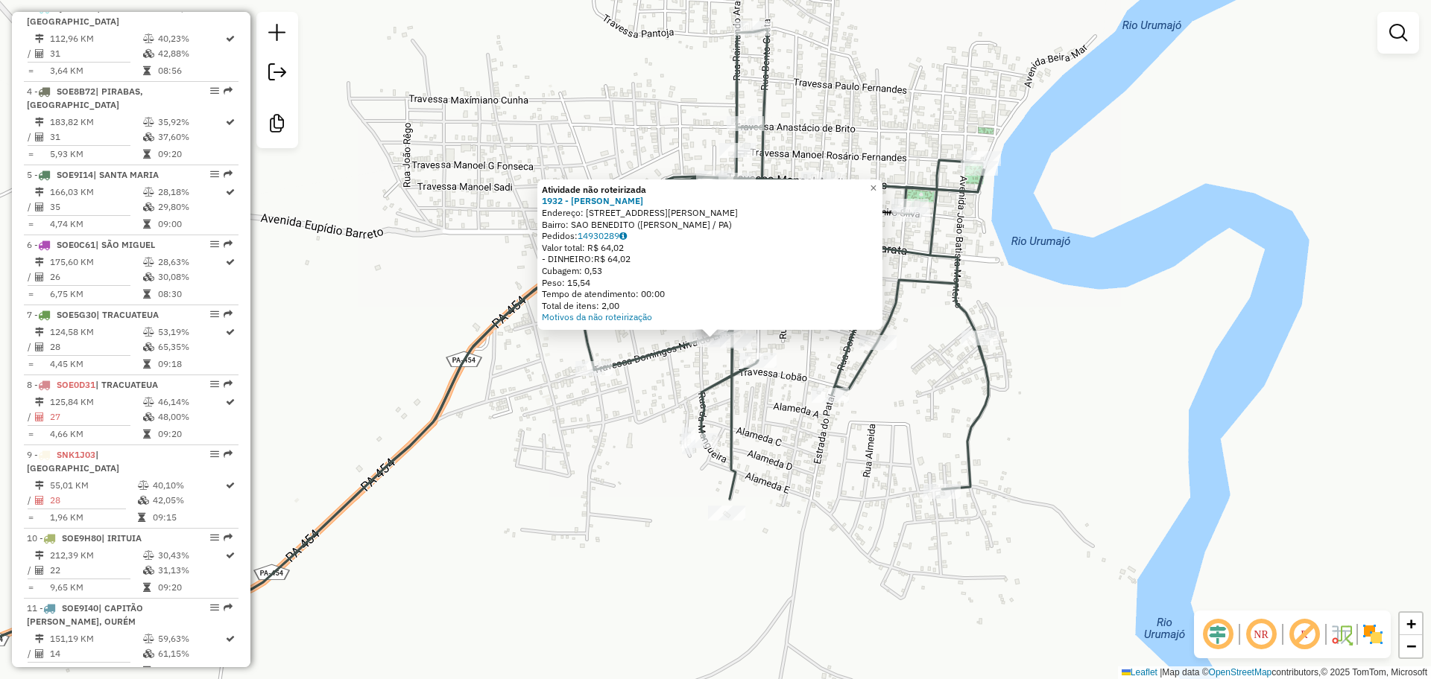
click at [665, 428] on div "Rota 2 - Placa QYB7316 10535 - BAR DO LOURO Rota 2 - Placa QYB7316 10535 - BAR …" at bounding box center [715, 339] width 1431 height 679
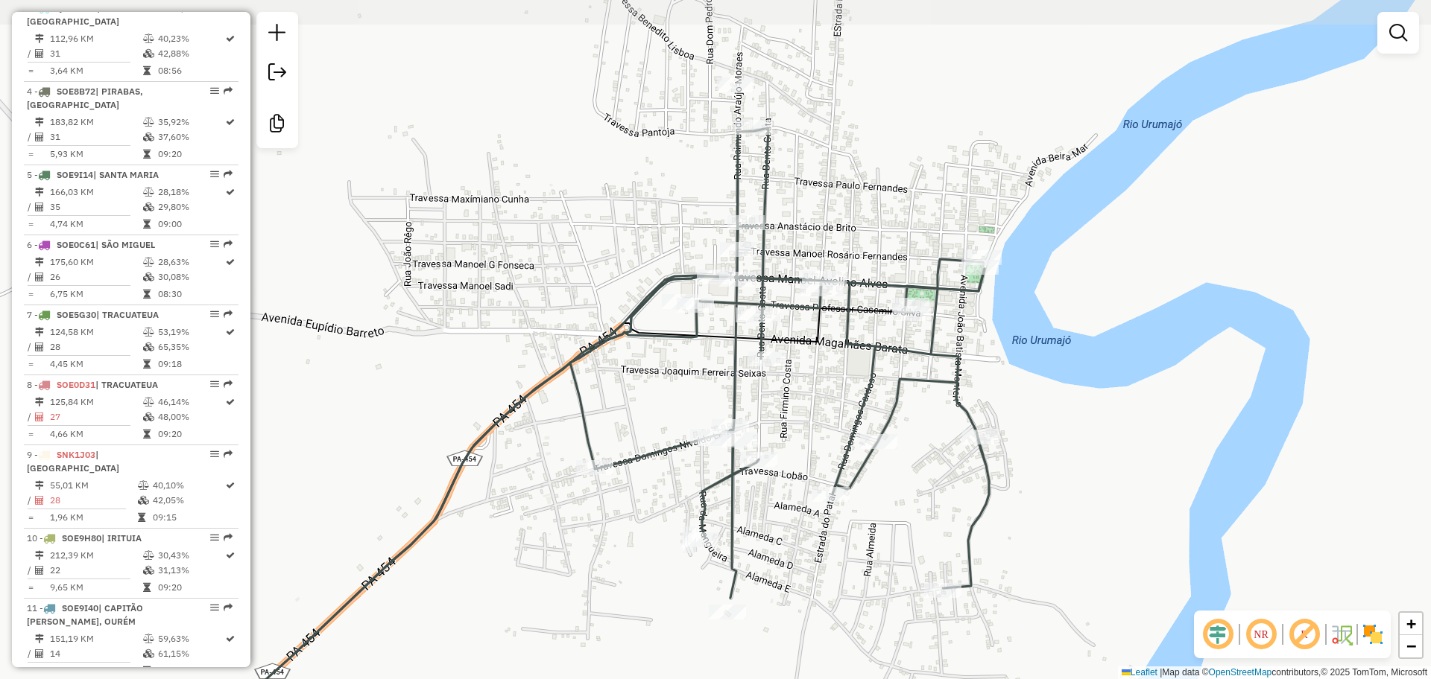
drag, startPoint x: 834, startPoint y: 336, endPoint x: 783, endPoint y: 378, distance: 66.7
click at [785, 378] on div "Janela de atendimento Grade de atendimento Capacidade Transportadoras Veículos …" at bounding box center [715, 339] width 1431 height 679
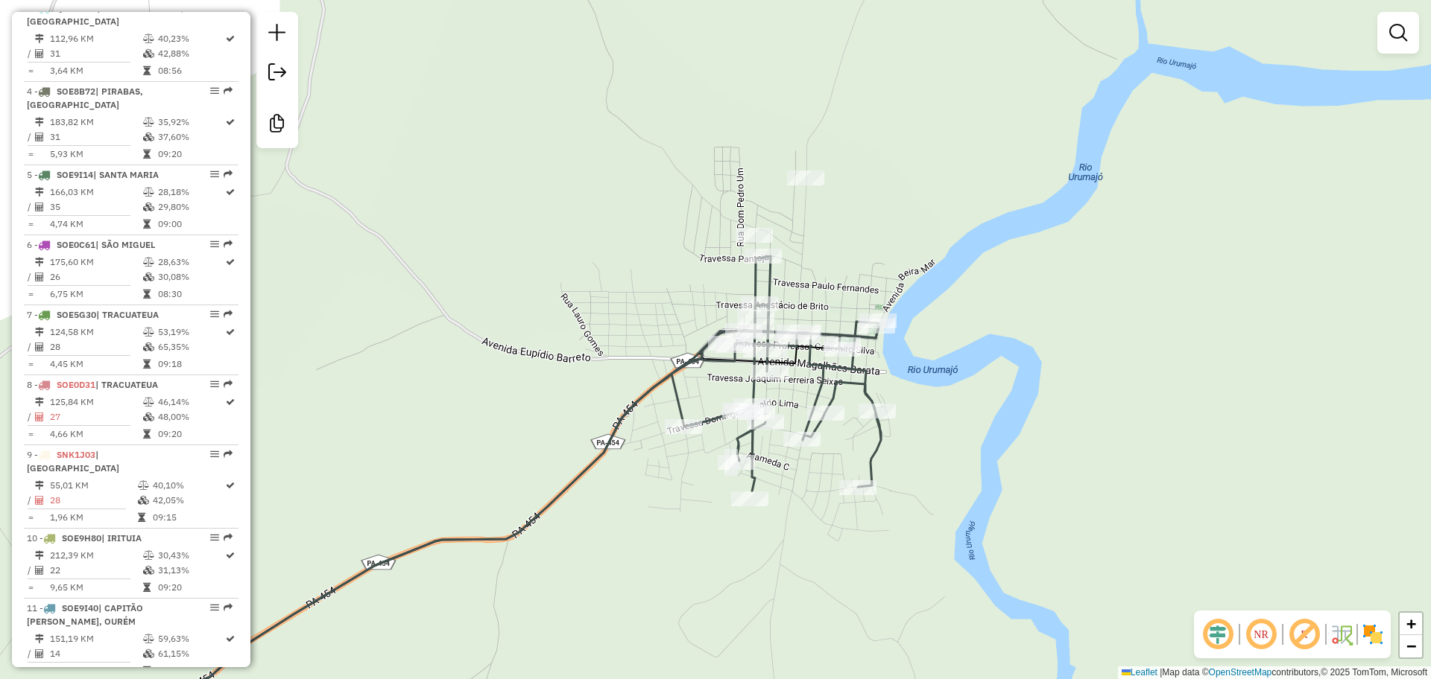
click at [930, 385] on div "Janela de atendimento Grade de atendimento Capacidade Transportadoras Veículos …" at bounding box center [715, 339] width 1431 height 679
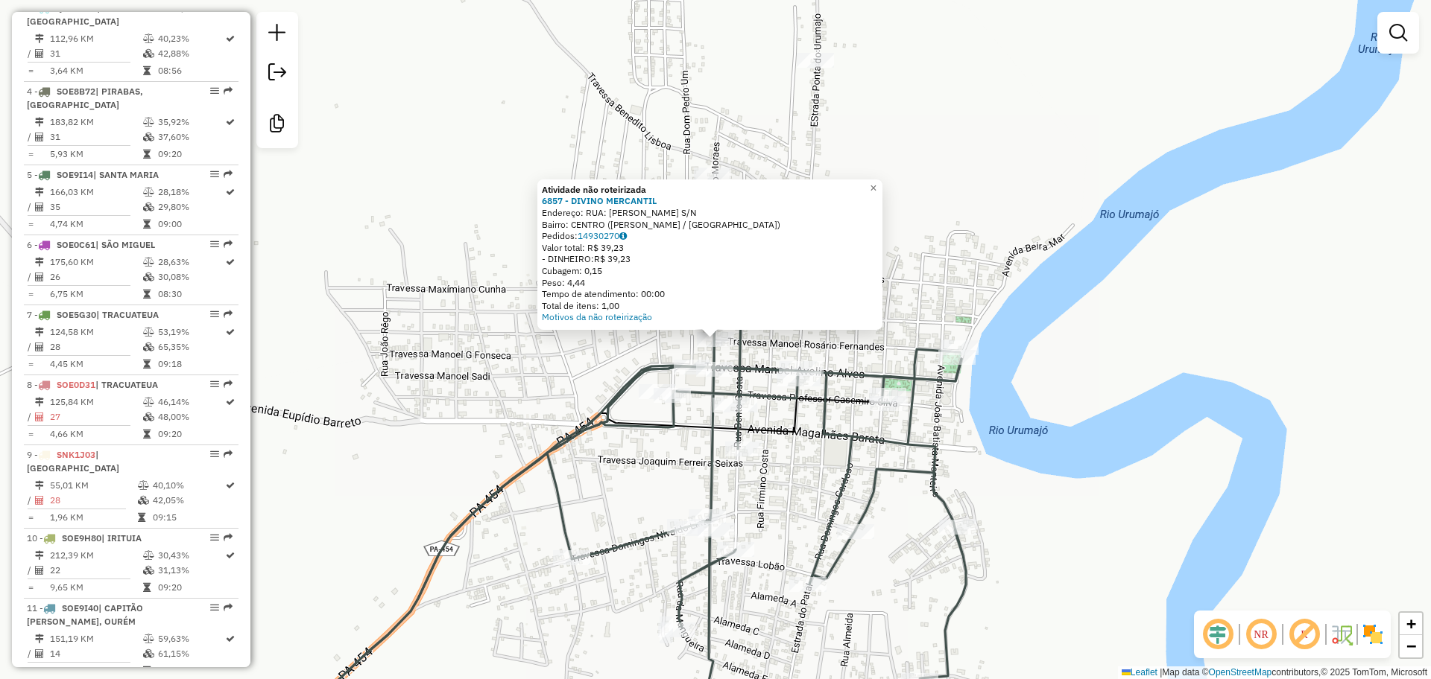
click at [799, 449] on div "Atividade não roteirizada 6857 - DIVINO MERCANTIL Endereço: RUA: [PERSON_NAME] …" at bounding box center [715, 339] width 1431 height 679
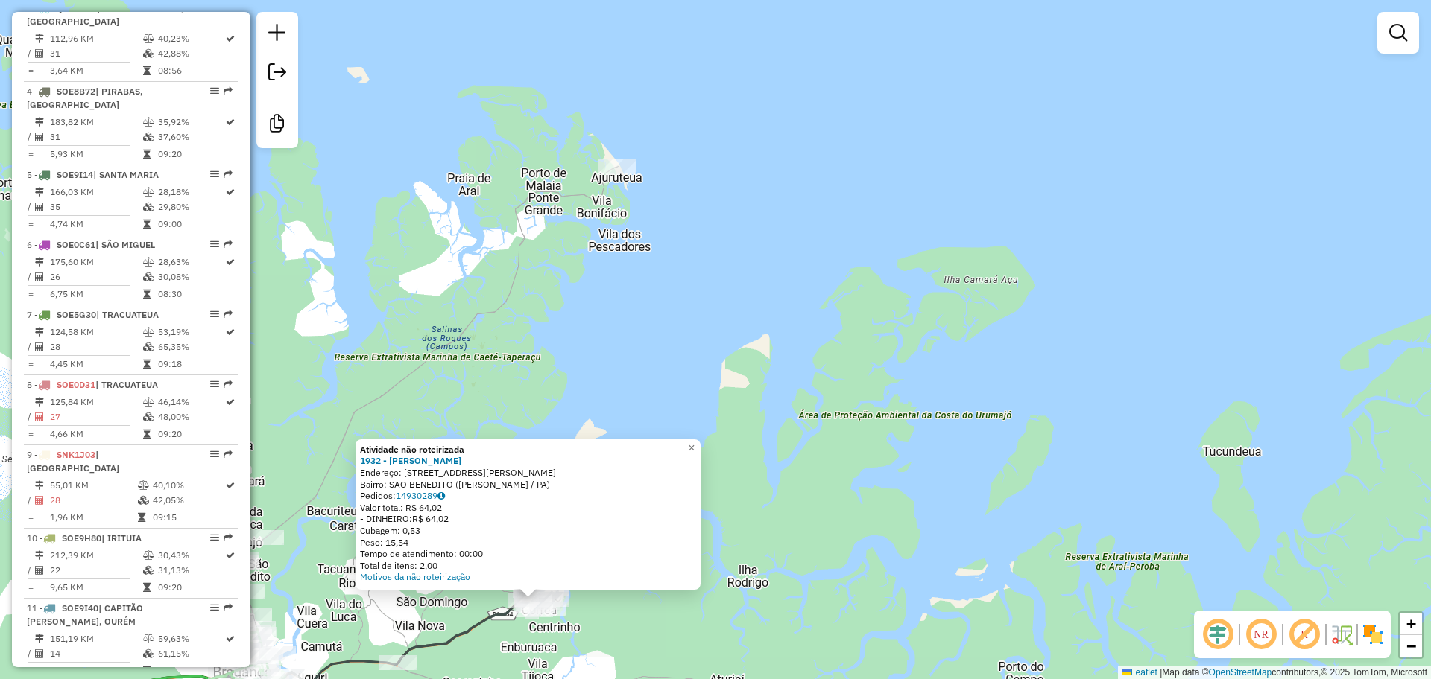
click at [755, 603] on div "Atividade não roteirizada 1932 - BRAZ [PERSON_NAME]: R [PERSON_NAME] 443 Bairro…" at bounding box center [715, 339] width 1431 height 679
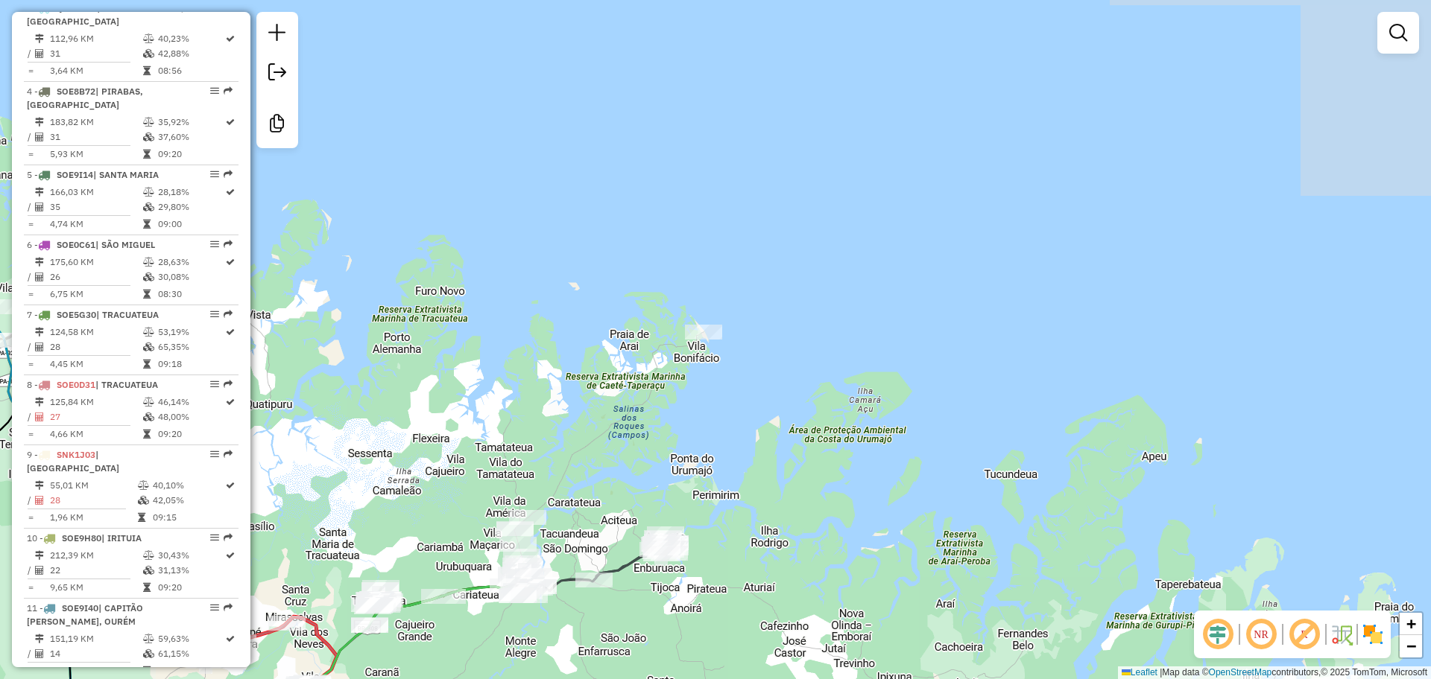
drag, startPoint x: 726, startPoint y: 615, endPoint x: 878, endPoint y: 212, distance: 429.8
click at [878, 215] on div "Janela de atendimento Grade de atendimento Capacidade Transportadoras Veículos …" at bounding box center [715, 339] width 1431 height 679
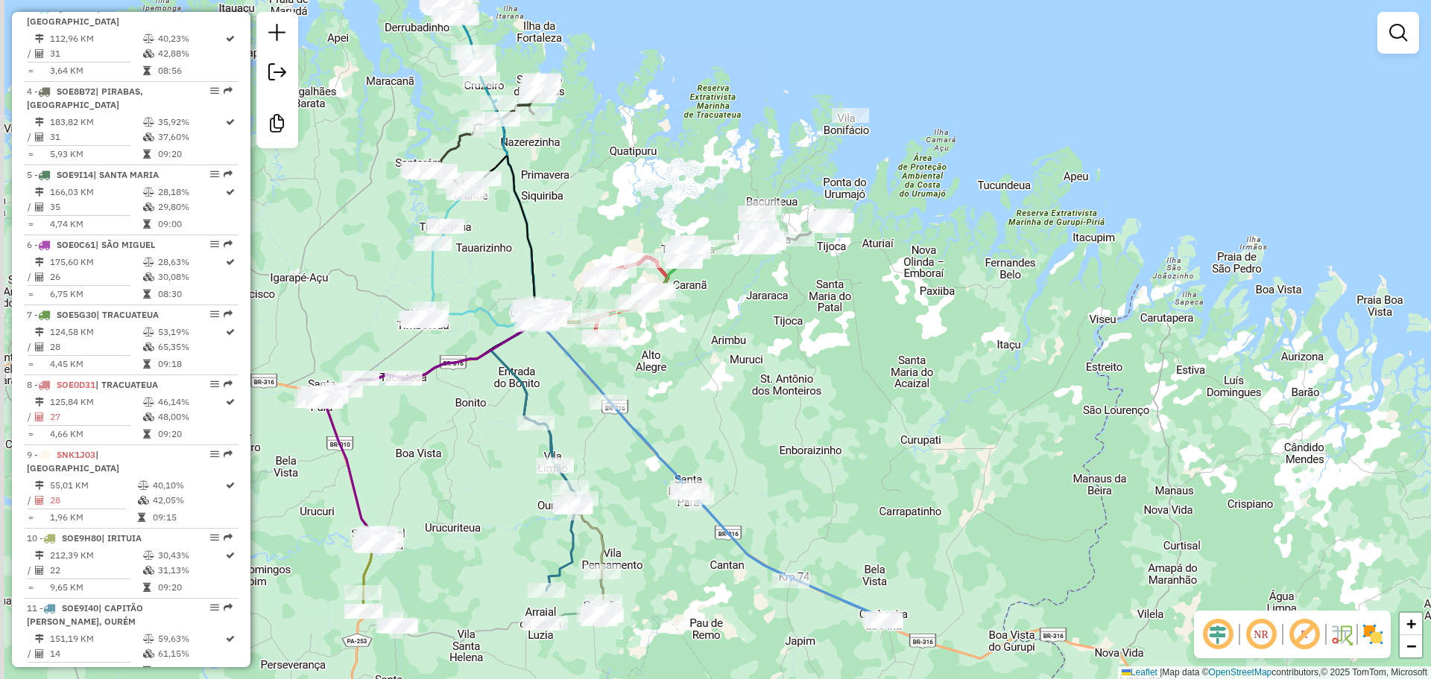
click at [749, 361] on div "Janela de atendimento Grade de atendimento Capacidade Transportadoras Veículos …" at bounding box center [715, 339] width 1431 height 679
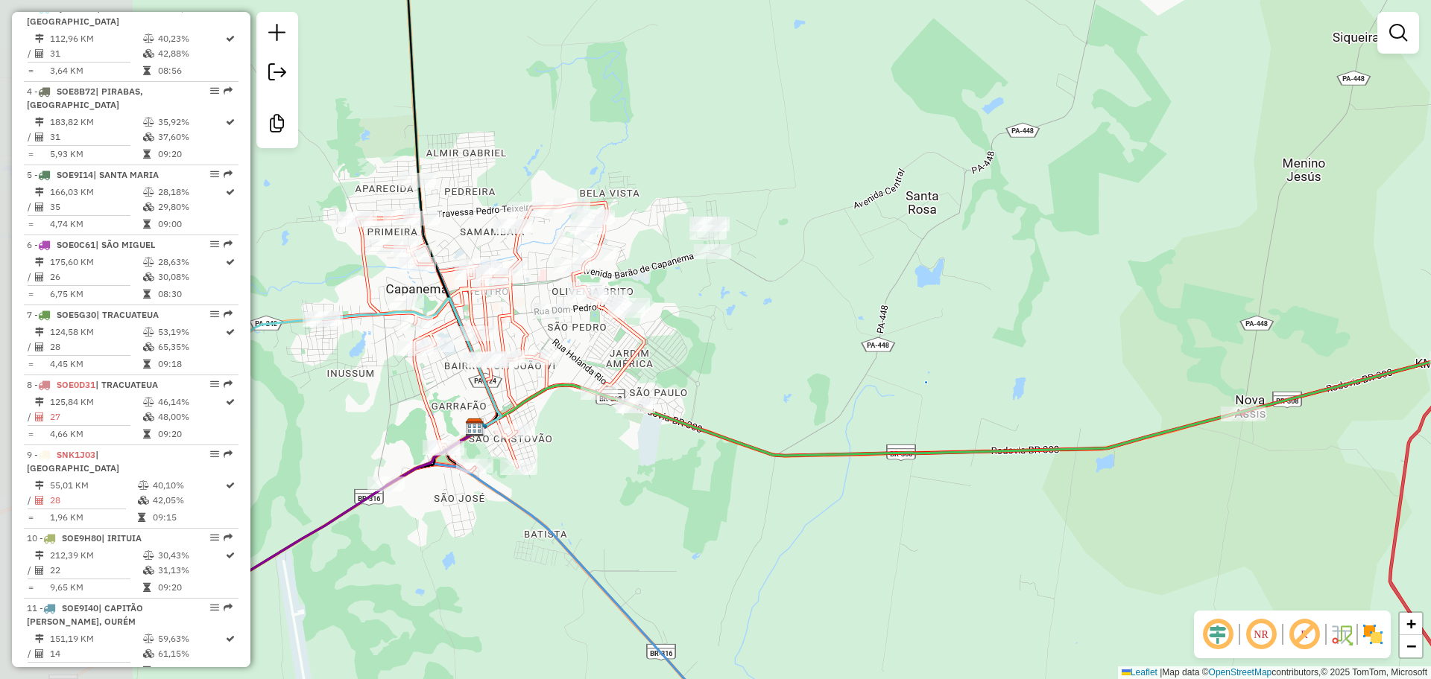
drag, startPoint x: 418, startPoint y: 320, endPoint x: 718, endPoint y: 366, distance: 303.7
click at [718, 366] on div "Janela de atendimento Grade de atendimento Capacidade Transportadoras Veículos …" at bounding box center [715, 339] width 1431 height 679
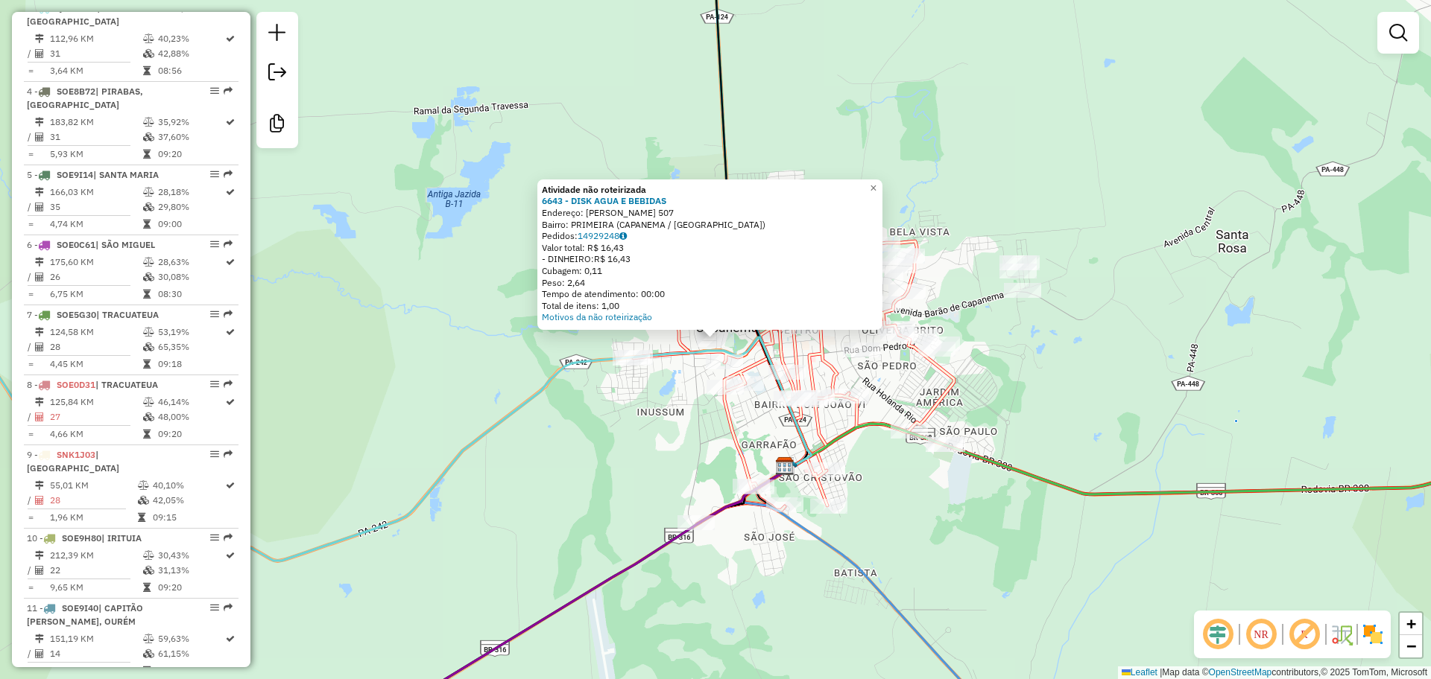
click at [558, 440] on div "Atividade não roteirizada 6643 - DISK AGUA E BEBIDAS Endereço: GETULIO VARGAS 5…" at bounding box center [715, 339] width 1431 height 679
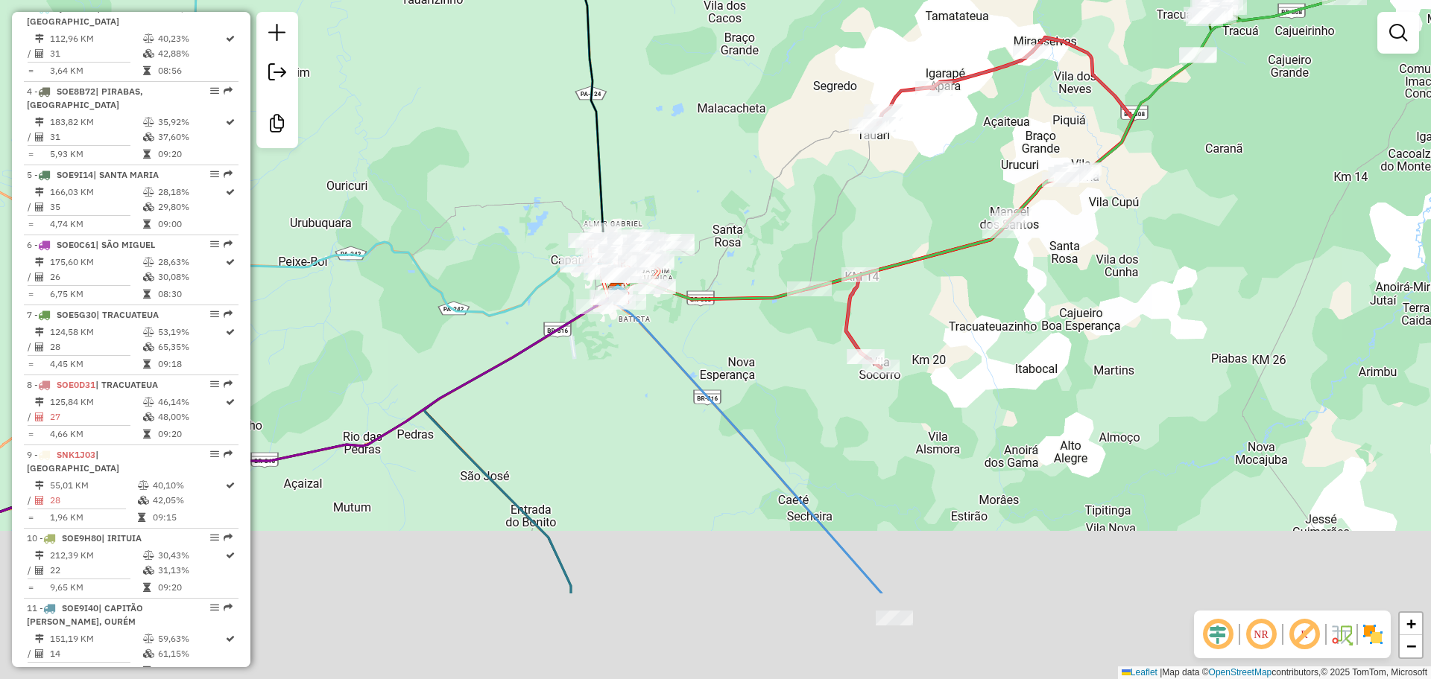
drag, startPoint x: 656, startPoint y: 462, endPoint x: 668, endPoint y: 154, distance: 307.9
click at [667, 293] on icon at bounding box center [743, 443] width 275 height 301
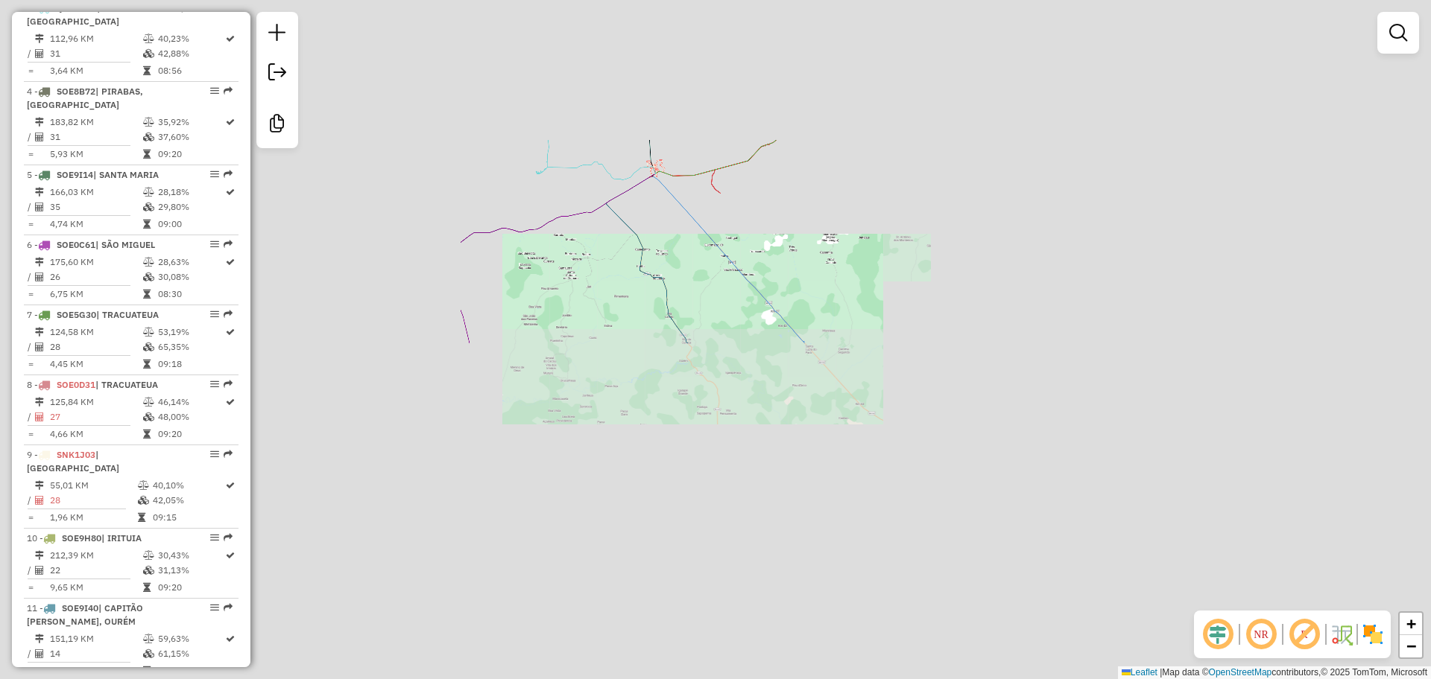
click at [821, 400] on div "Janela de atendimento Grade de atendimento Capacidade Transportadoras Veículos …" at bounding box center [715, 339] width 1431 height 679
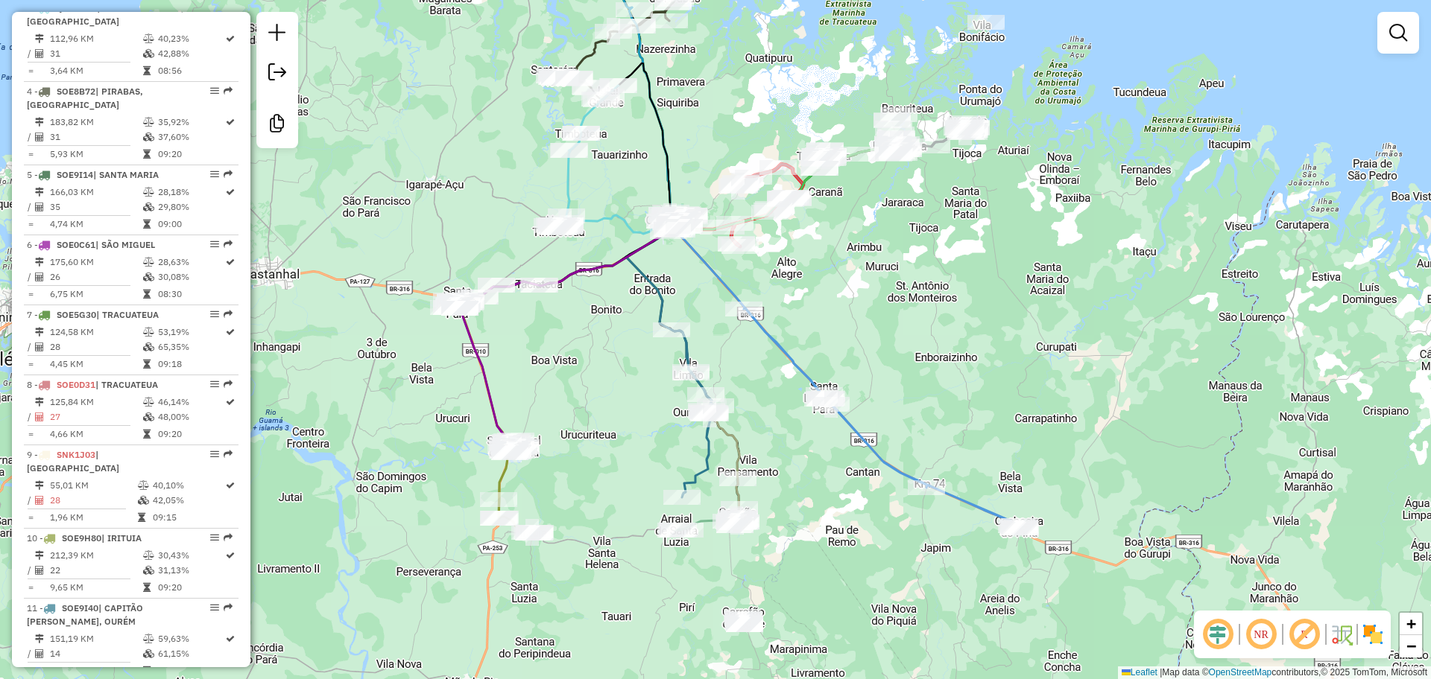
drag, startPoint x: 634, startPoint y: 438, endPoint x: 654, endPoint y: 500, distance: 65.0
click at [654, 500] on div "Janela de atendimento Grade de atendimento Capacidade Transportadoras Veículos …" at bounding box center [715, 339] width 1431 height 679
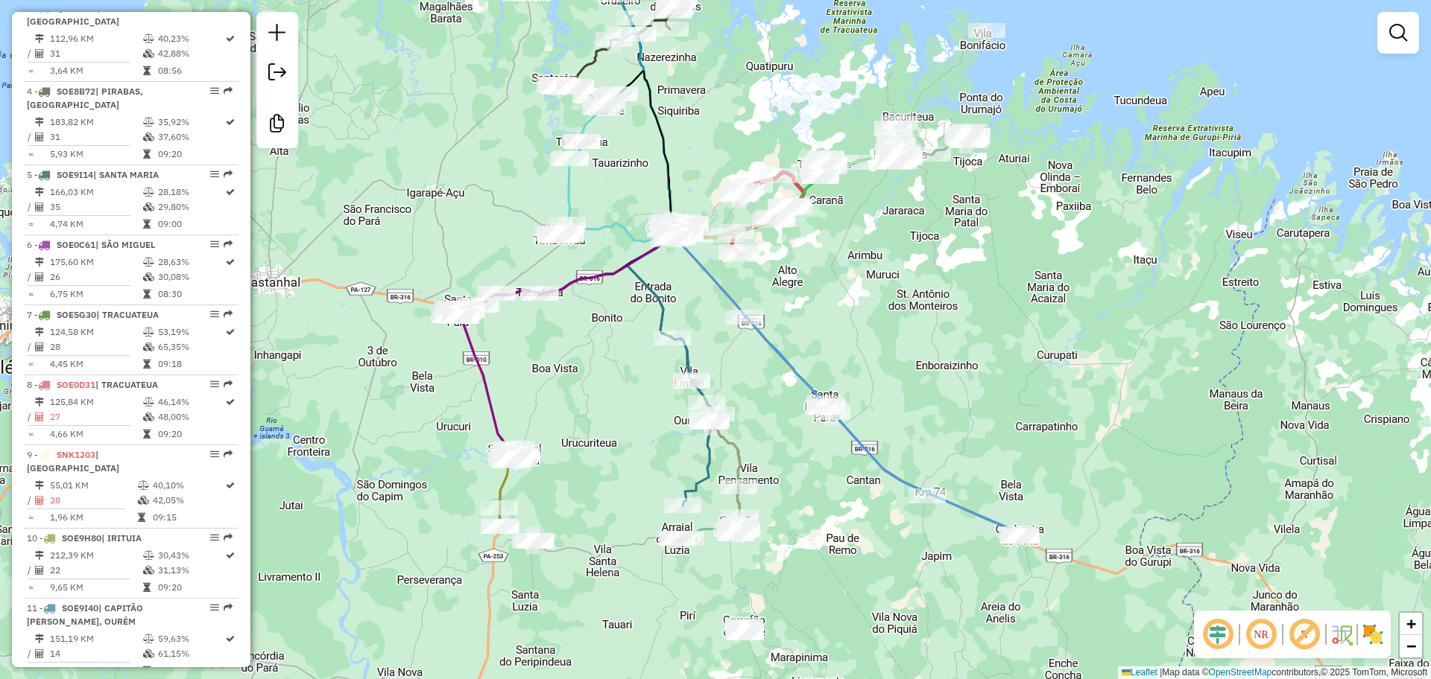
click at [1229, 414] on div "Janela de atendimento Grade de atendimento Capacidade Transportadoras Veículos …" at bounding box center [715, 339] width 1431 height 679
click at [980, 365] on div "Janela de atendimento Grade de atendimento Capacidade Transportadoras Veículos …" at bounding box center [715, 339] width 1431 height 679
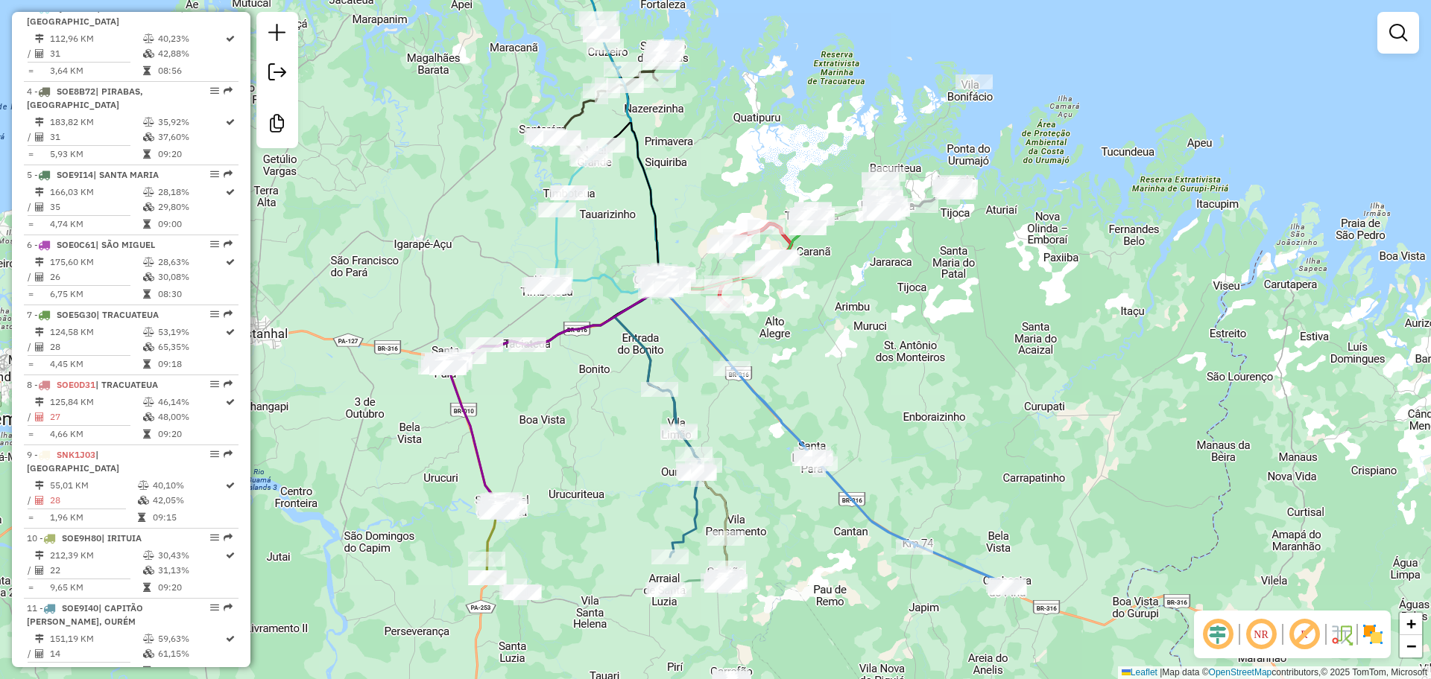
click at [904, 288] on div "Janela de atendimento Grade de atendimento Capacidade Transportadoras Veículos …" at bounding box center [715, 339] width 1431 height 679
click at [831, 304] on div "Janela de atendimento Grade de atendimento Capacidade Transportadoras Veículos …" at bounding box center [715, 339] width 1431 height 679
